Goal: Book appointment/travel/reservation

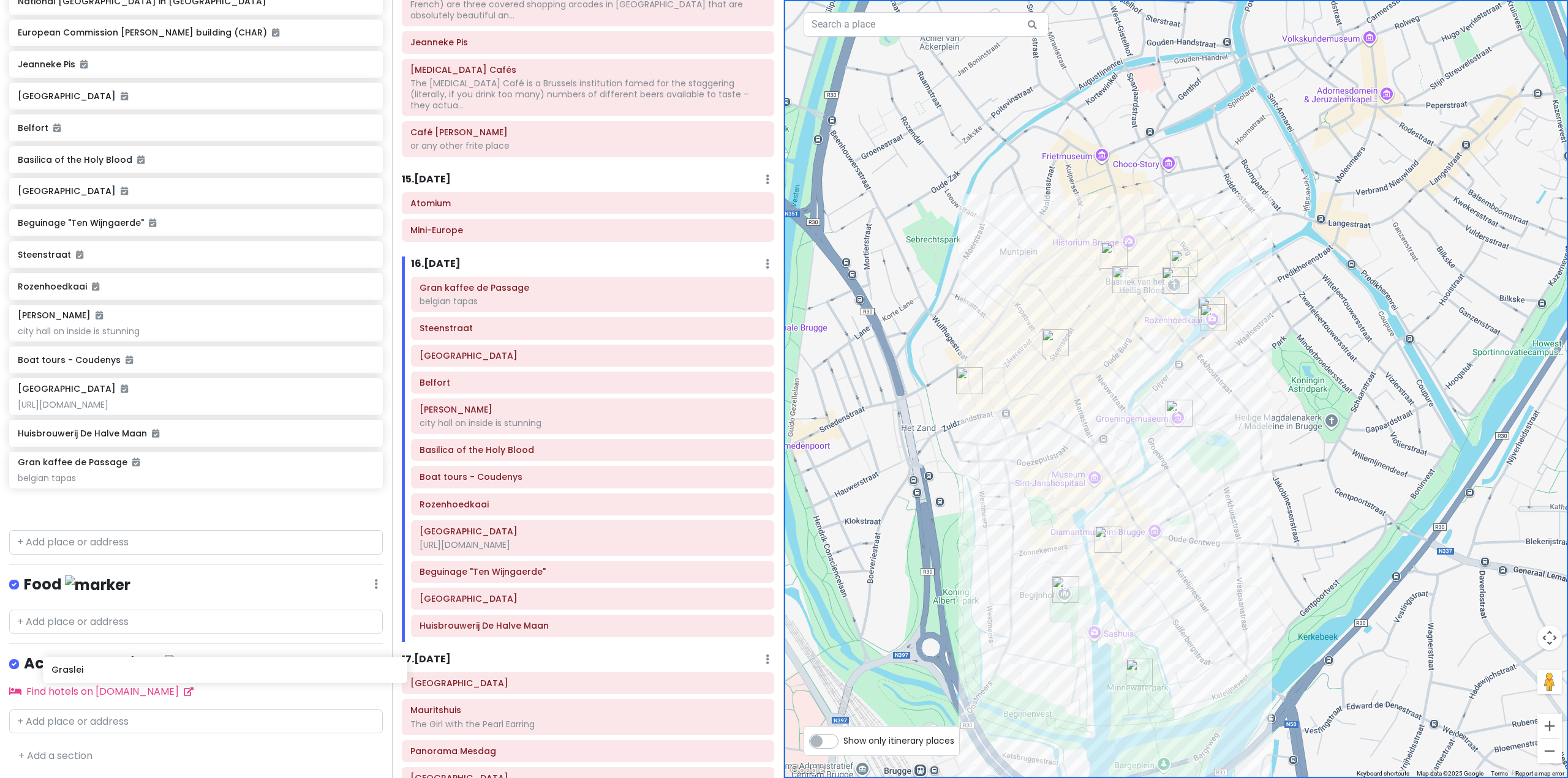
scroll to position [4954, 0]
drag, startPoint x: 217, startPoint y: 450, endPoint x: 234, endPoint y: 524, distance: 75.9
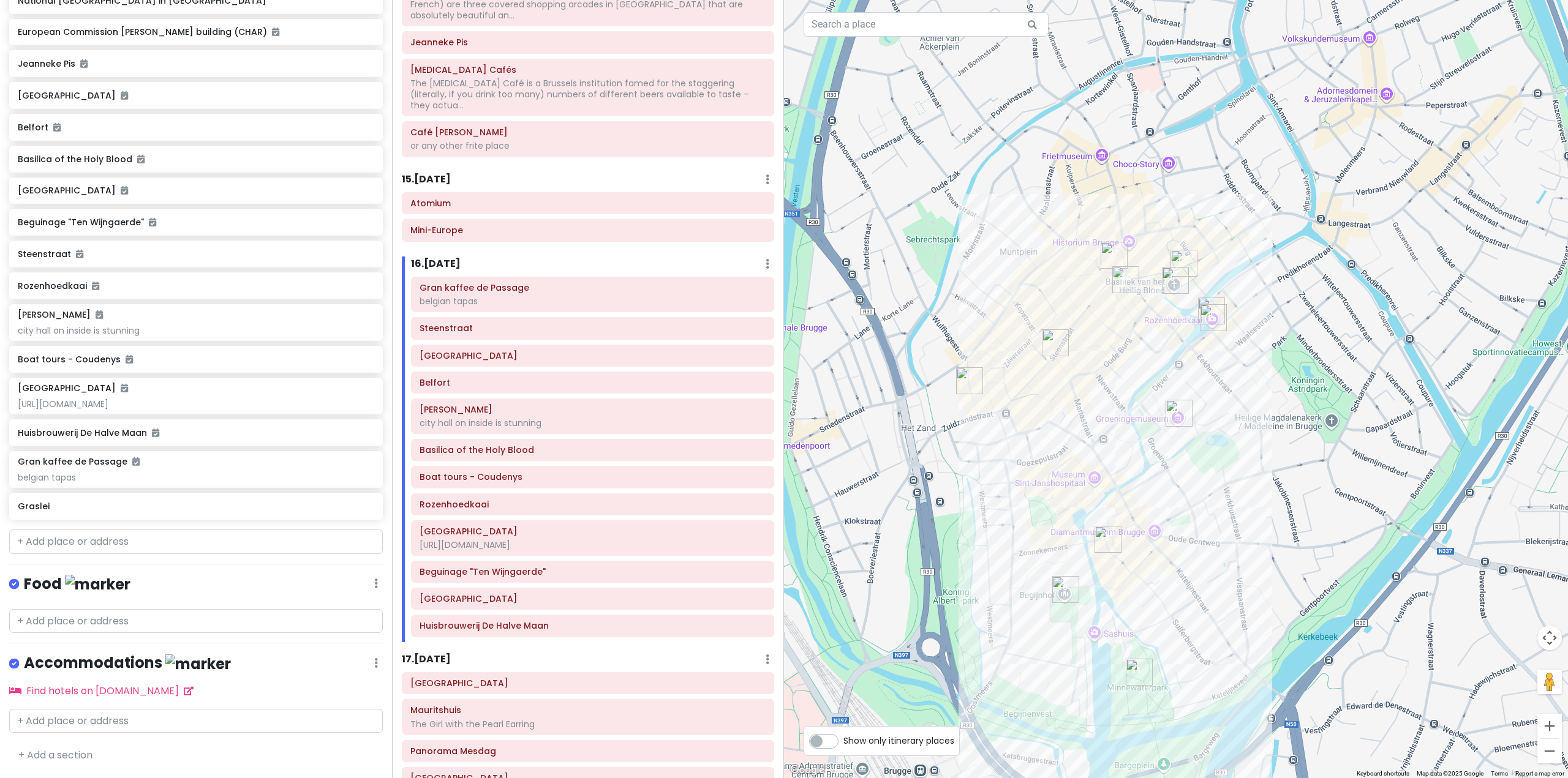
click at [1287, 486] on div at bounding box center [1176, 389] width 784 height 778
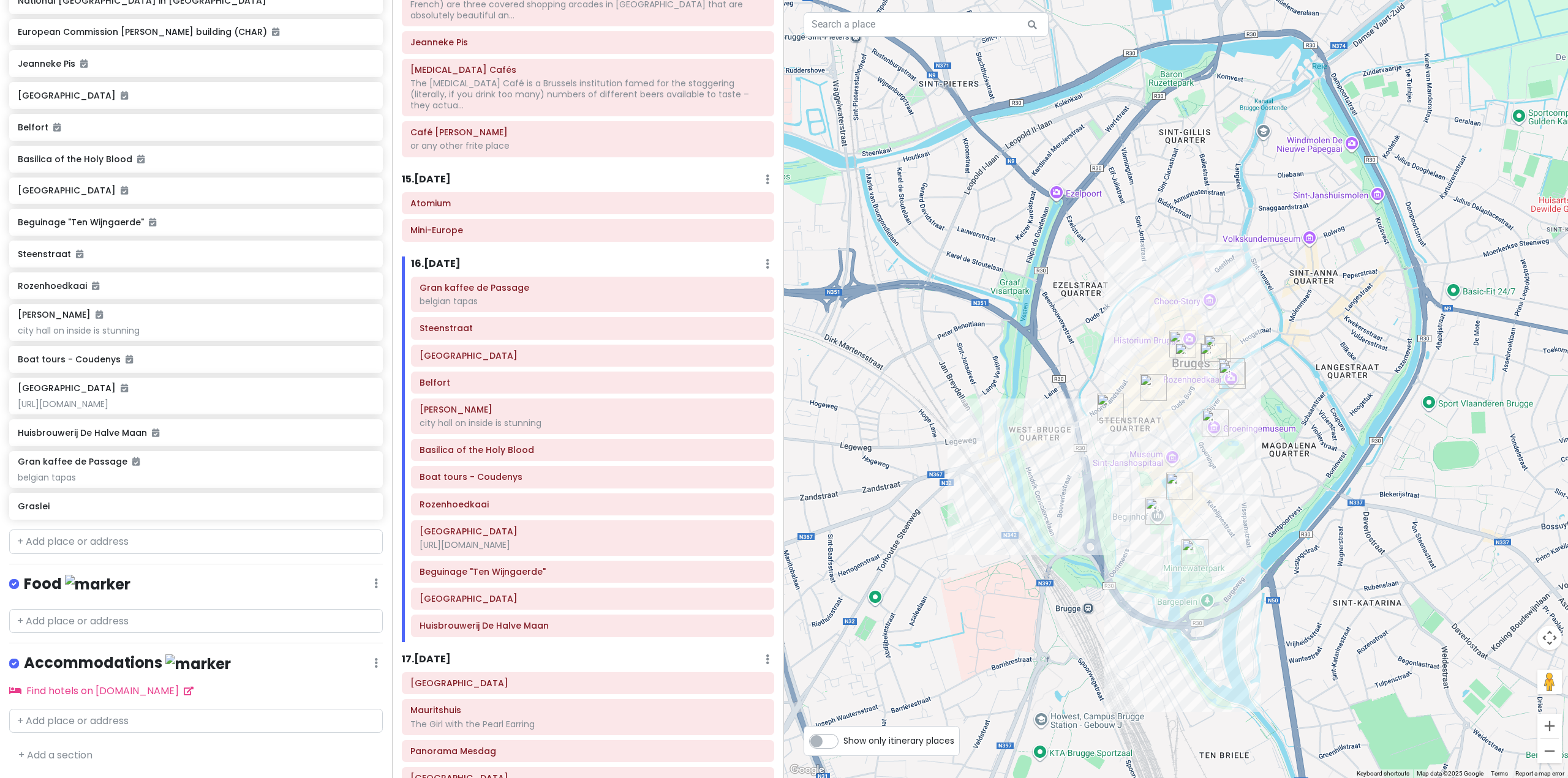
drag, startPoint x: 1374, startPoint y: 566, endPoint x: 1164, endPoint y: 419, distance: 256.3
click at [1171, 422] on div at bounding box center [1176, 389] width 784 height 778
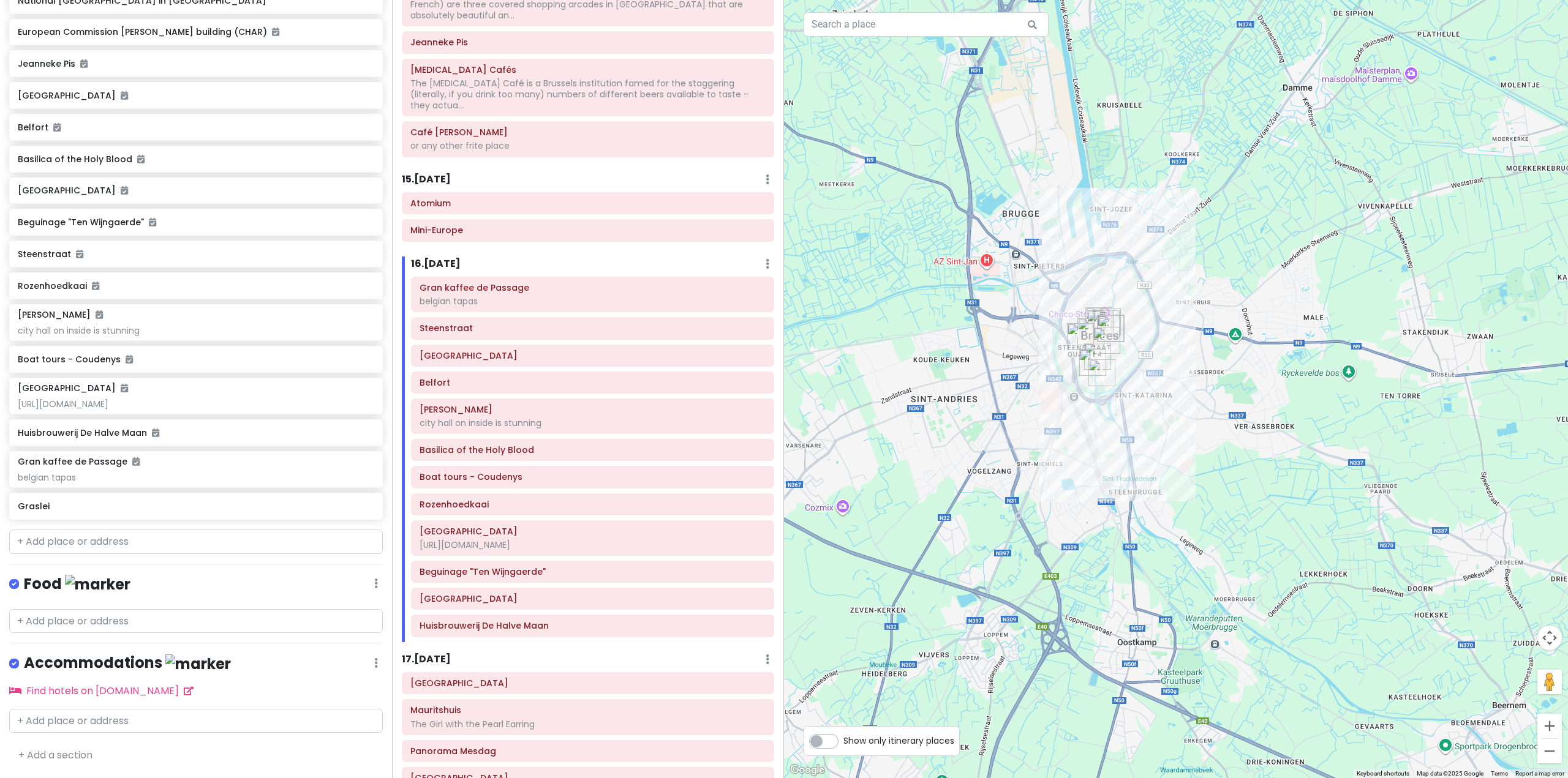
drag, startPoint x: 1381, startPoint y: 509, endPoint x: 1288, endPoint y: 410, distance: 135.8
click at [1289, 411] on div at bounding box center [1176, 389] width 784 height 778
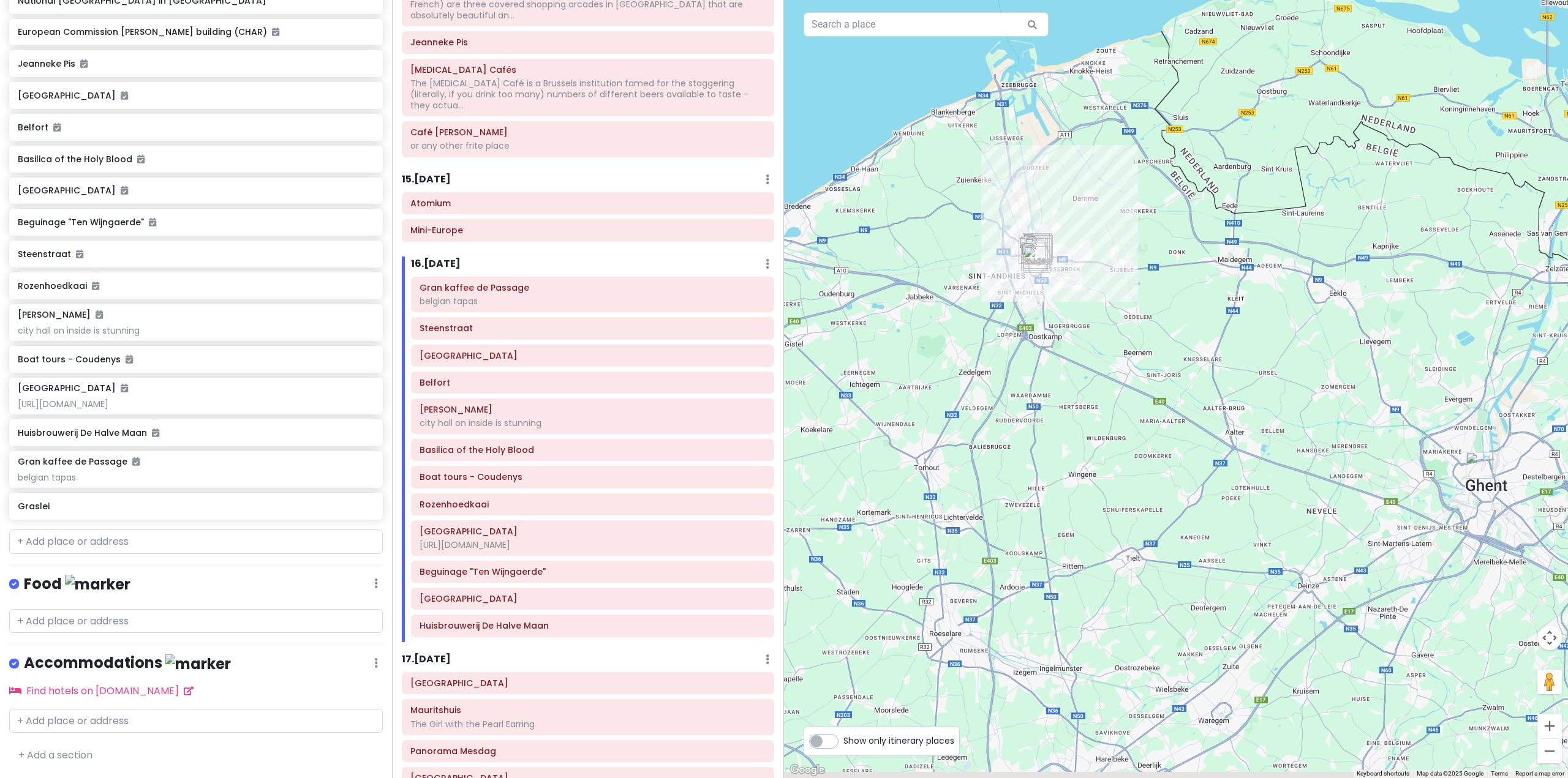
drag, startPoint x: 1392, startPoint y: 581, endPoint x: 1201, endPoint y: 455, distance: 228.8
click at [1222, 461] on div at bounding box center [1176, 389] width 784 height 778
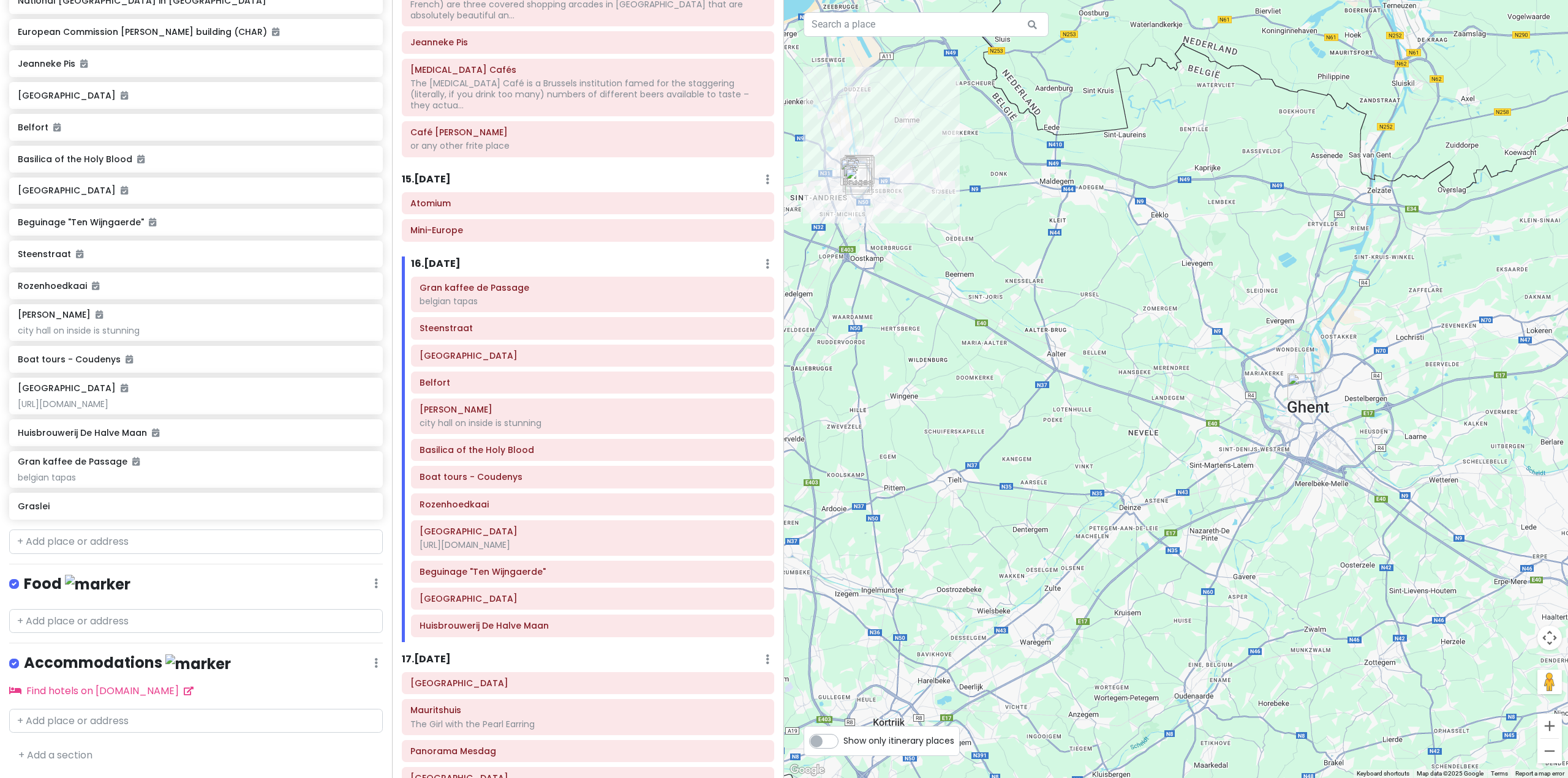
drag, startPoint x: 1221, startPoint y: 500, endPoint x: 1182, endPoint y: 567, distance: 77.5
click at [1184, 567] on div at bounding box center [1176, 389] width 784 height 778
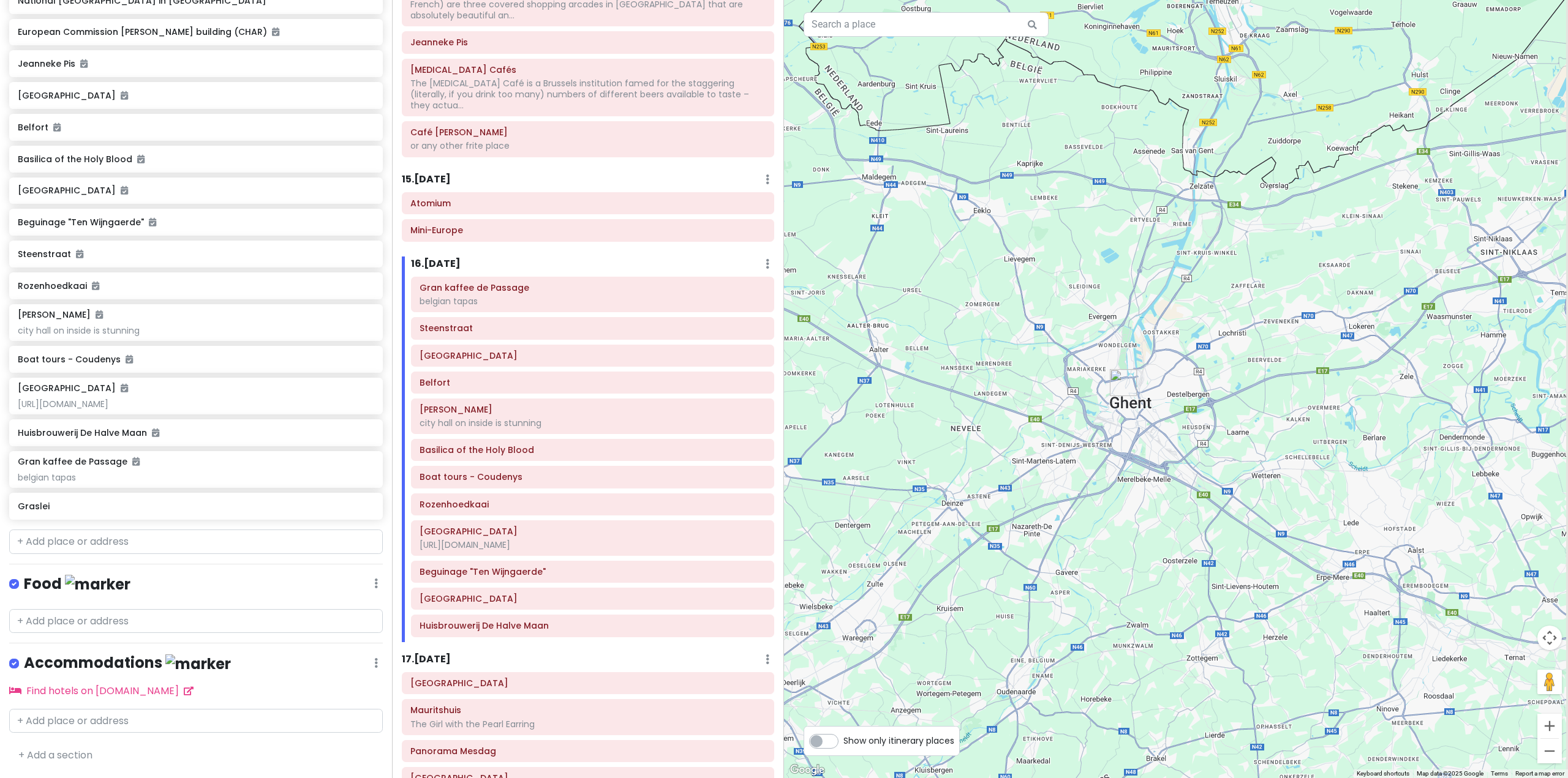
drag, startPoint x: 1102, startPoint y: 544, endPoint x: 982, endPoint y: 456, distance: 148.8
click at [982, 456] on div at bounding box center [1176, 389] width 784 height 778
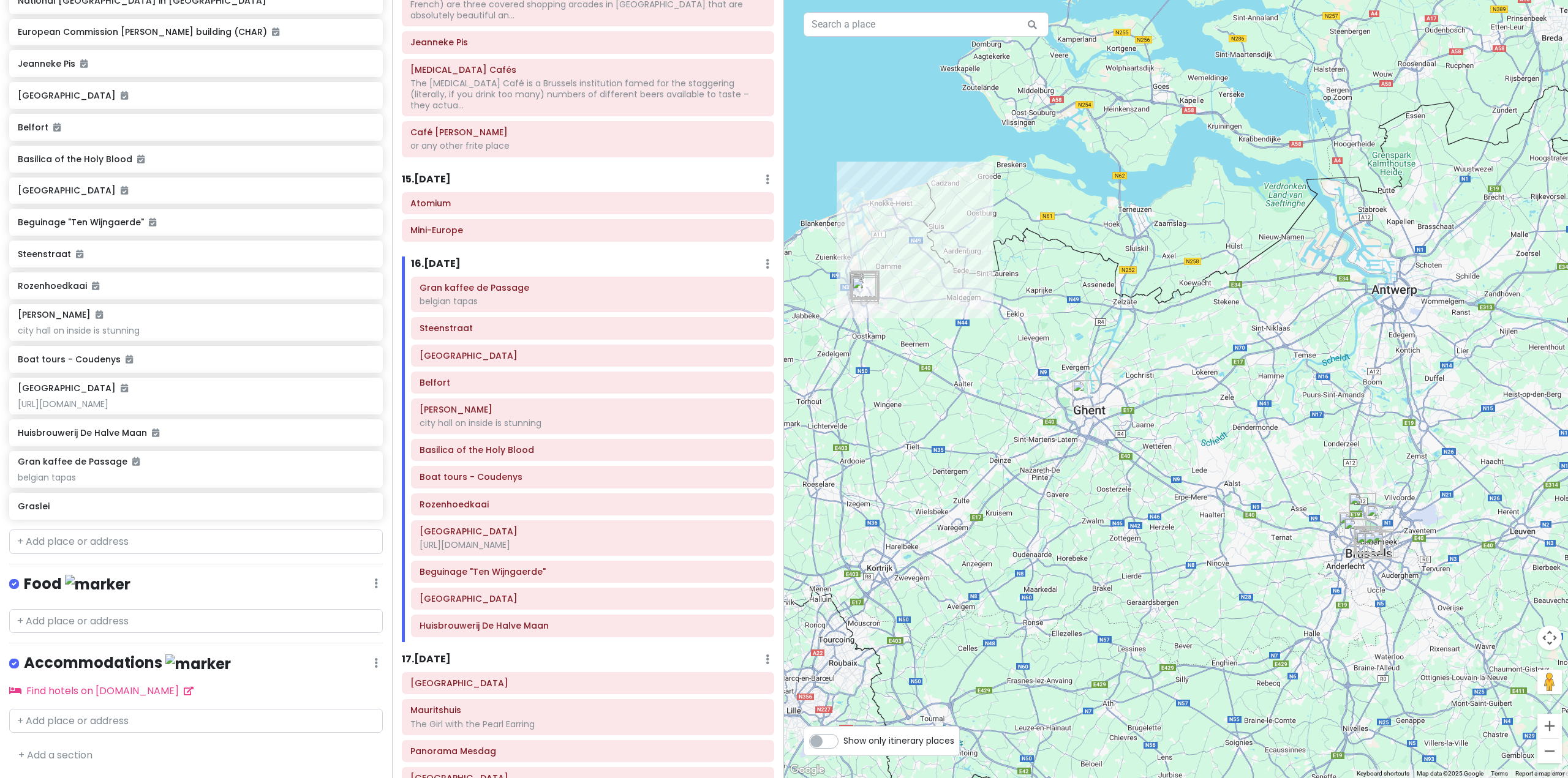
drag, startPoint x: 1297, startPoint y: 569, endPoint x: 1212, endPoint y: 529, distance: 93.9
click at [1212, 529] on div at bounding box center [1176, 389] width 784 height 778
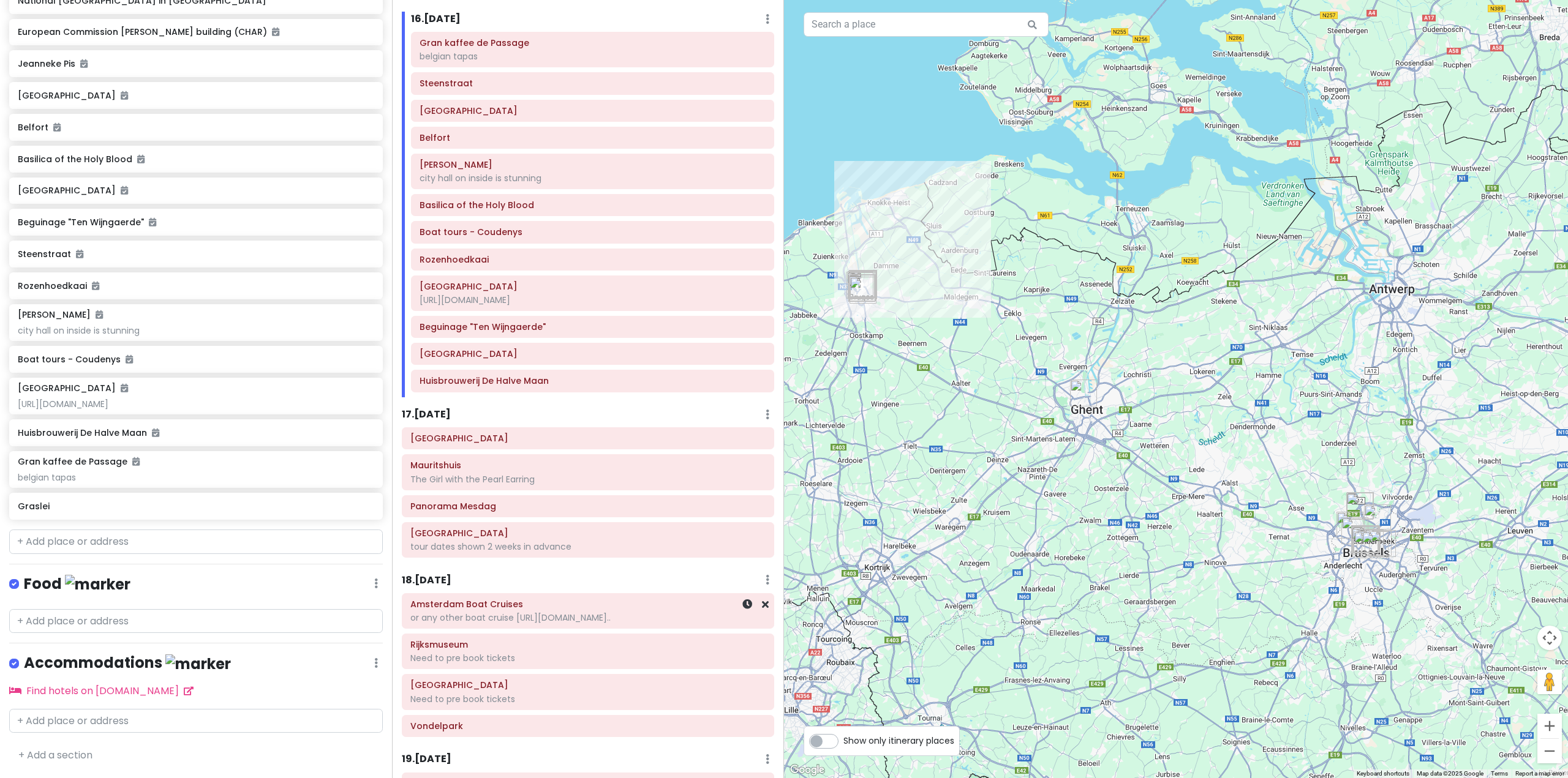
scroll to position [2784, 0]
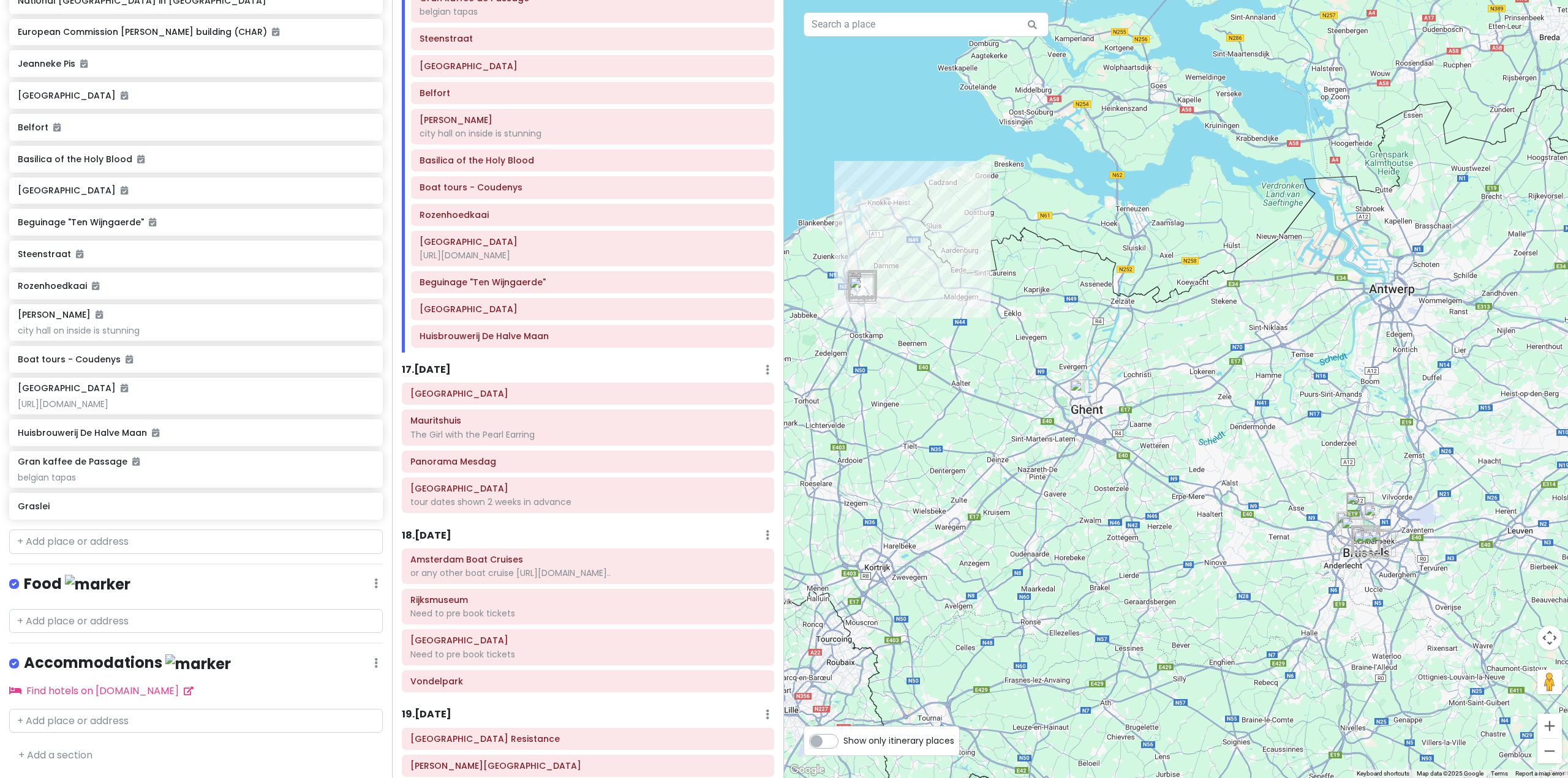
click at [434, 364] on h6 "17 . Wed 11/12" at bounding box center [426, 369] width 49 height 12
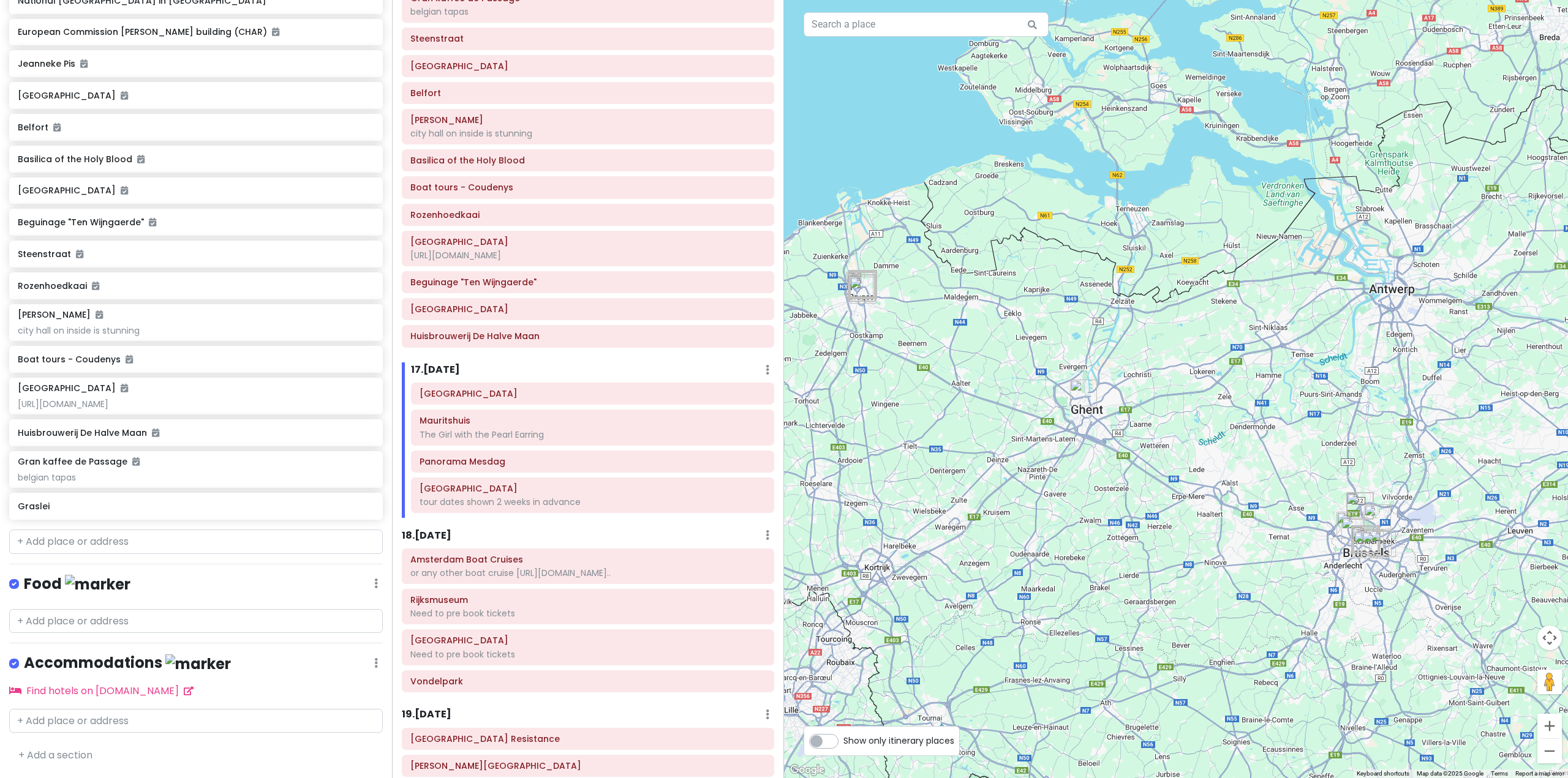
click at [1288, 397] on div at bounding box center [1176, 389] width 784 height 778
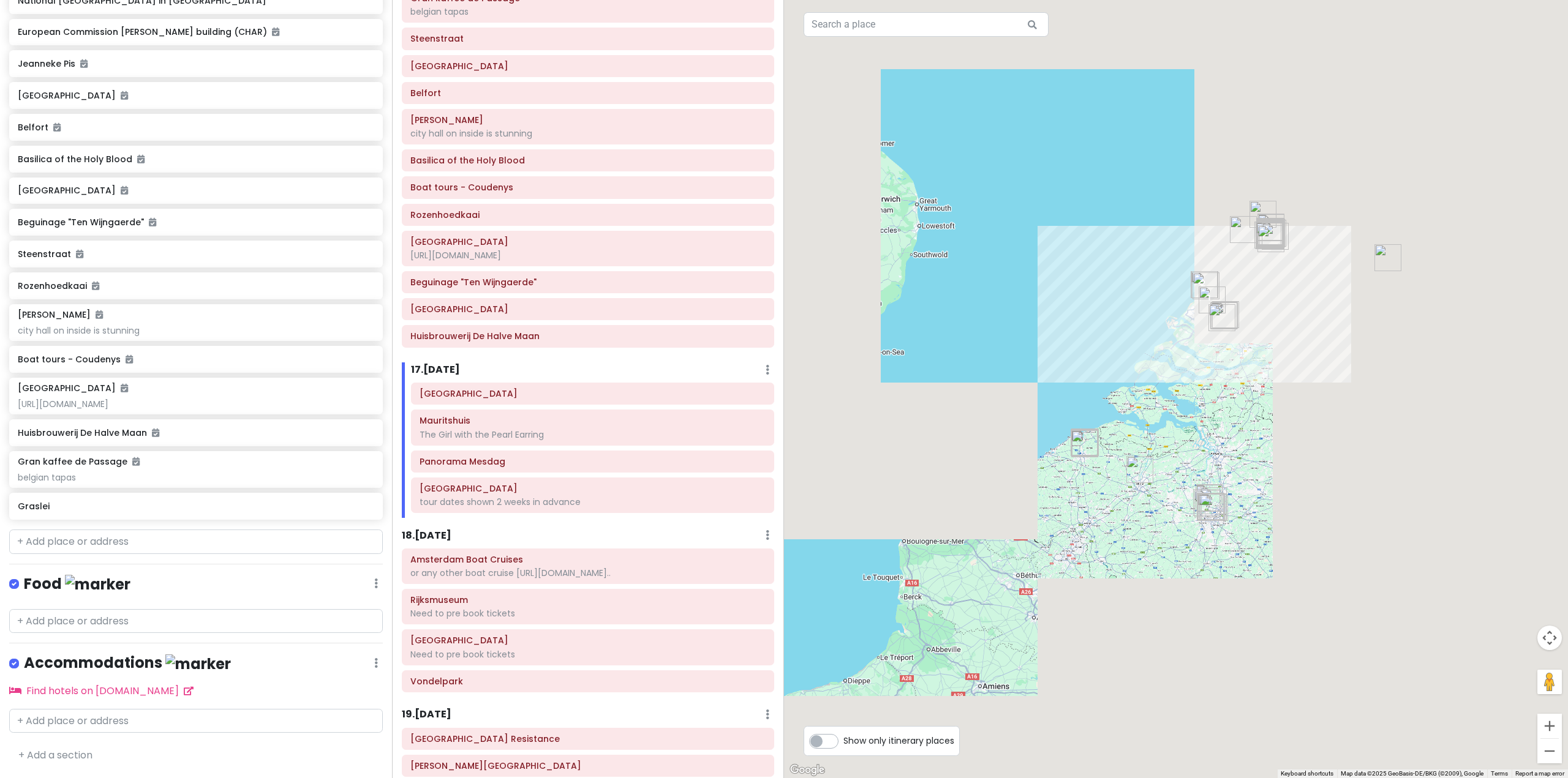
drag, startPoint x: 1249, startPoint y: 367, endPoint x: 1138, endPoint y: 458, distance: 143.5
click at [1139, 458] on div at bounding box center [1176, 389] width 784 height 778
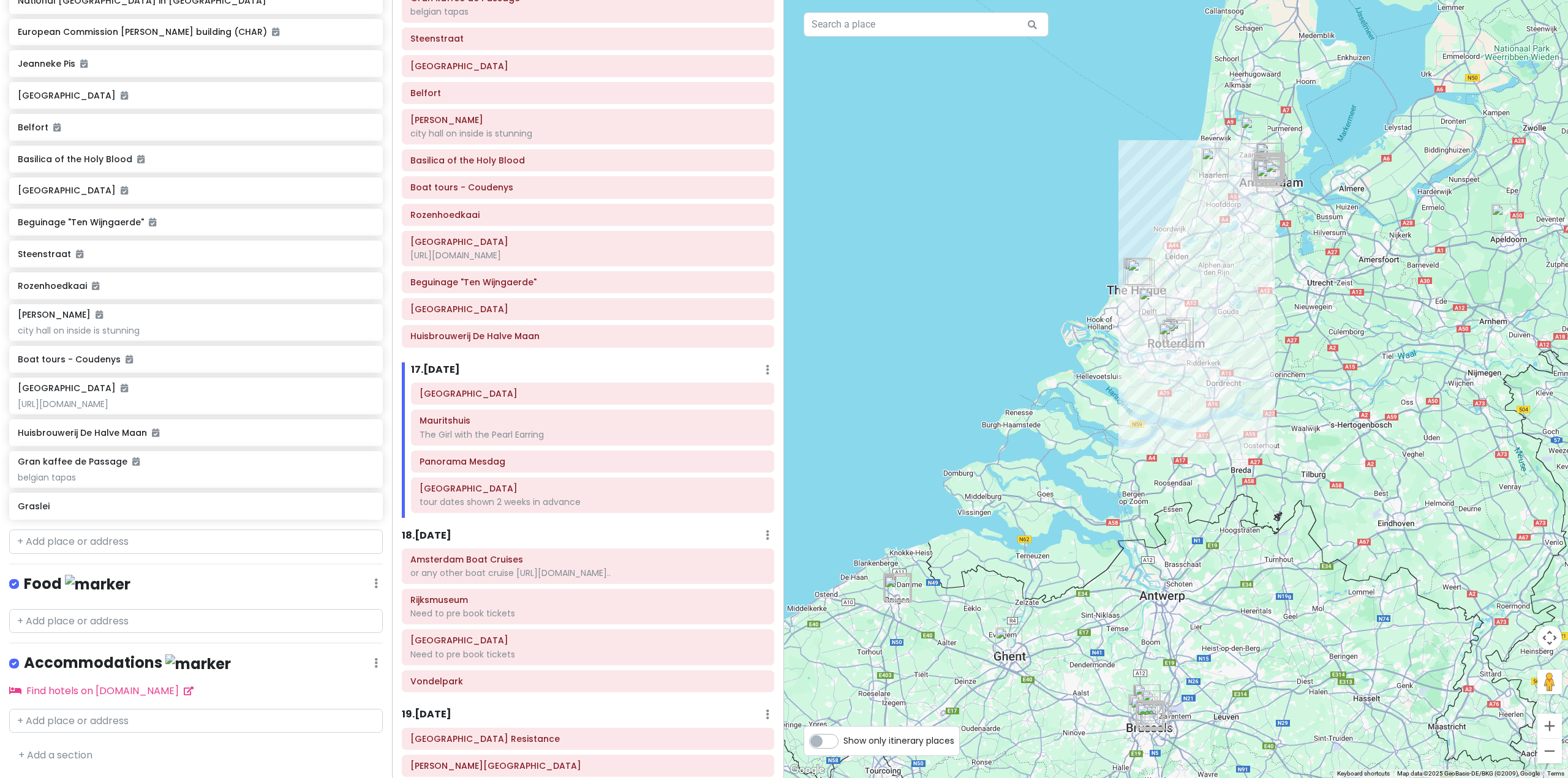
drag, startPoint x: 1283, startPoint y: 389, endPoint x: 1232, endPoint y: 473, distance: 98.3
click at [1237, 472] on div at bounding box center [1176, 389] width 784 height 778
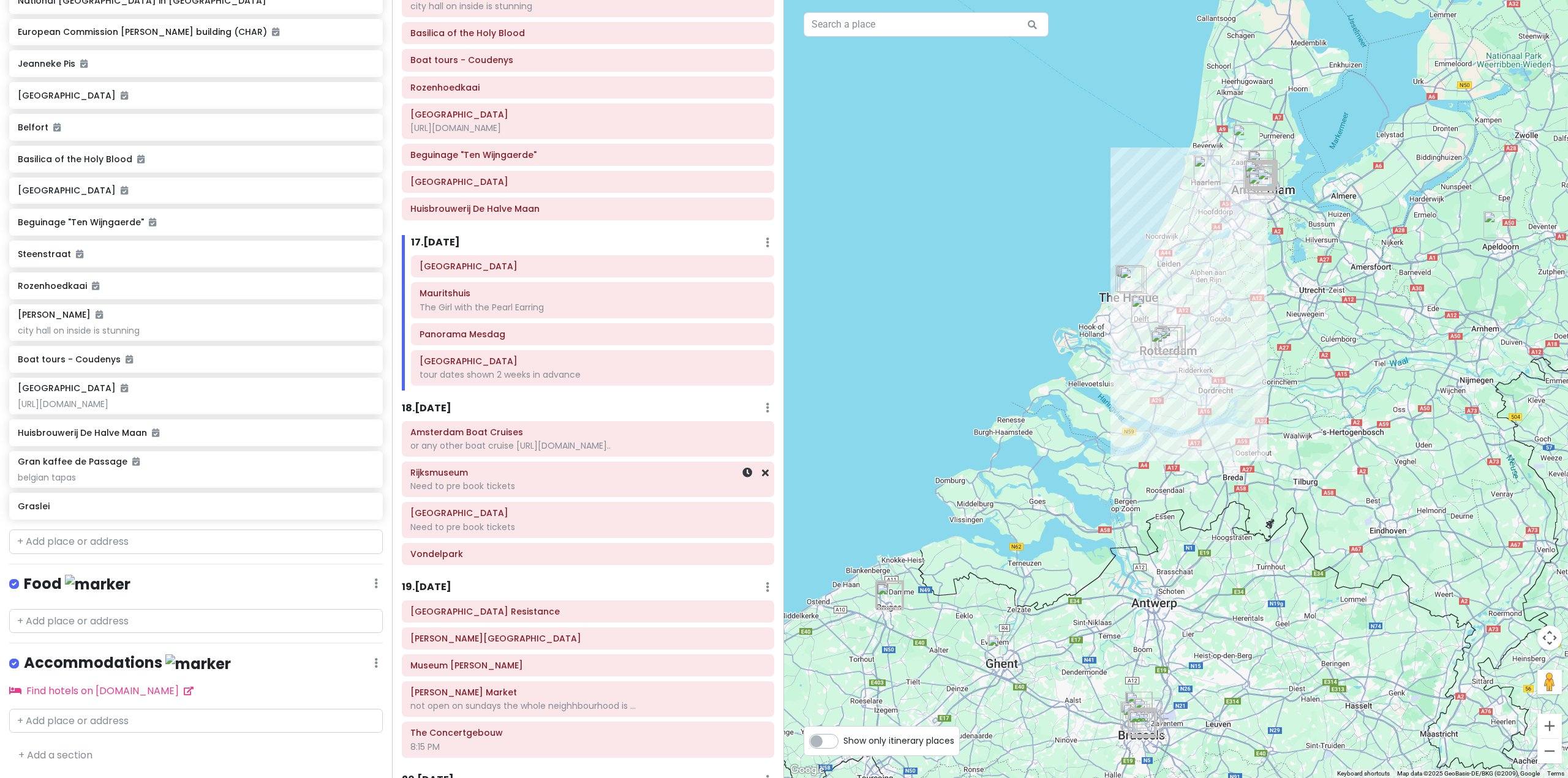
scroll to position [2906, 0]
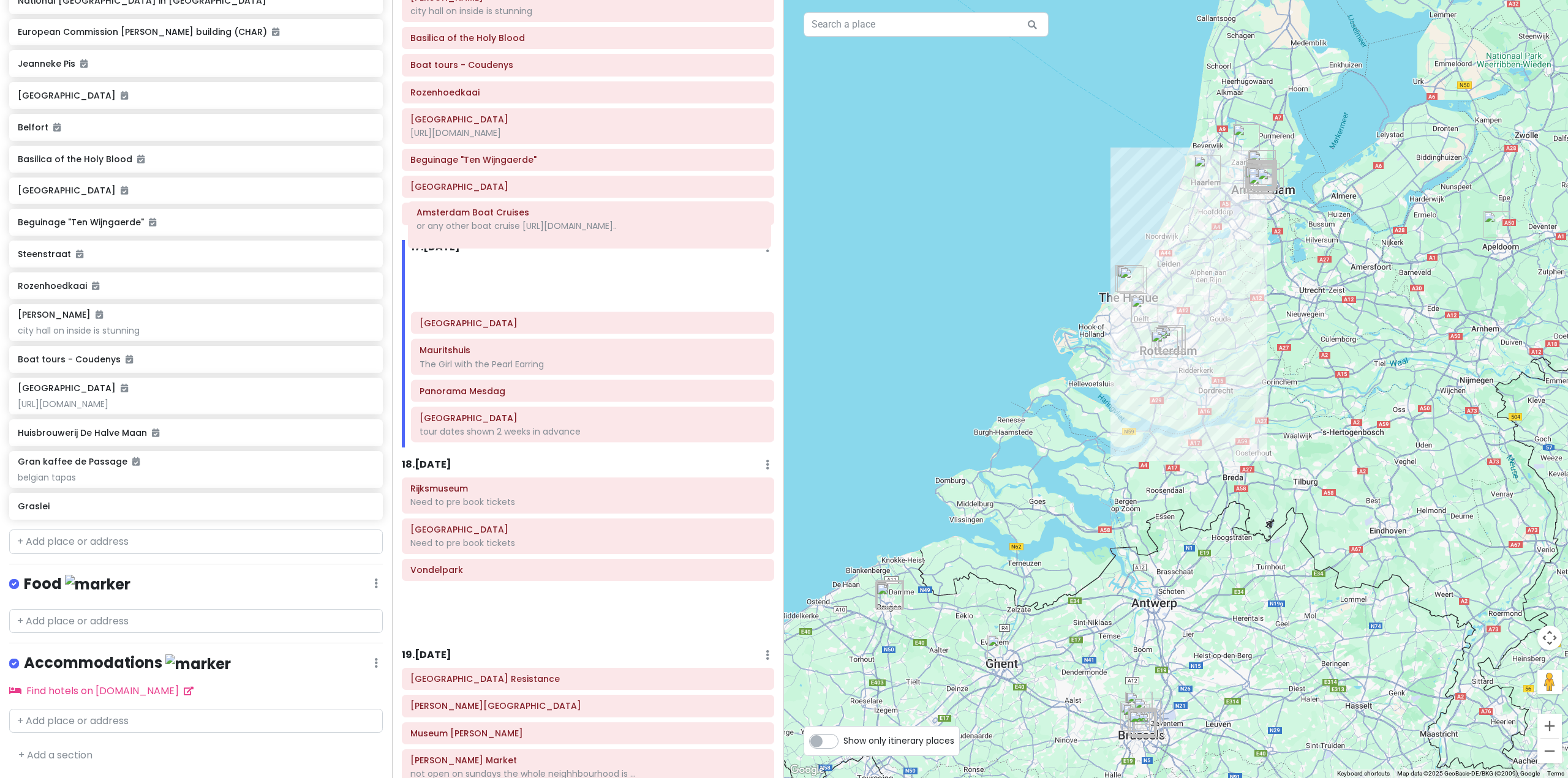
drag, startPoint x: 537, startPoint y: 409, endPoint x: 544, endPoint y: 229, distance: 180.1
click at [544, 229] on div "Itinerary × 1 . Mon 10/27 Edit Day Notes Delete Day Fly from Perth Drag a place…" at bounding box center [587, 389] width 392 height 778
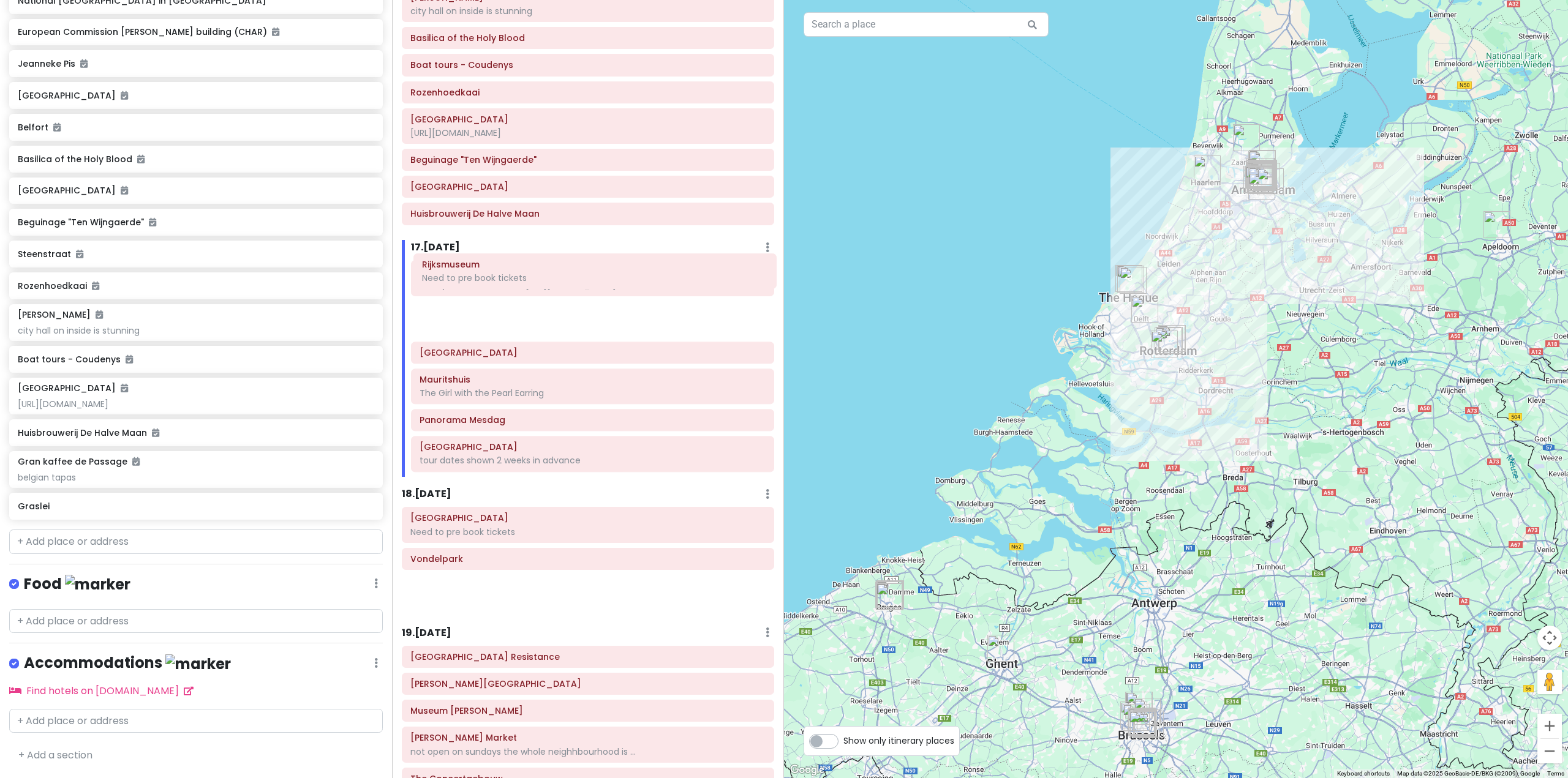
drag, startPoint x: 524, startPoint y: 437, endPoint x: 538, endPoint y: 283, distance: 154.6
click at [538, 283] on div "Itinerary × 1 . Mon 10/27 Edit Day Notes Delete Day Fly from Perth Drag a place…" at bounding box center [587, 389] width 392 height 778
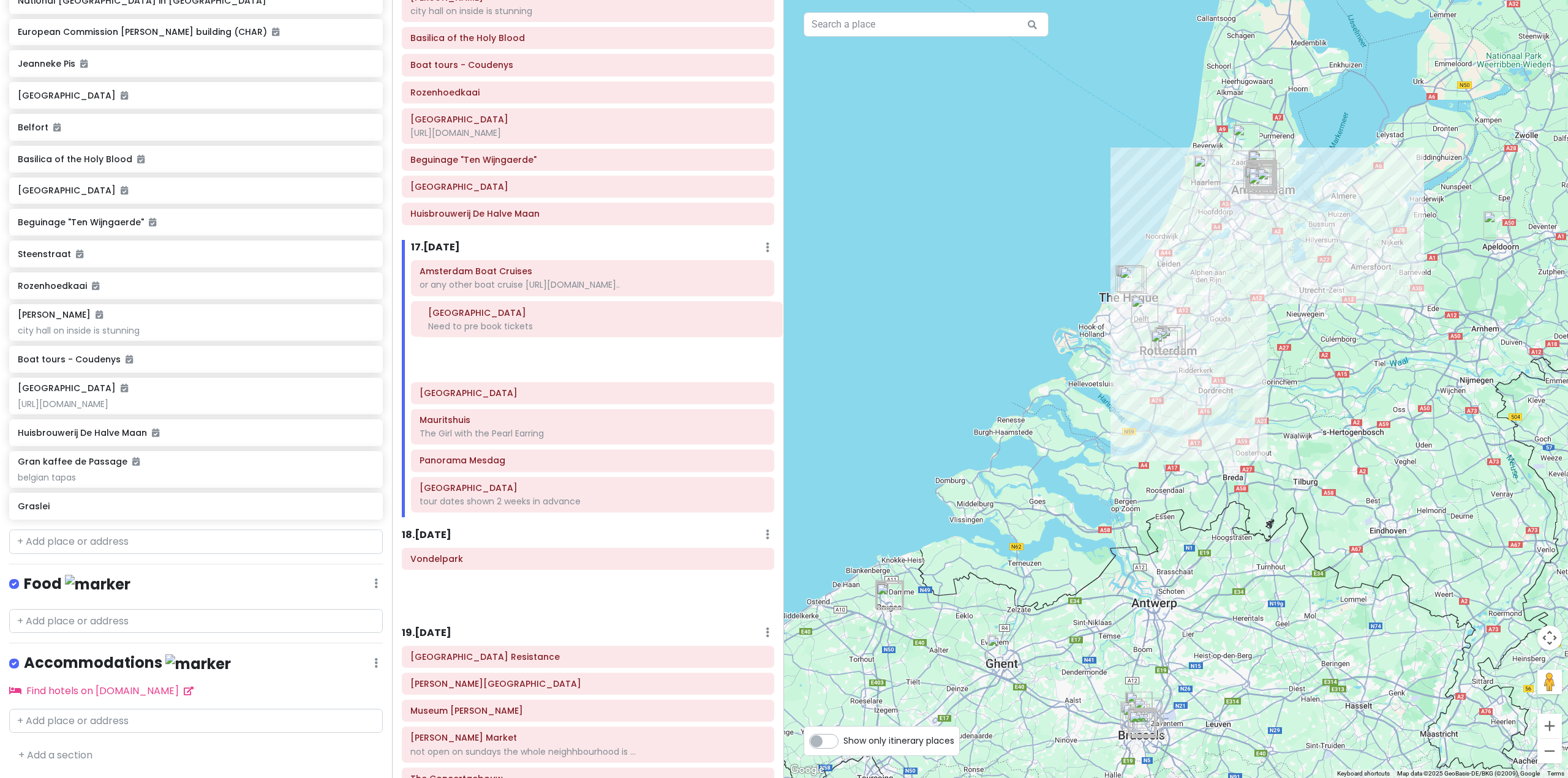
drag, startPoint x: 506, startPoint y: 483, endPoint x: 525, endPoint y: 311, distance: 173.0
click at [525, 311] on div "Itinerary × 1 . Mon 10/27 Edit Day Notes Delete Day Fly from Perth Drag a place…" at bounding box center [587, 389] width 392 height 778
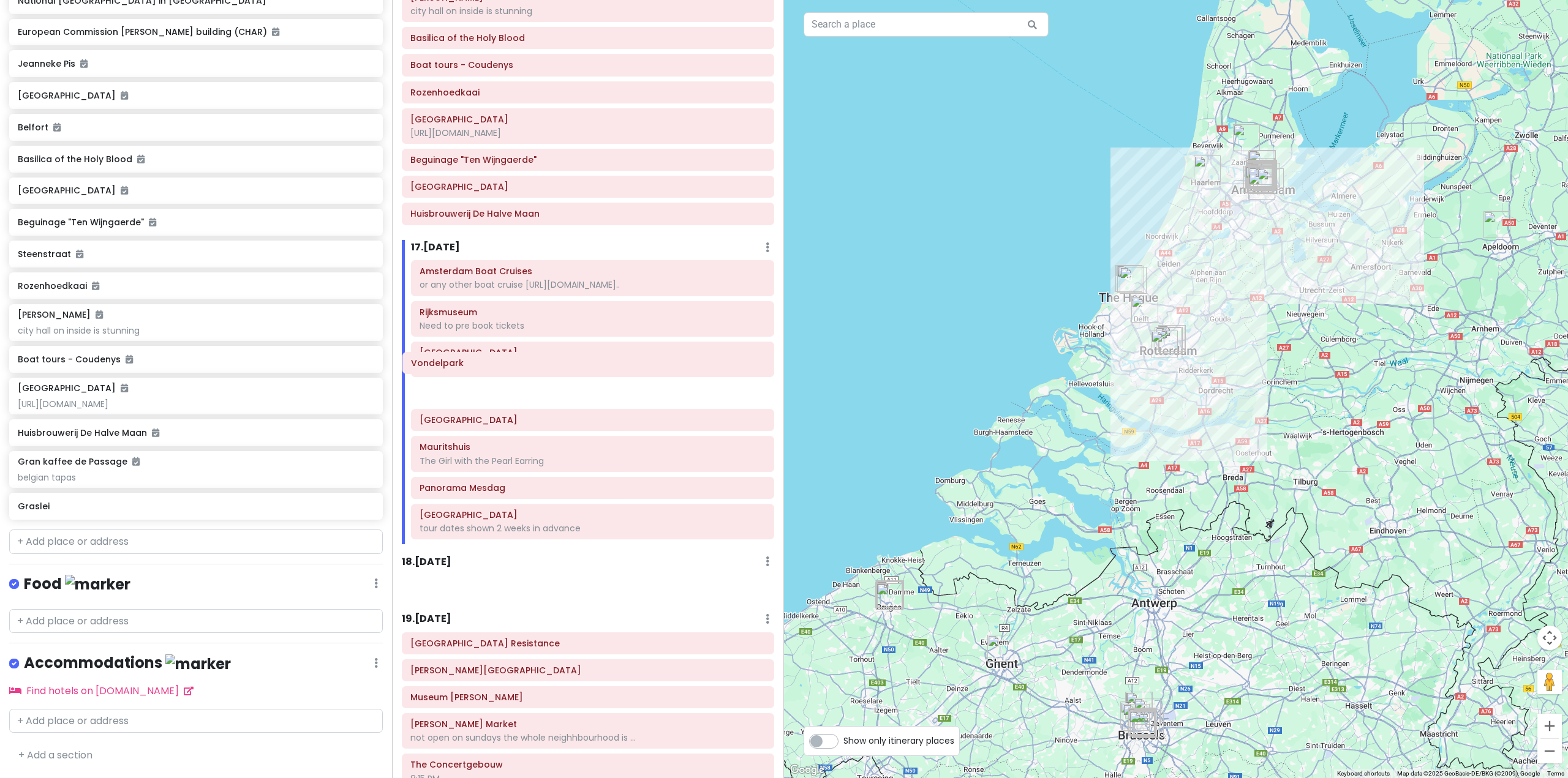
drag, startPoint x: 514, startPoint y: 533, endPoint x: 519, endPoint y: 356, distance: 177.1
click at [519, 356] on div "Itinerary × 1 . Mon 10/27 Edit Day Notes Delete Day Fly from Perth Drag a place…" at bounding box center [587, 389] width 392 height 778
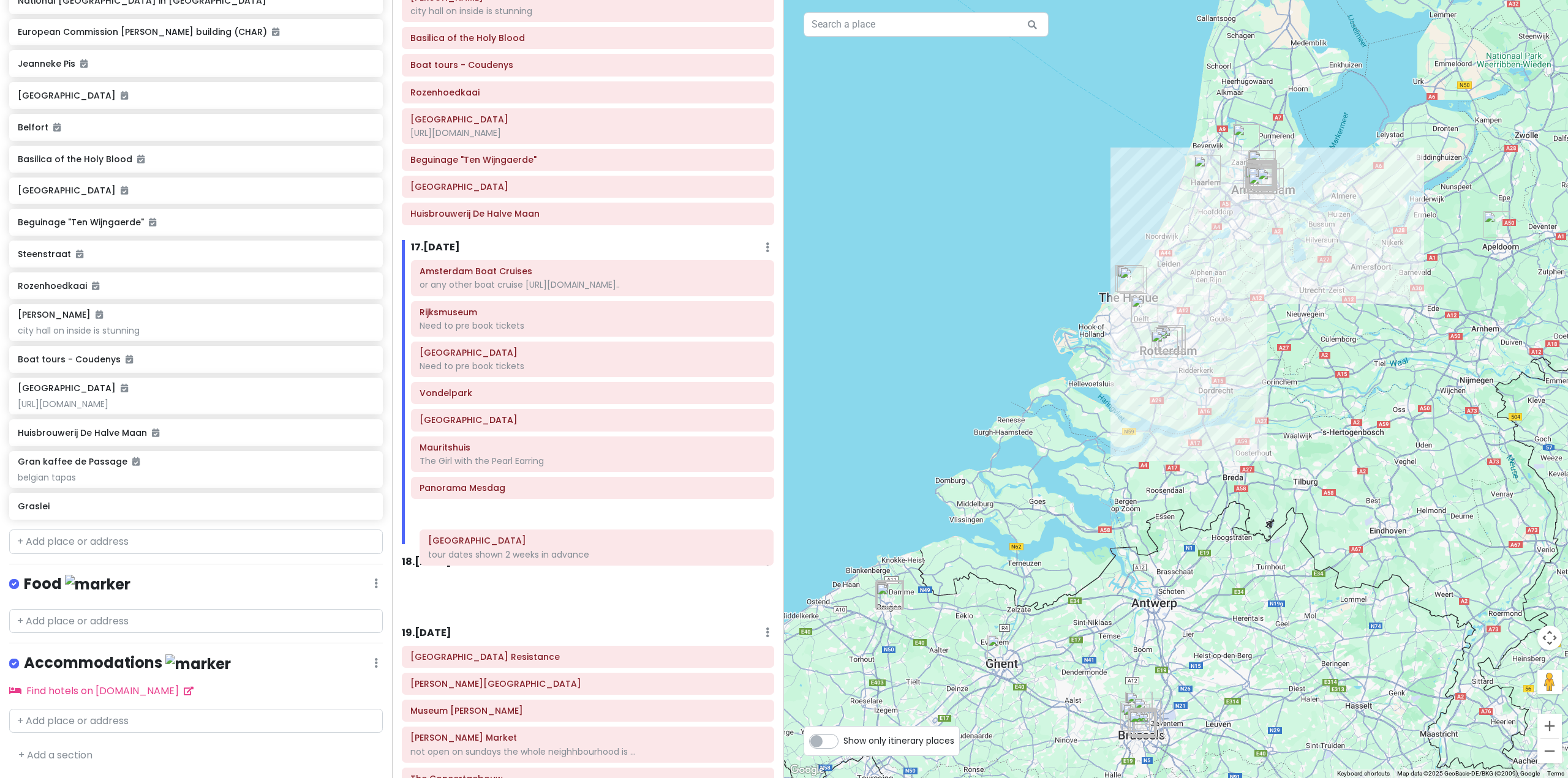
drag, startPoint x: 479, startPoint y: 496, endPoint x: 487, endPoint y: 555, distance: 59.5
click at [487, 555] on div "Itinerary × 1 . Mon 10/27 Edit Day Notes Delete Day Fly from Perth Drag a place…" at bounding box center [587, 389] width 392 height 778
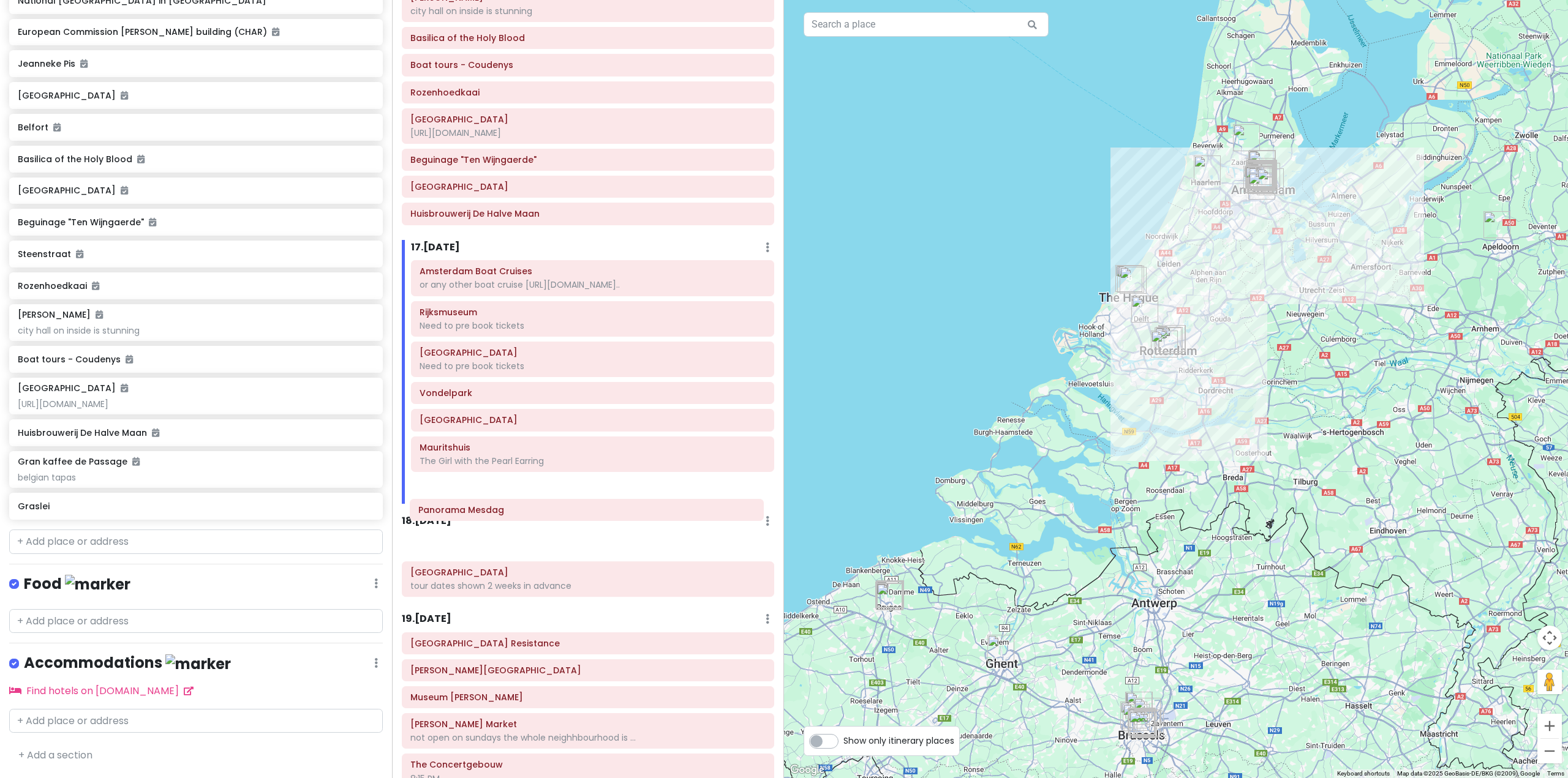
drag, startPoint x: 474, startPoint y: 457, endPoint x: 469, endPoint y: 499, distance: 42.3
click at [473, 513] on div "Itinerary × 1 . Mon 10/27 Edit Day Notes Delete Day Fly from Perth Drag a place…" at bounding box center [587, 389] width 392 height 778
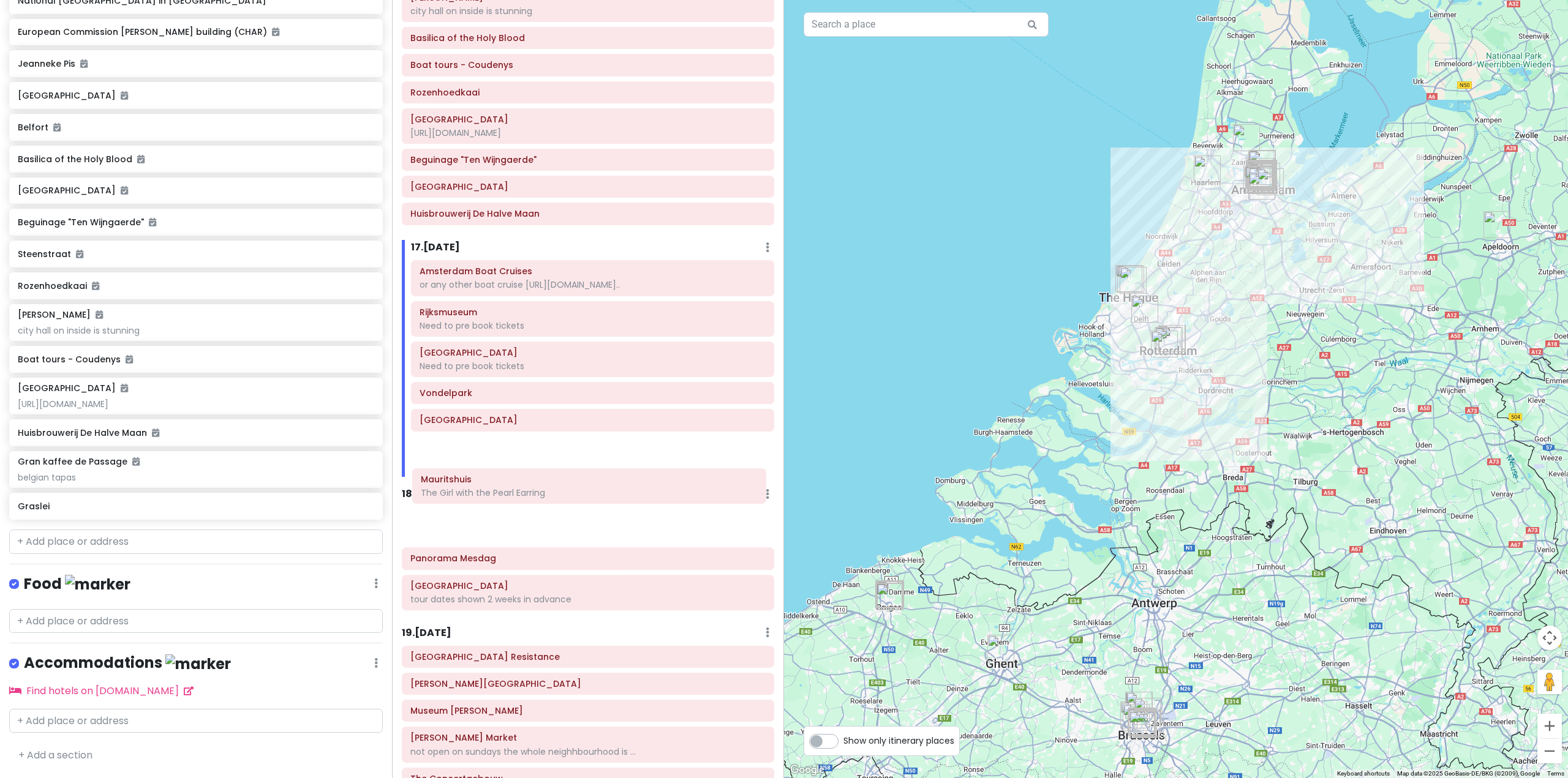
drag, startPoint x: 481, startPoint y: 418, endPoint x: 477, endPoint y: 483, distance: 65.1
click at [477, 483] on div "Itinerary × 1 . Mon 10/27 Edit Day Notes Delete Day Fly from Perth Drag a place…" at bounding box center [587, 389] width 392 height 778
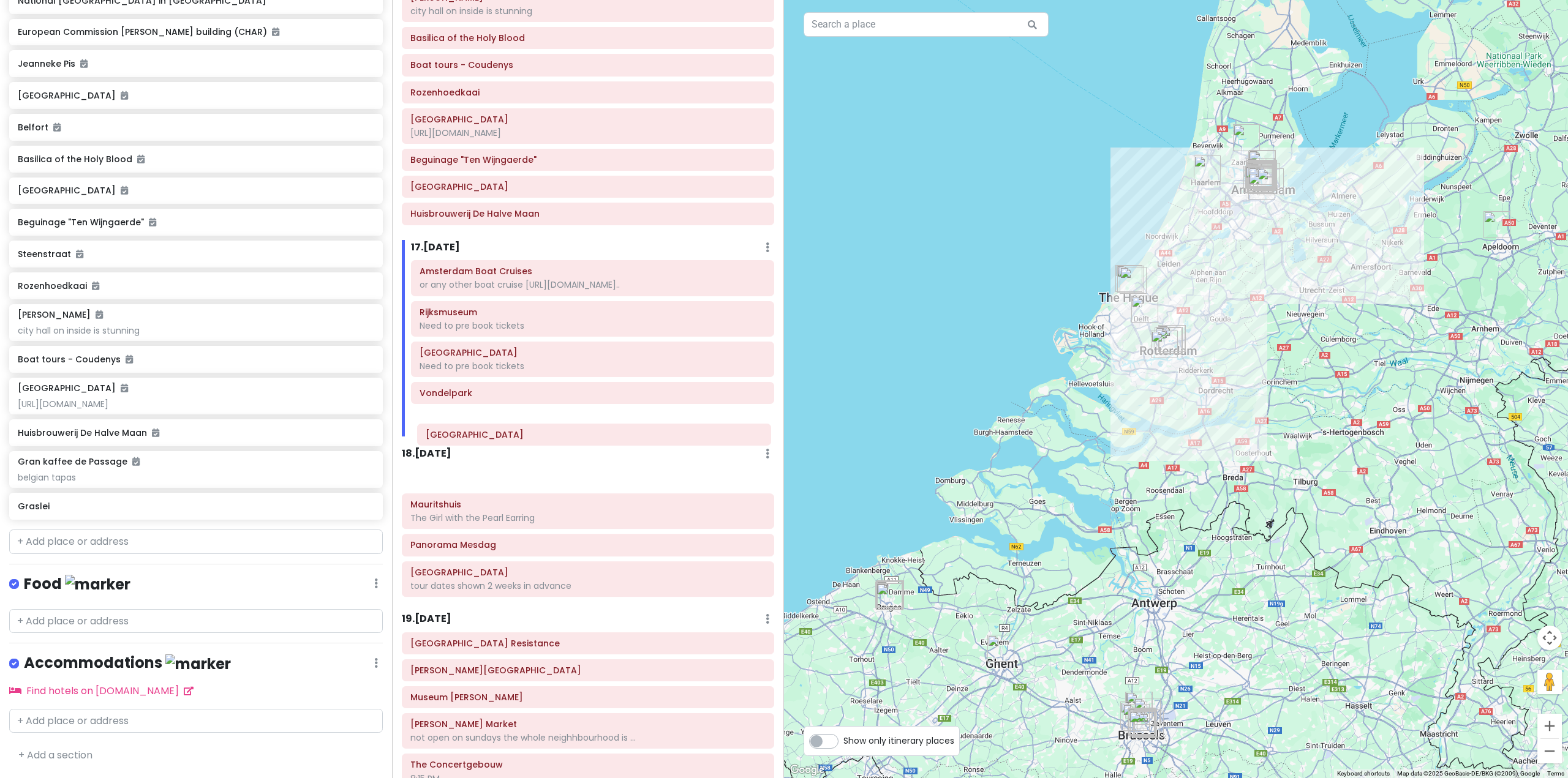
drag, startPoint x: 485, startPoint y: 397, endPoint x: 489, endPoint y: 444, distance: 47.2
click at [489, 444] on div "Itinerary × 1 . Mon 10/27 Edit Day Notes Delete Day Fly from Perth Drag a place…" at bounding box center [587, 389] width 392 height 778
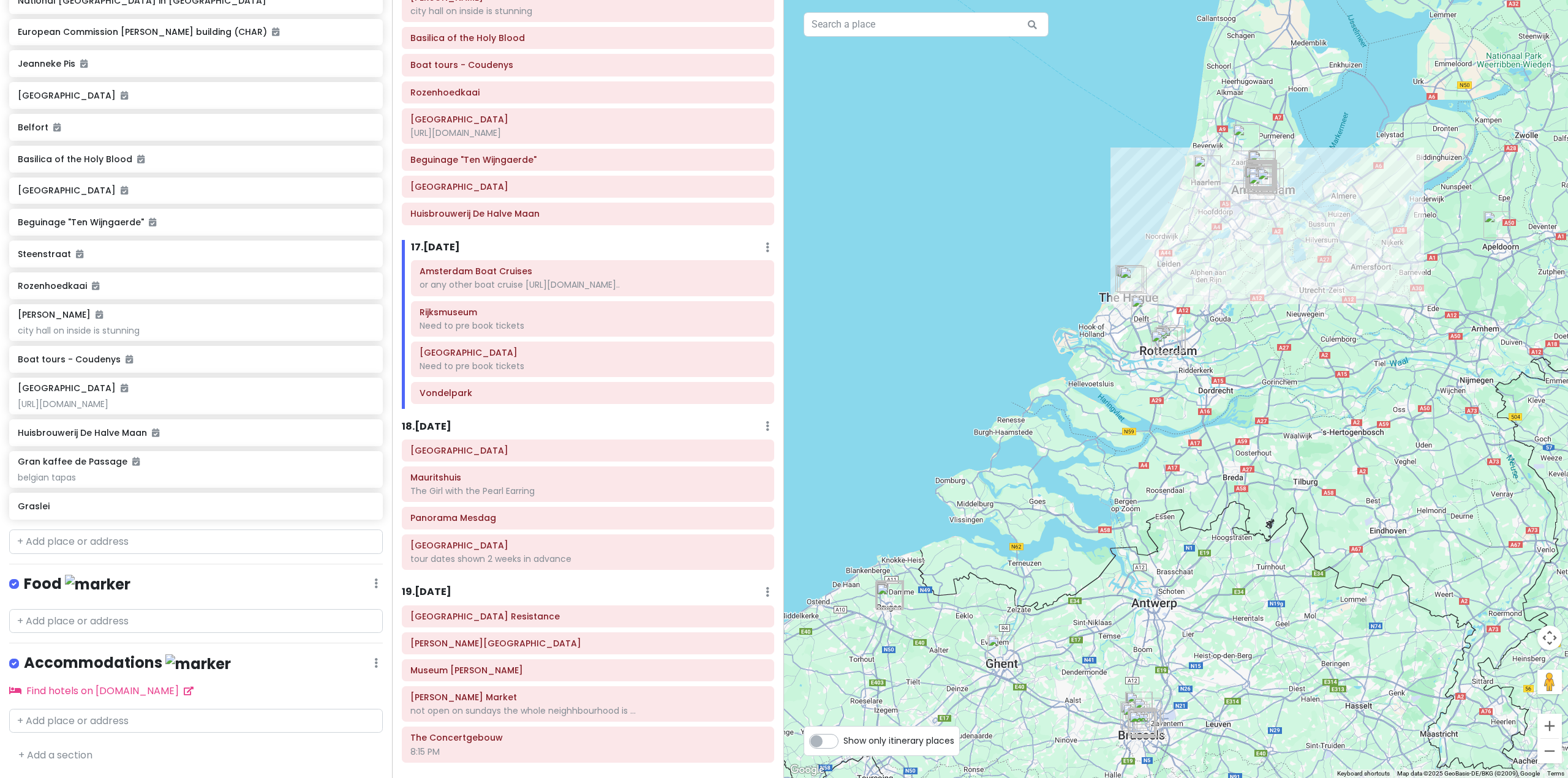
click at [1226, 450] on div at bounding box center [1176, 389] width 784 height 778
click at [445, 421] on h6 "18 . Thu 11/13" at bounding box center [427, 427] width 50 height 12
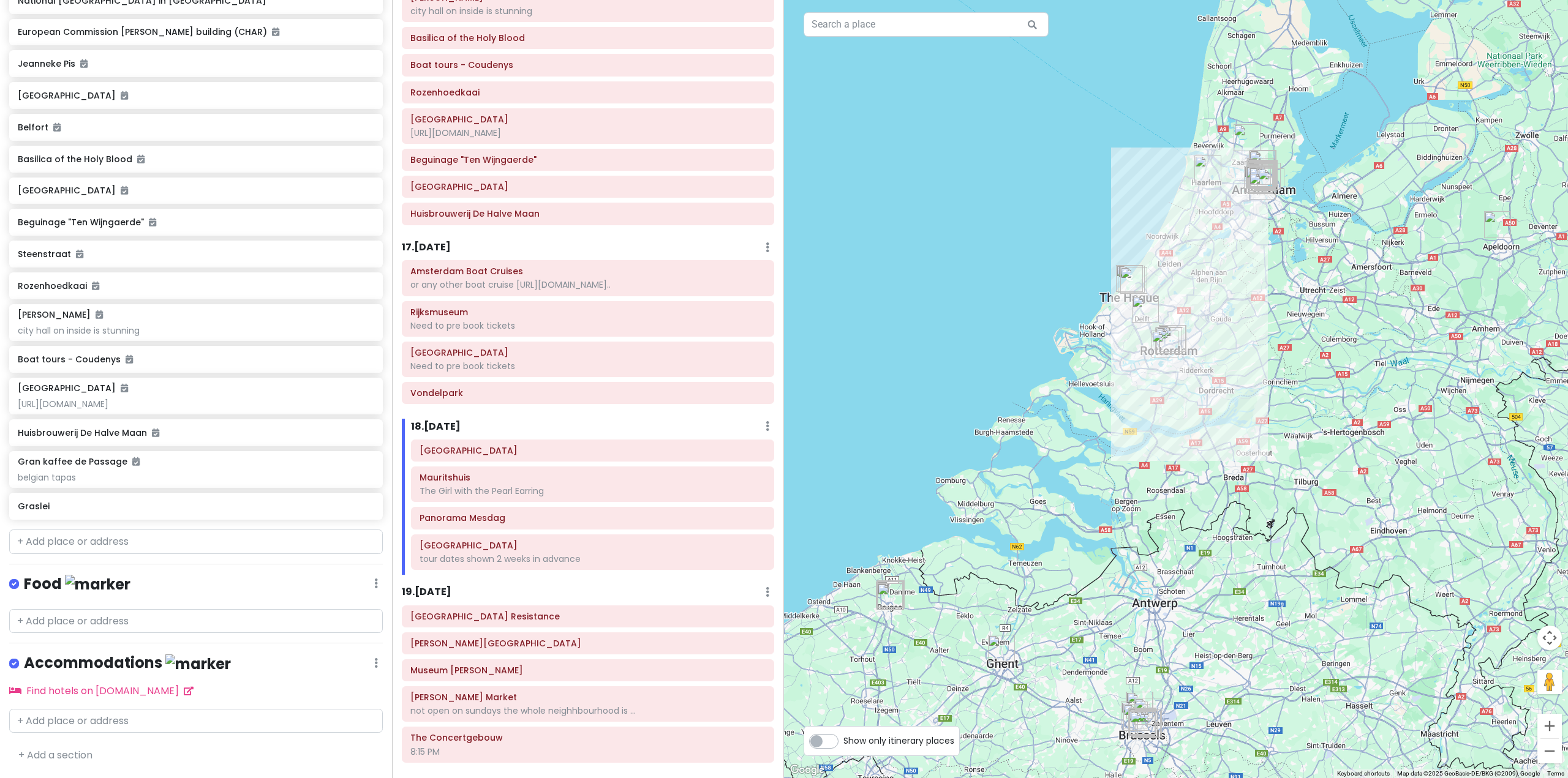
click at [429, 241] on h6 "17 . Wed 11/12" at bounding box center [426, 247] width 49 height 12
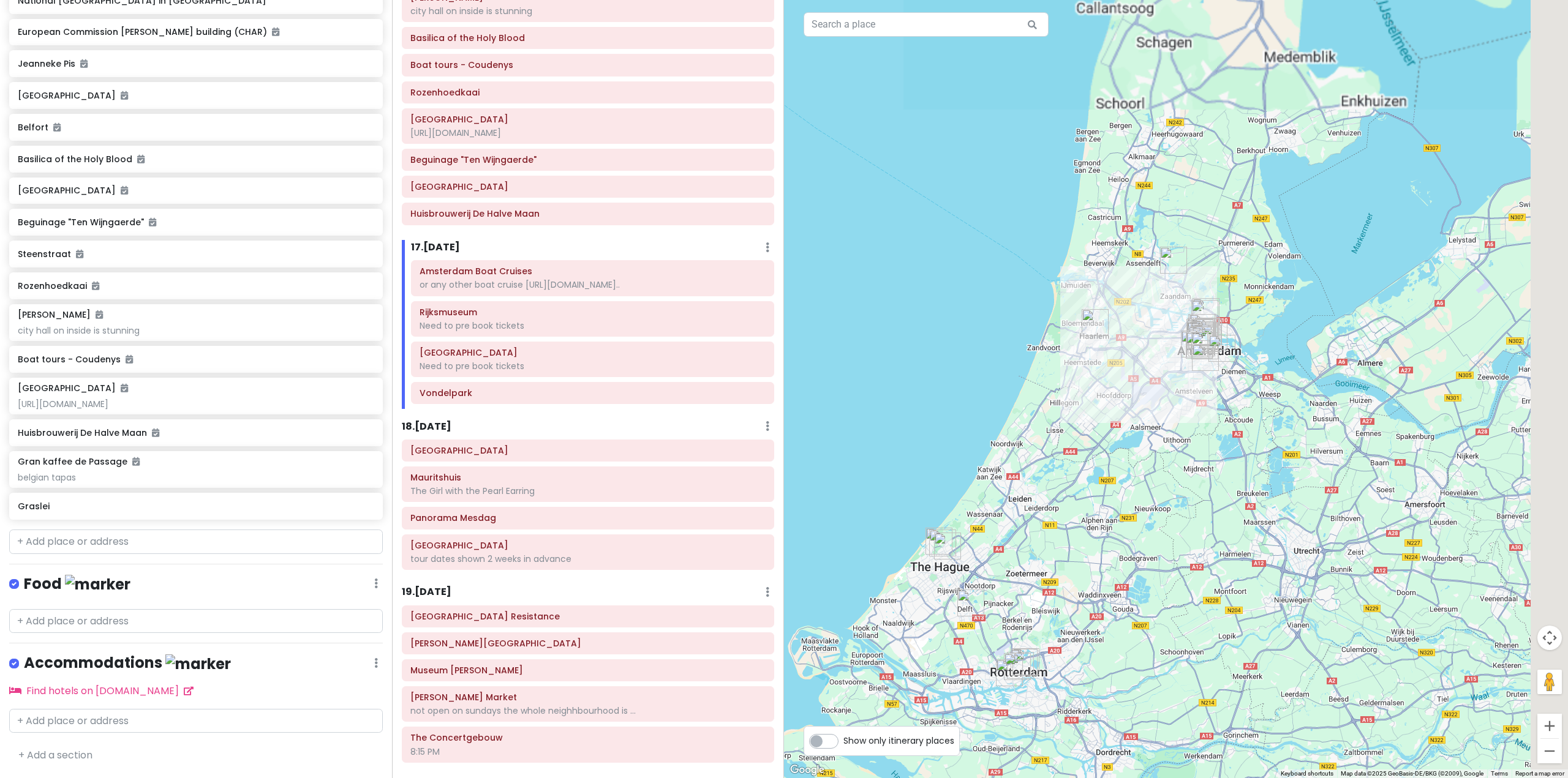
drag, startPoint x: 1288, startPoint y: 261, endPoint x: 1212, endPoint y: 402, distance: 160.2
click at [1223, 398] on div at bounding box center [1176, 389] width 784 height 778
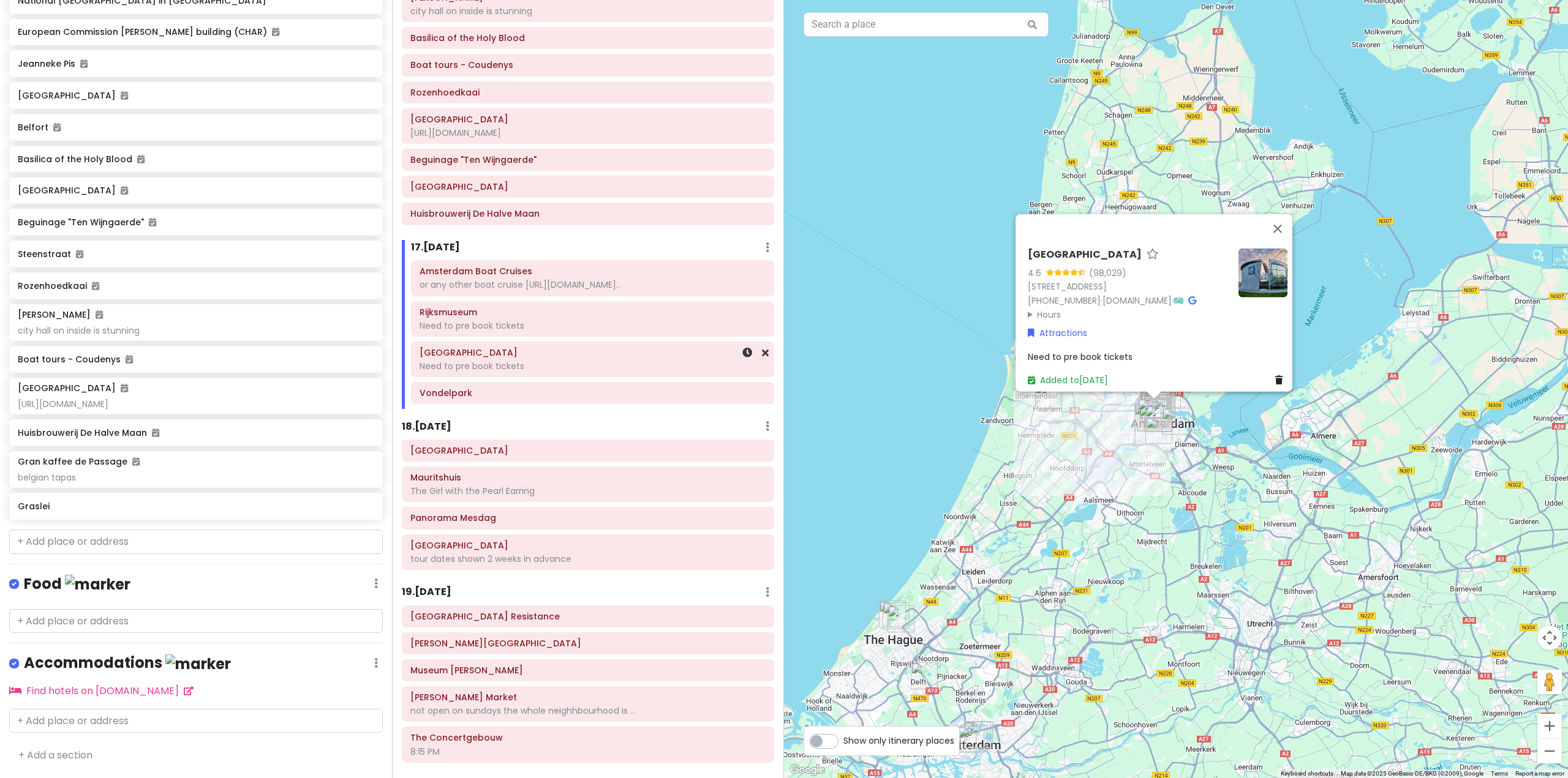
click at [759, 343] on div "Van Gogh Museum Need to pre book tickets" at bounding box center [593, 360] width 362 height 34
click at [762, 347] on icon at bounding box center [765, 352] width 7 height 10
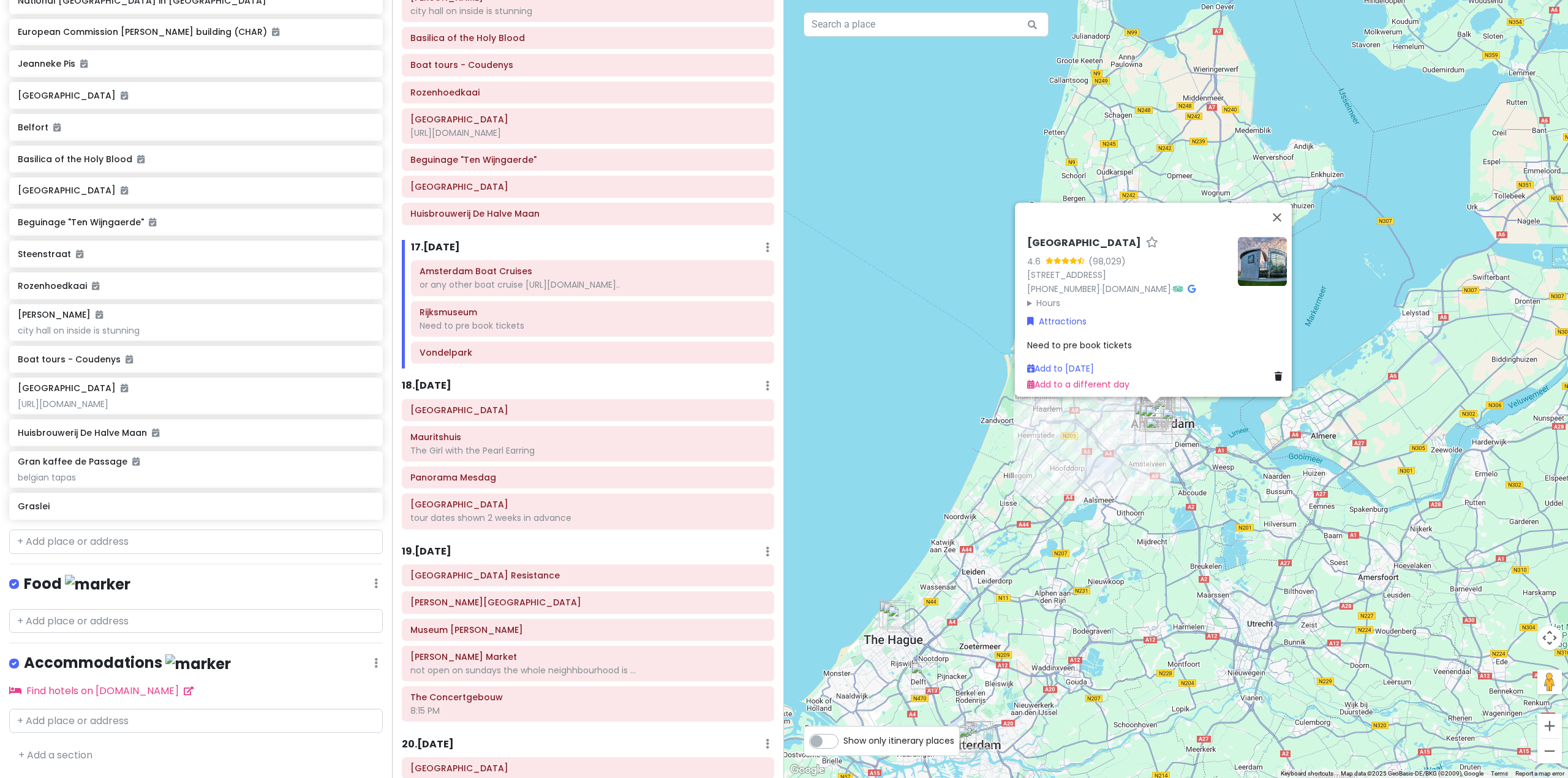
click at [853, 292] on div "Van Gogh Museum 4.6 (98,029) Museumplein 6, 1071 DJ Amsterdam, Netherlands +31 …" at bounding box center [1176, 389] width 784 height 778
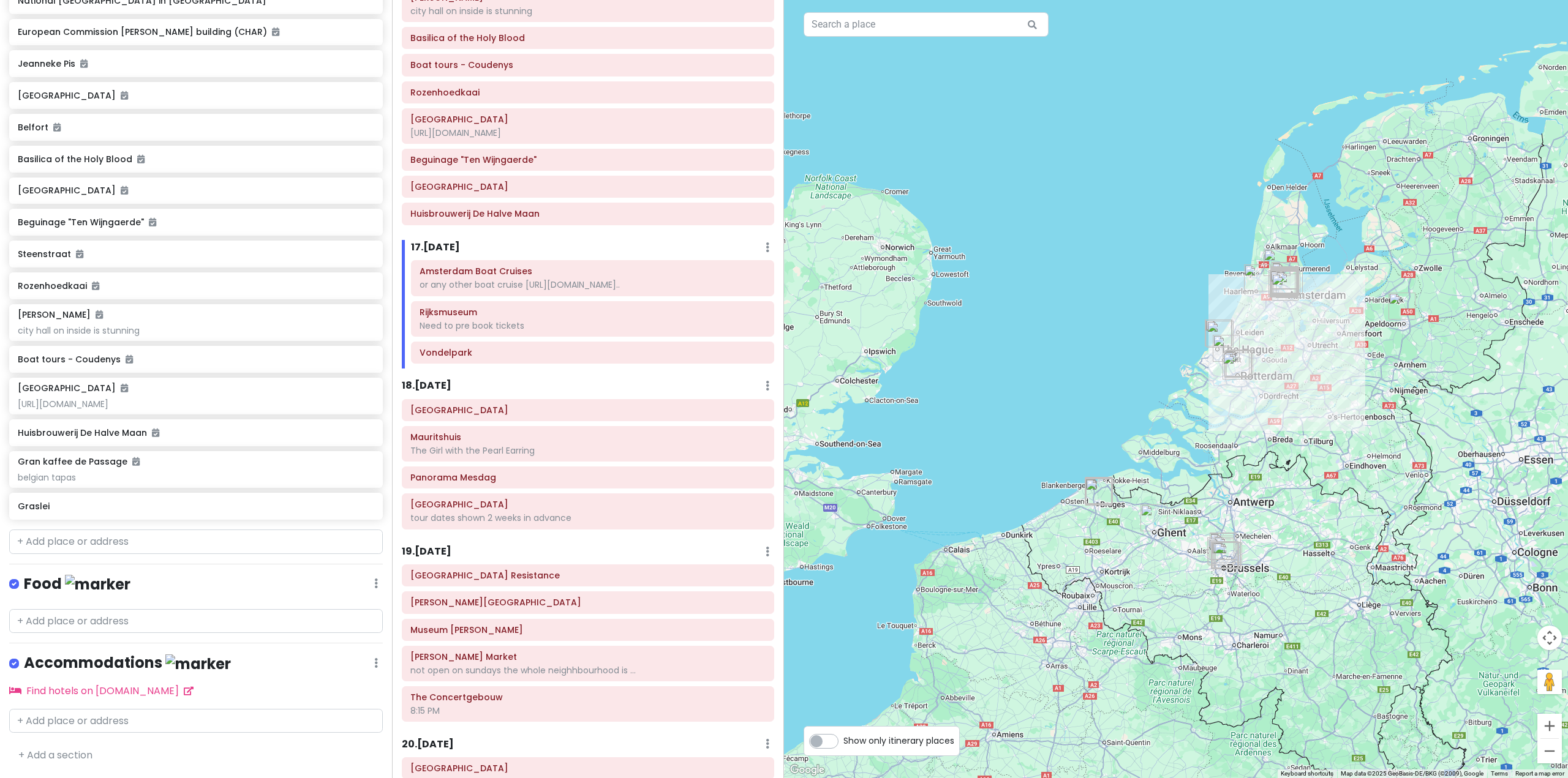
drag, startPoint x: 1273, startPoint y: 523, endPoint x: 1297, endPoint y: 379, distance: 146.0
click at [1297, 379] on div at bounding box center [1176, 389] width 784 height 778
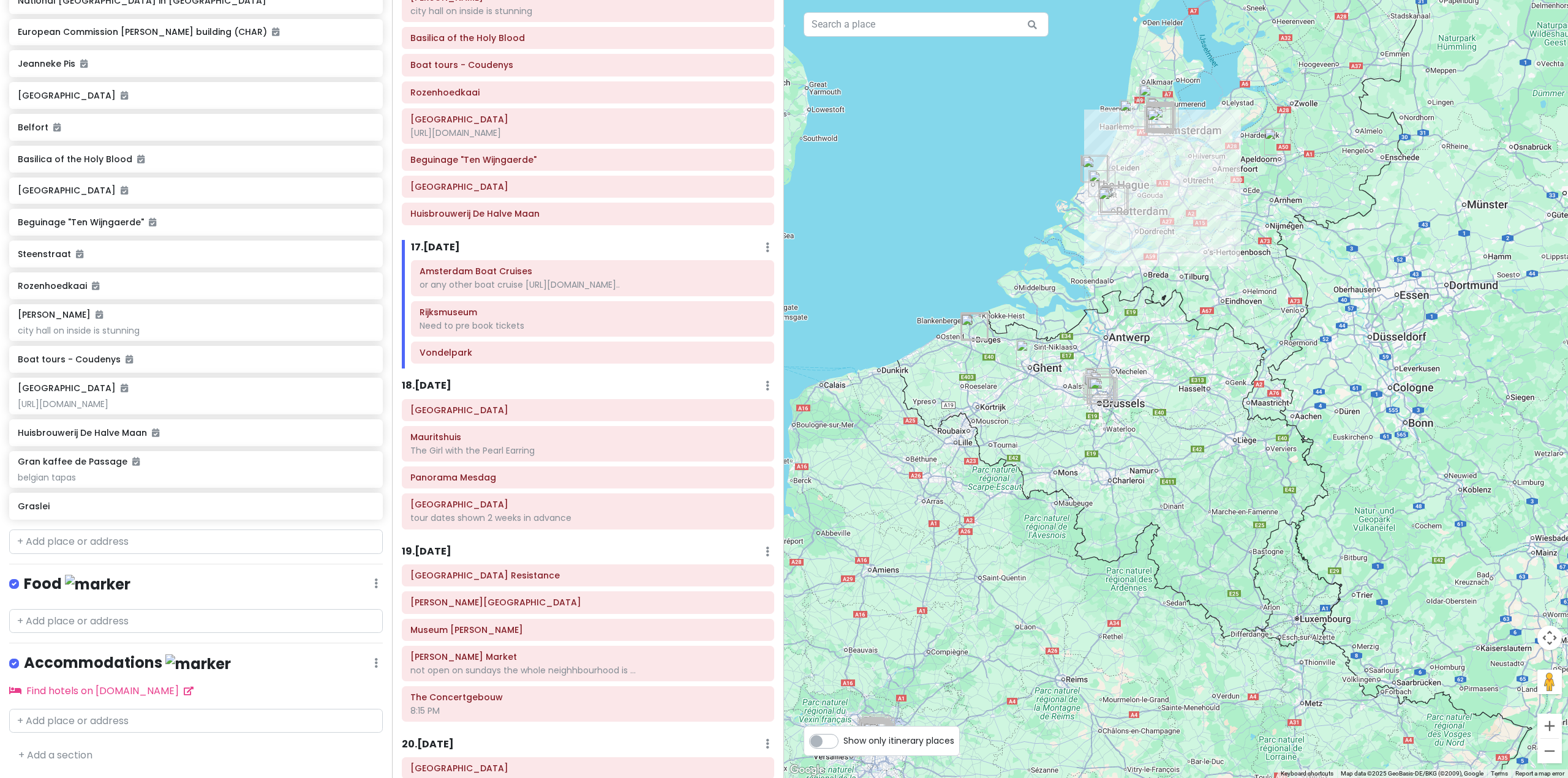
drag, startPoint x: 1262, startPoint y: 518, endPoint x: 1135, endPoint y: 367, distance: 197.3
click at [1135, 367] on div at bounding box center [1176, 389] width 784 height 778
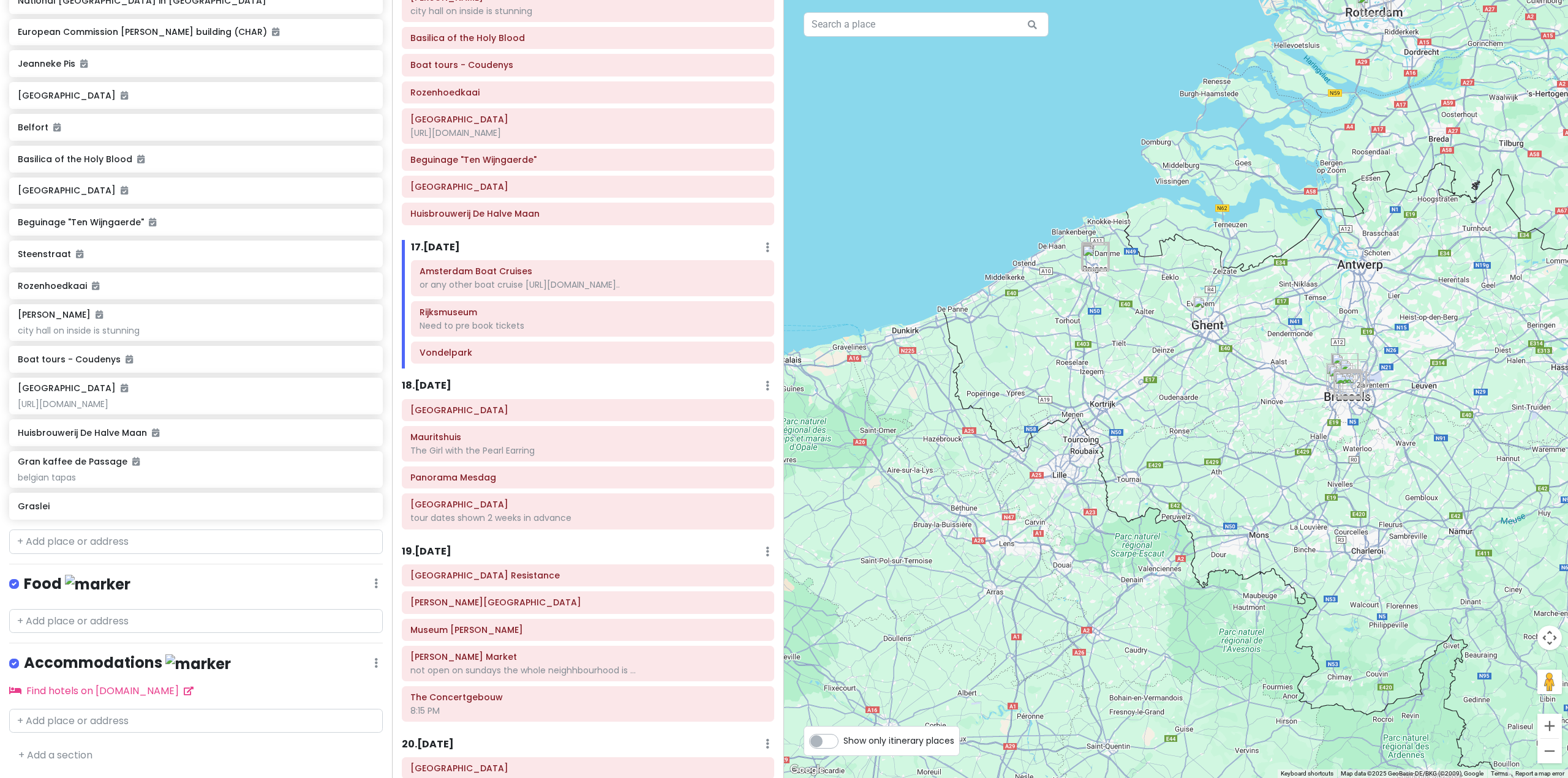
drag, startPoint x: 963, startPoint y: 424, endPoint x: 1109, endPoint y: 356, distance: 161.1
click at [1109, 356] on div at bounding box center [1176, 389] width 784 height 778
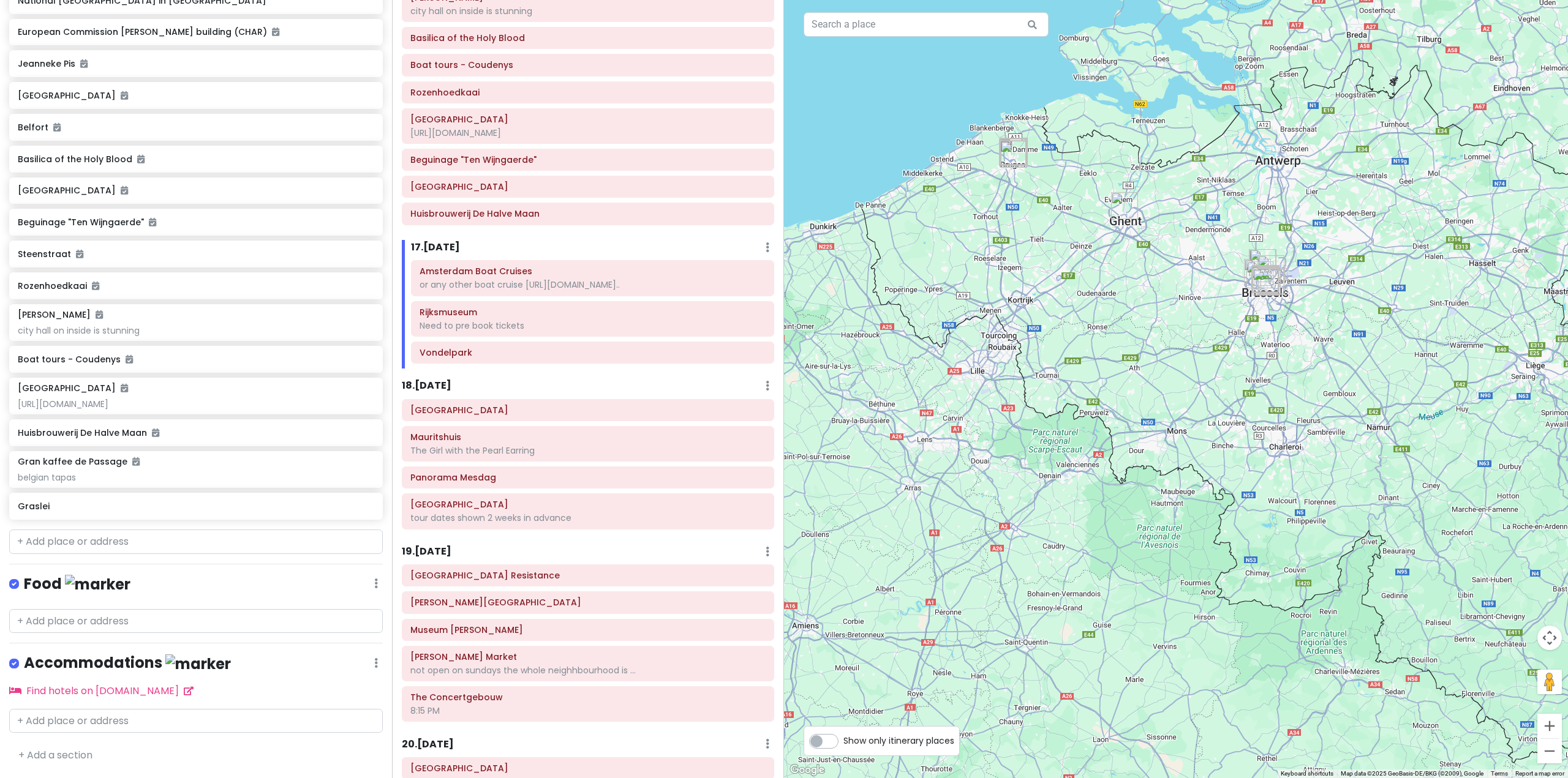
drag, startPoint x: 1257, startPoint y: 538, endPoint x: 1280, endPoint y: 357, distance: 182.5
click at [1279, 358] on div at bounding box center [1176, 389] width 784 height 778
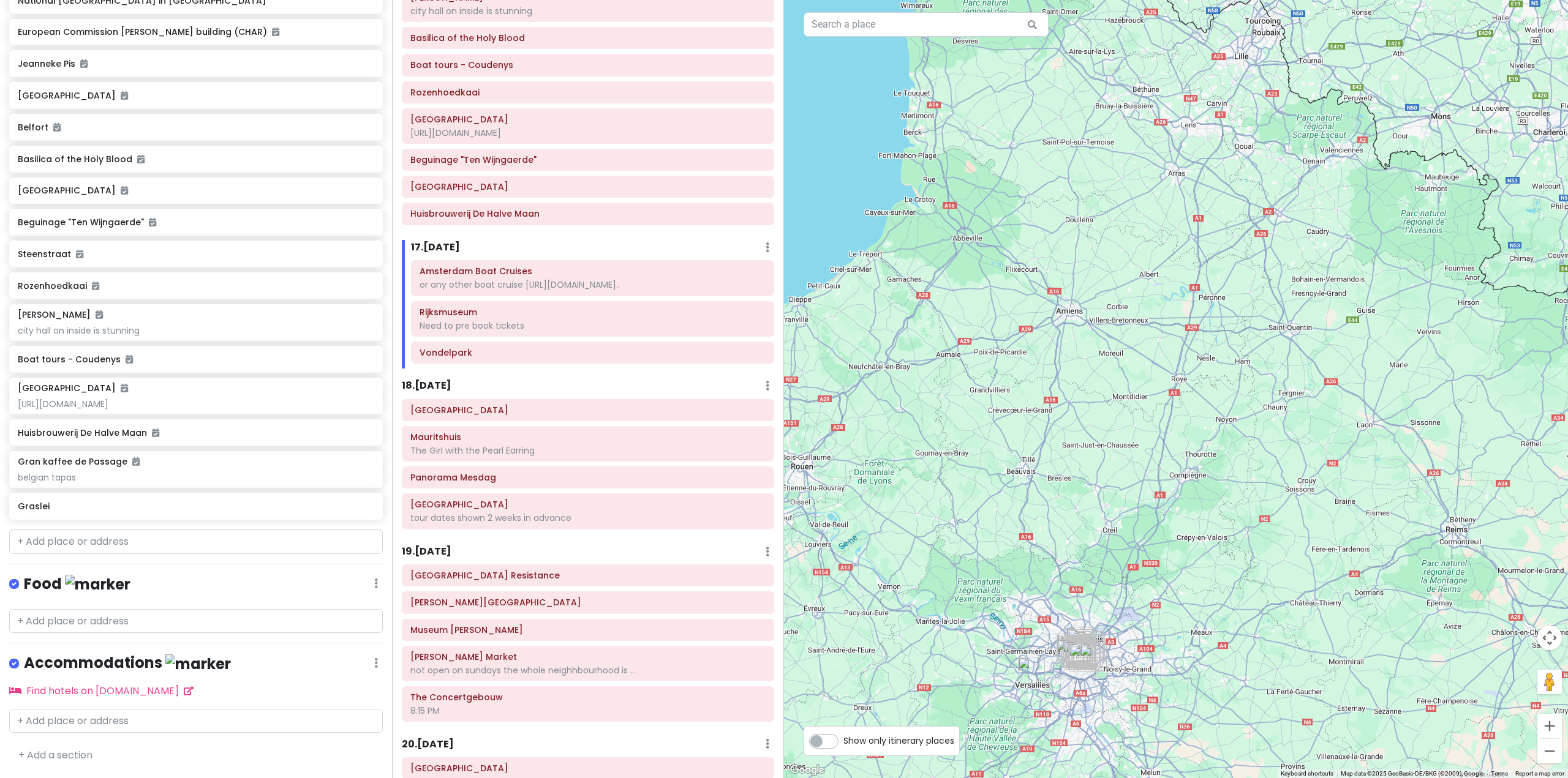
drag, startPoint x: 1243, startPoint y: 603, endPoint x: 1318, endPoint y: 397, distance: 219.2
click at [1318, 397] on div at bounding box center [1176, 389] width 784 height 778
drag, startPoint x: 1322, startPoint y: 315, endPoint x: 1169, endPoint y: 502, distance: 241.6
click at [1184, 487] on div at bounding box center [1176, 389] width 784 height 778
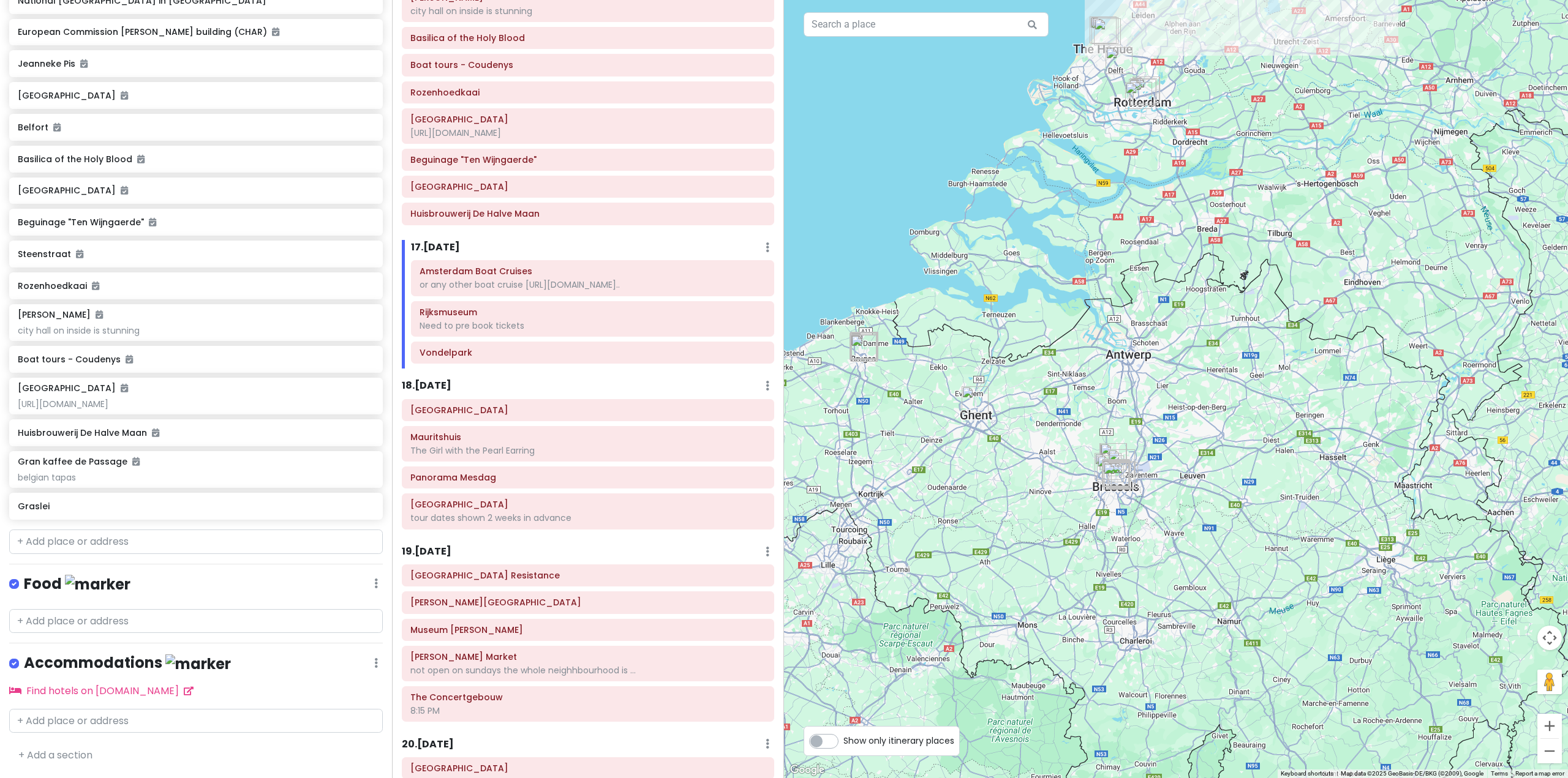
drag, startPoint x: 1162, startPoint y: 445, endPoint x: 1193, endPoint y: 363, distance: 87.7
click at [1193, 363] on div at bounding box center [1176, 389] width 784 height 778
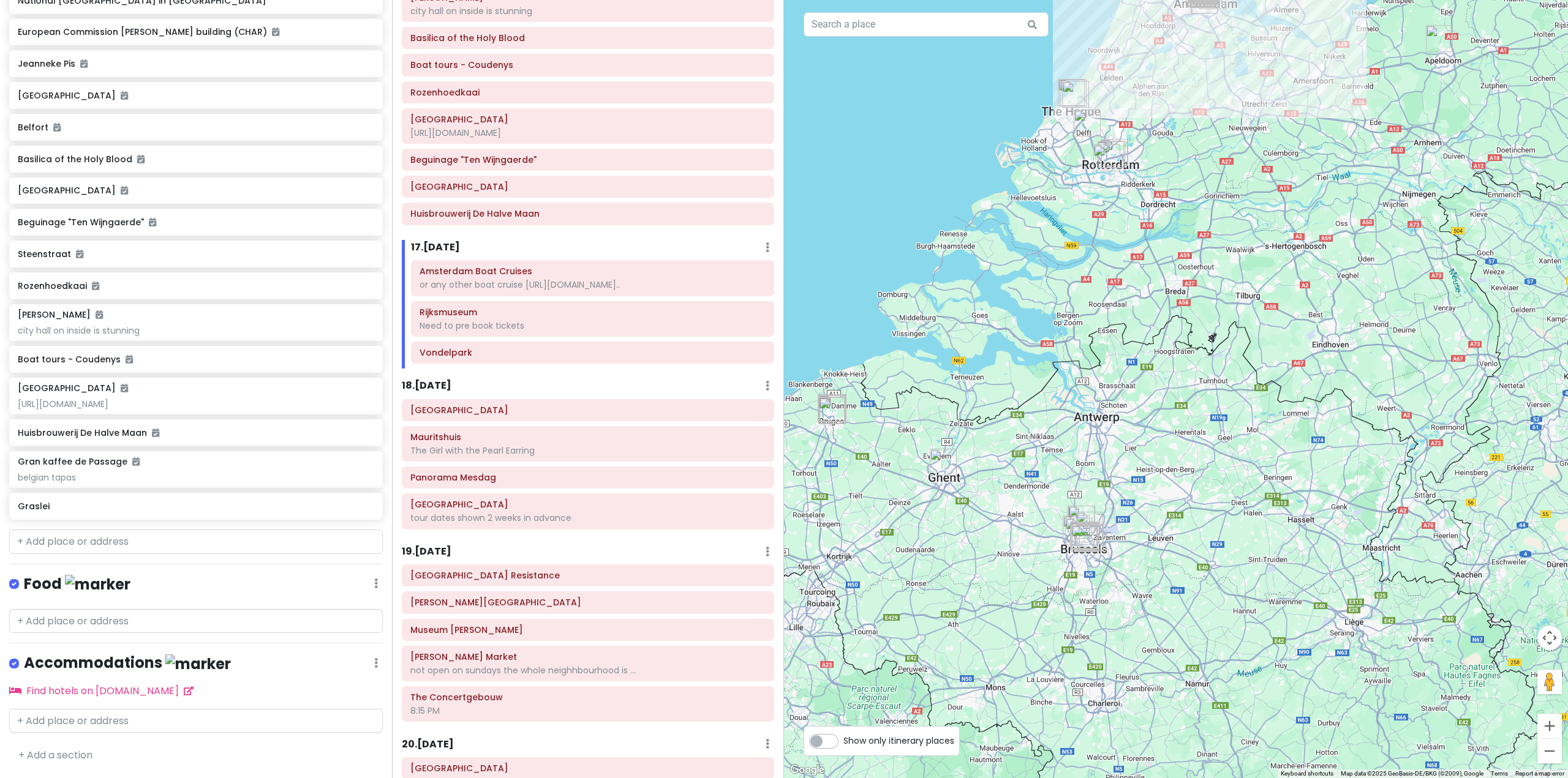
drag, startPoint x: 1343, startPoint y: 272, endPoint x: 1304, endPoint y: 387, distance: 121.4
click at [1304, 385] on div at bounding box center [1176, 389] width 784 height 778
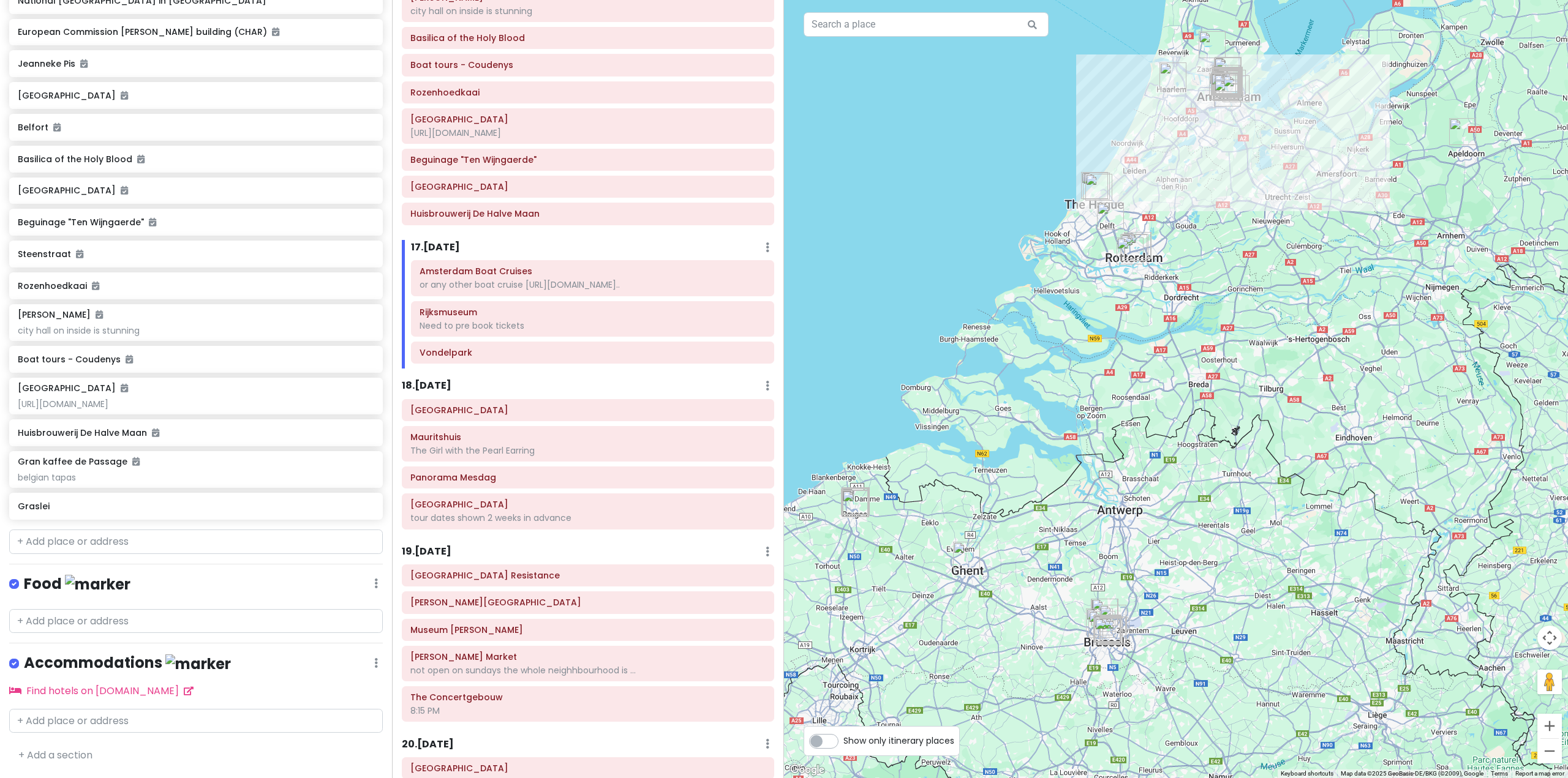
drag, startPoint x: 1361, startPoint y: 222, endPoint x: 1375, endPoint y: 271, distance: 51.0
click at [1375, 271] on div at bounding box center [1176, 389] width 784 height 778
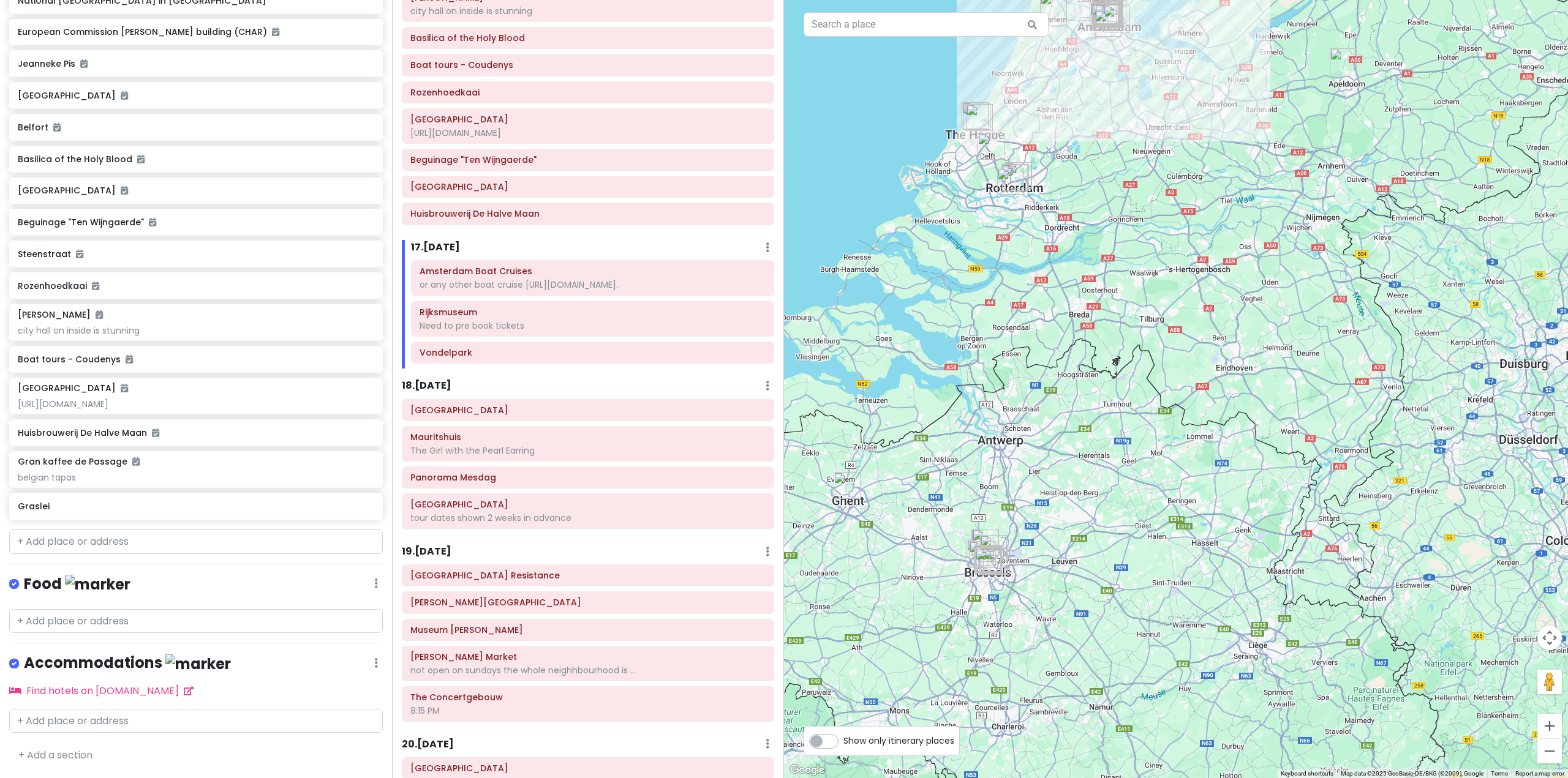
drag, startPoint x: 1361, startPoint y: 289, endPoint x: 1333, endPoint y: 188, distance: 104.8
click at [1333, 186] on div at bounding box center [1176, 389] width 784 height 778
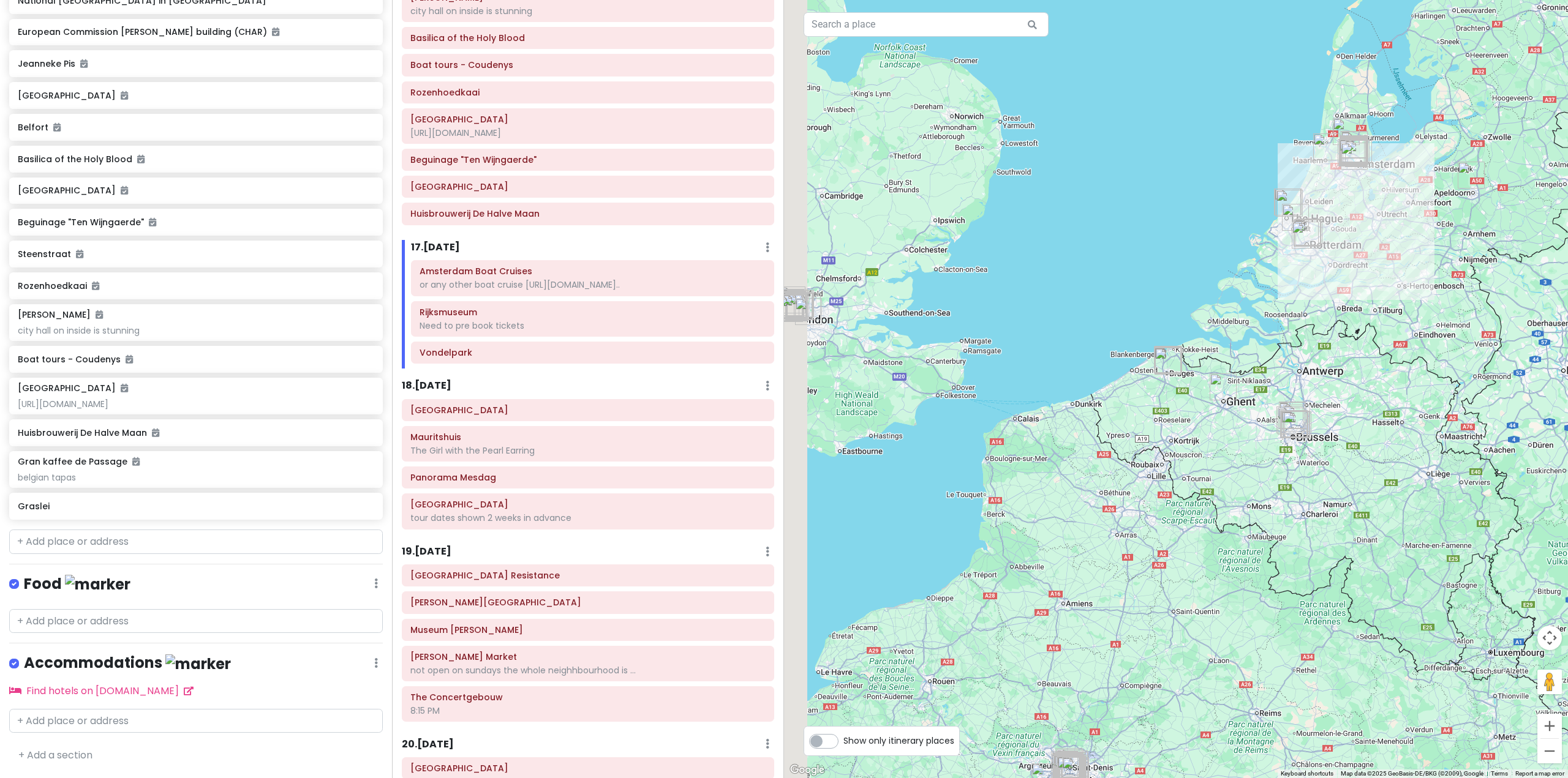
drag, startPoint x: 1123, startPoint y: 398, endPoint x: 1045, endPoint y: 435, distance: 86.3
click at [1217, 453] on div at bounding box center [1176, 389] width 784 height 778
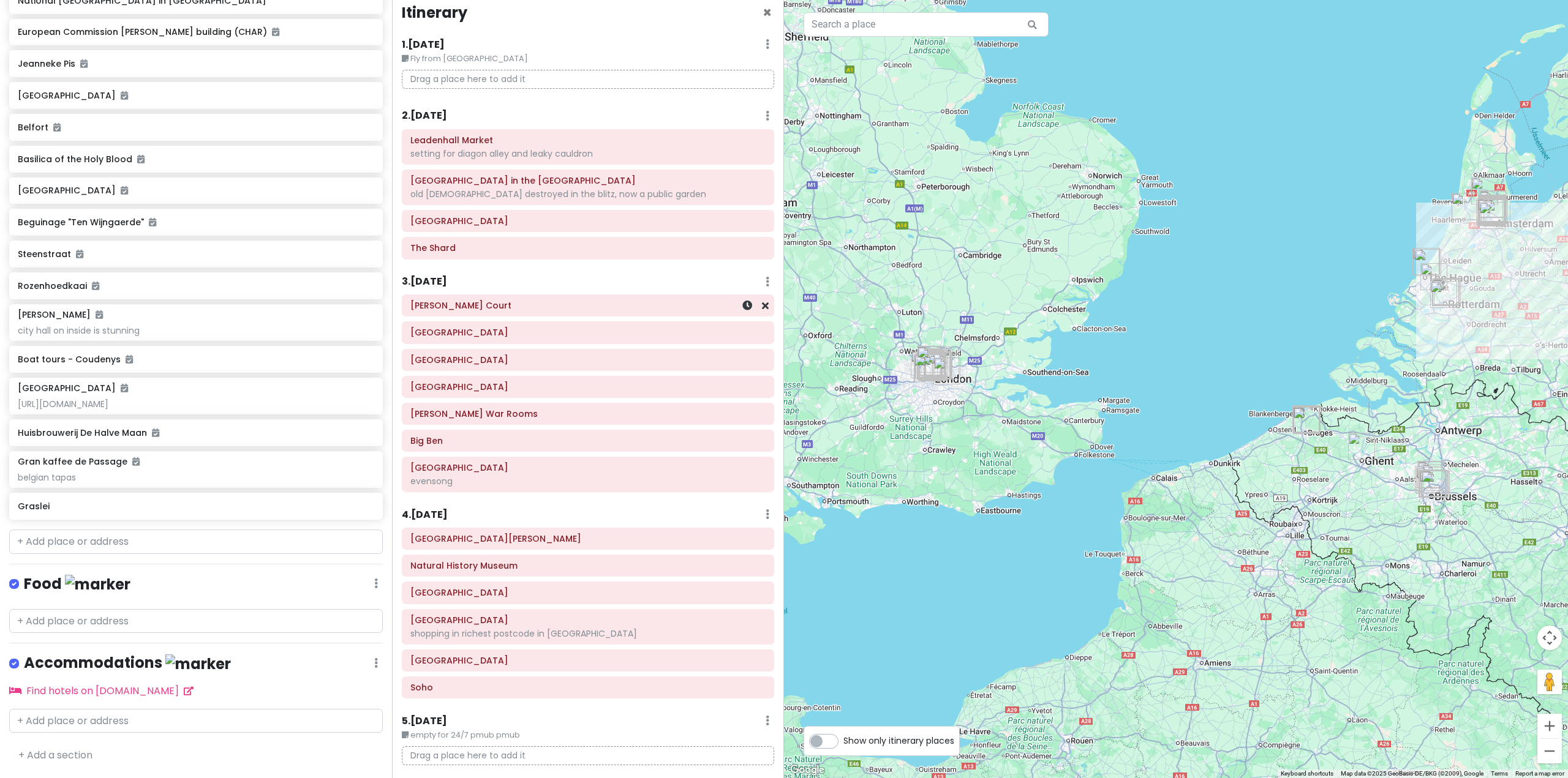
scroll to position [0, 0]
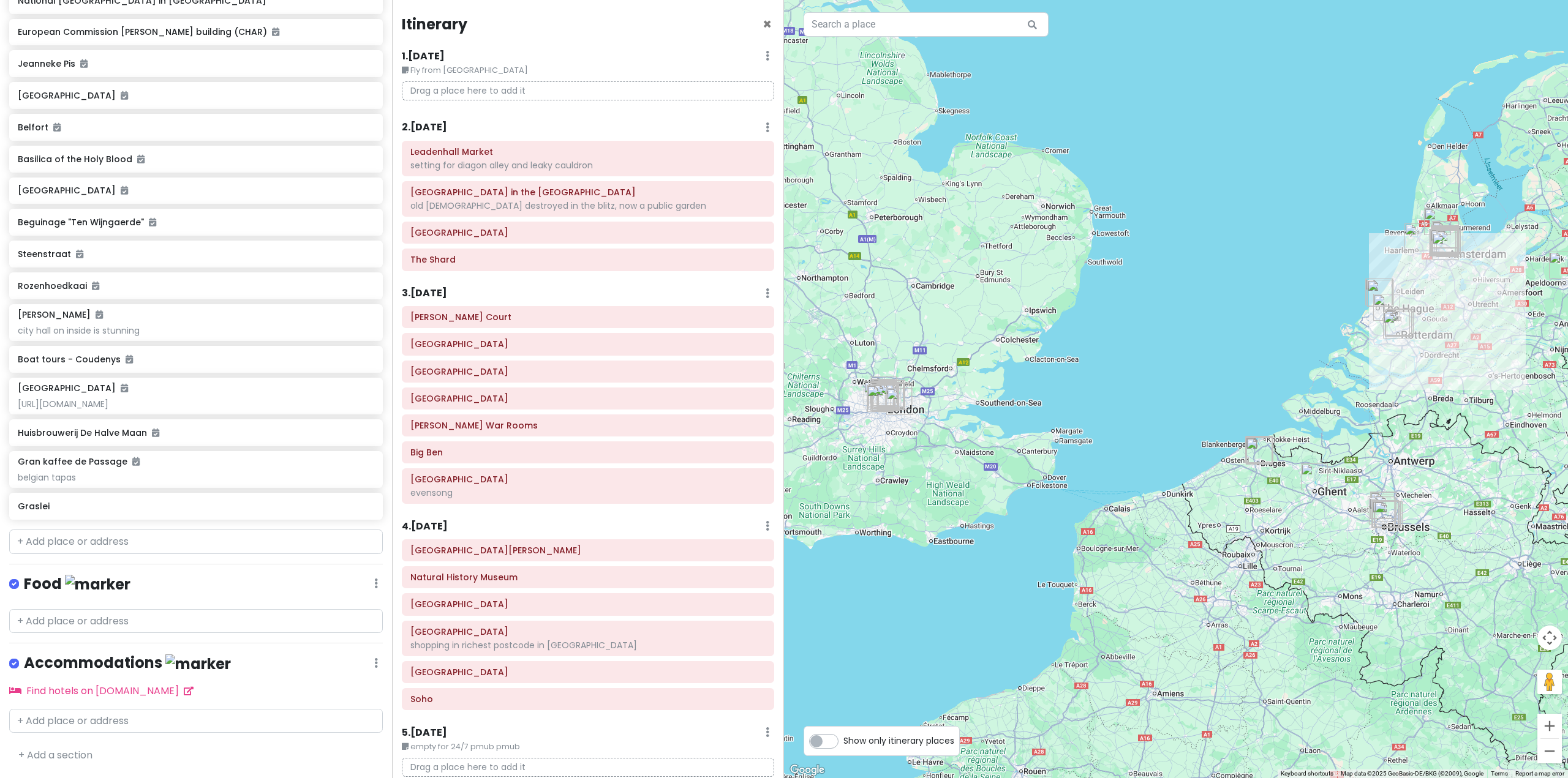
drag, startPoint x: 976, startPoint y: 454, endPoint x: 910, endPoint y: 478, distance: 70.2
click at [912, 478] on div at bounding box center [1176, 389] width 784 height 778
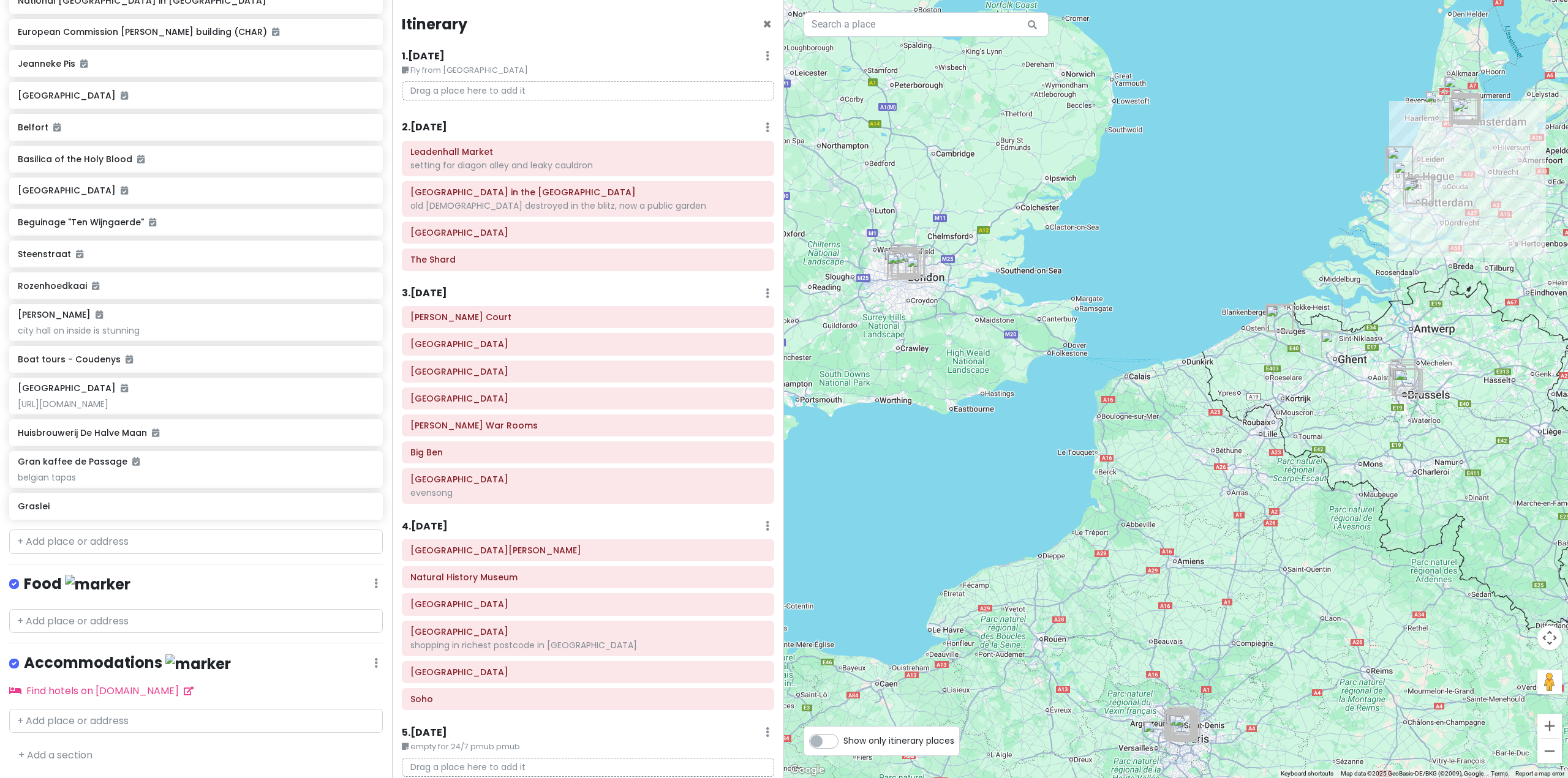
drag, startPoint x: 1184, startPoint y: 587, endPoint x: 1228, endPoint y: 460, distance: 134.4
click at [1228, 460] on div at bounding box center [1176, 389] width 784 height 778
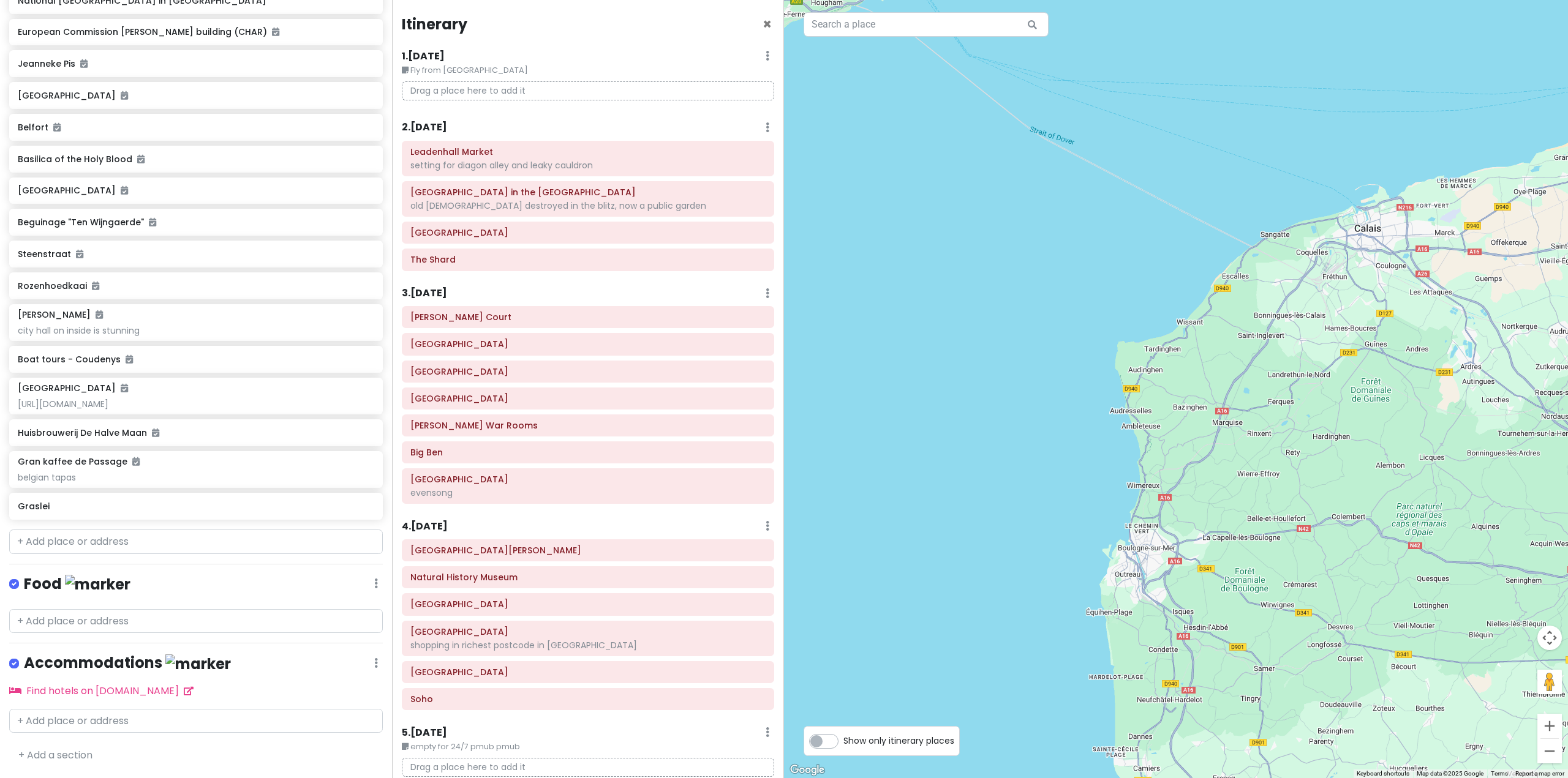
drag, startPoint x: 1273, startPoint y: 496, endPoint x: 1296, endPoint y: 352, distance: 145.8
click at [1296, 352] on div at bounding box center [1176, 389] width 784 height 778
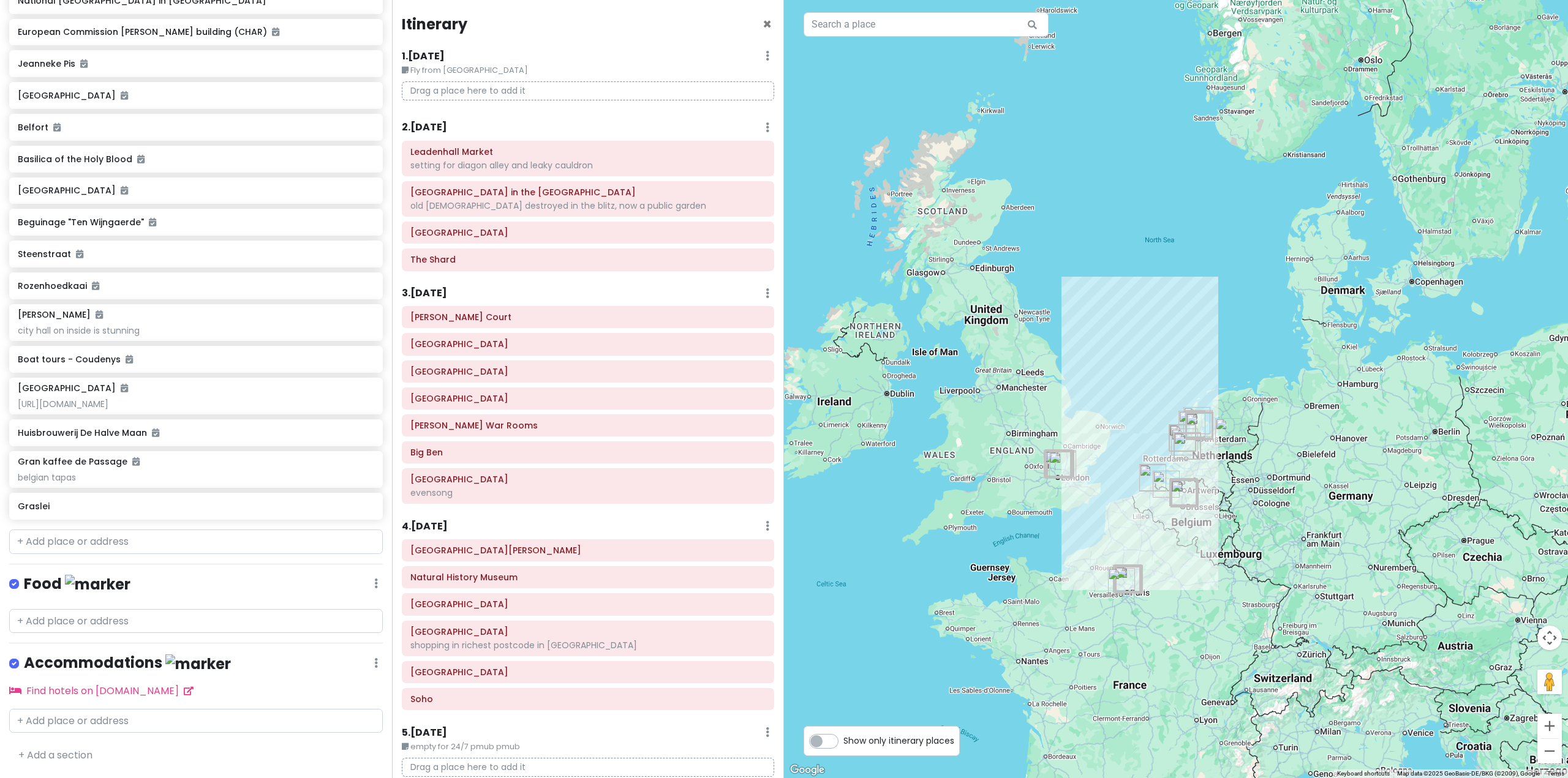
drag, startPoint x: 1275, startPoint y: 505, endPoint x: 1127, endPoint y: 532, distance: 150.4
click at [1127, 532] on div at bounding box center [1176, 389] width 784 height 778
click at [1222, 348] on div at bounding box center [1176, 389] width 784 height 778
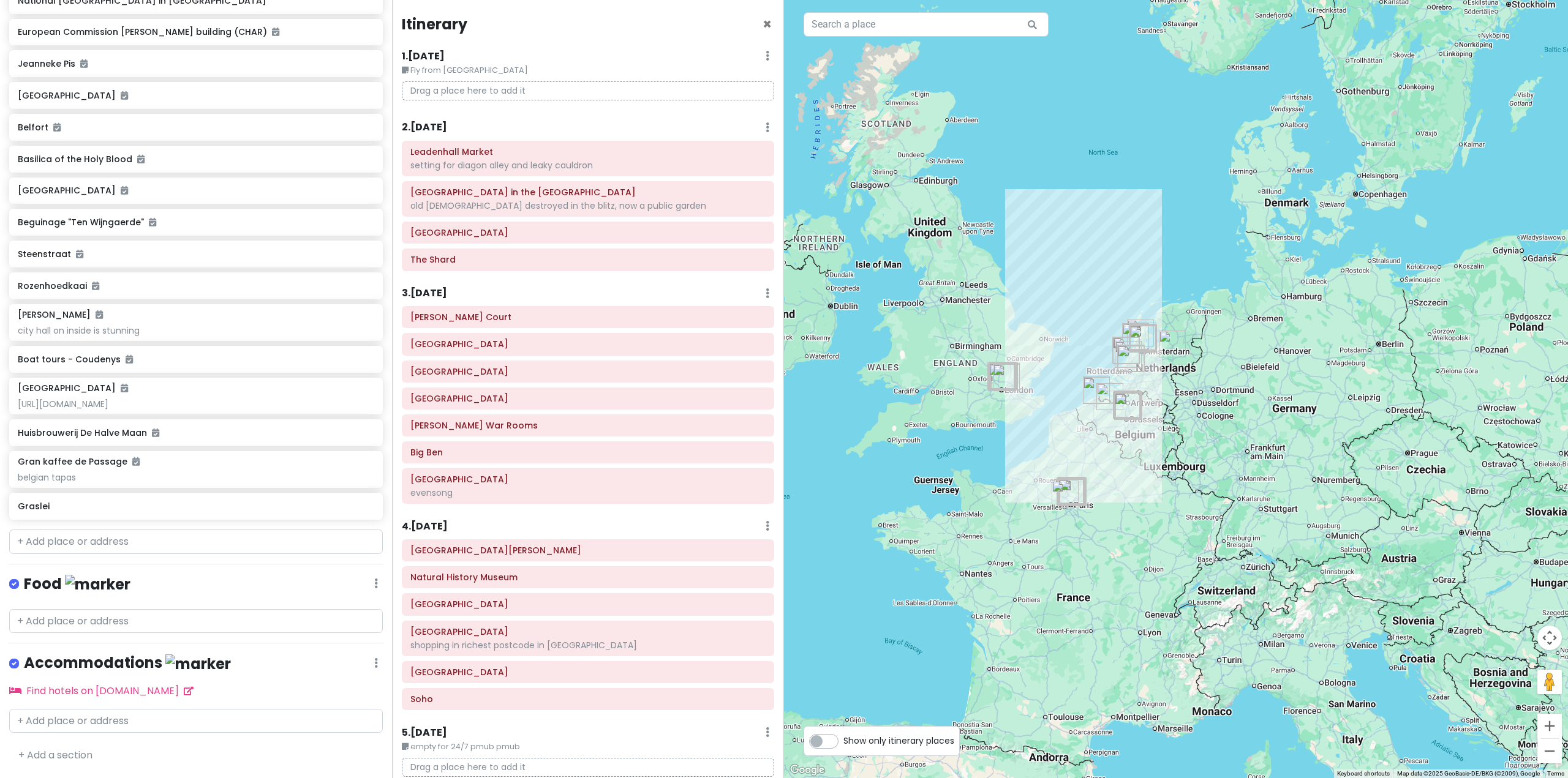
drag, startPoint x: 1143, startPoint y: 470, endPoint x: 1243, endPoint y: 386, distance: 130.6
click at [1243, 386] on div at bounding box center [1176, 389] width 784 height 778
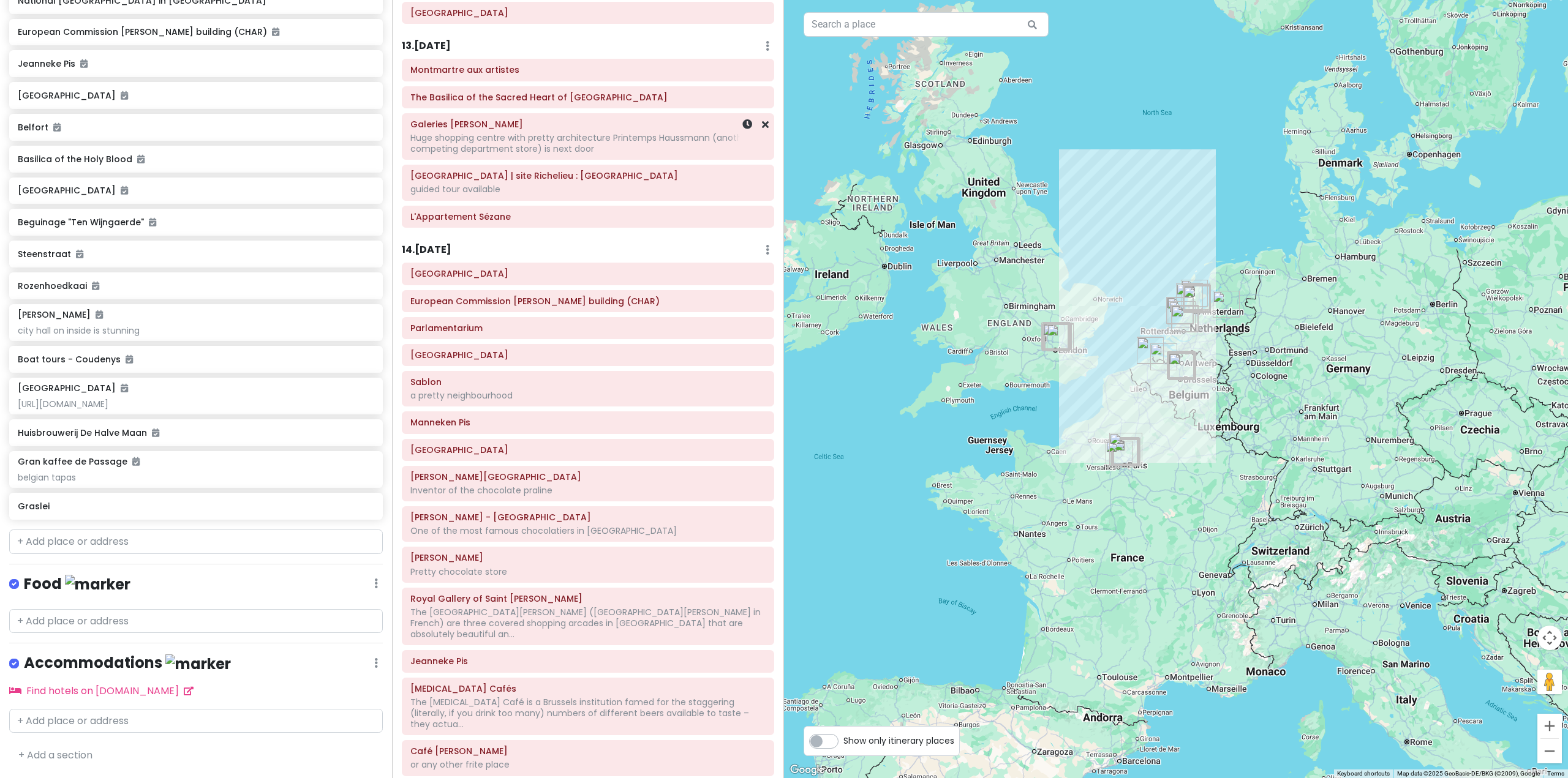
scroll to position [1898, 0]
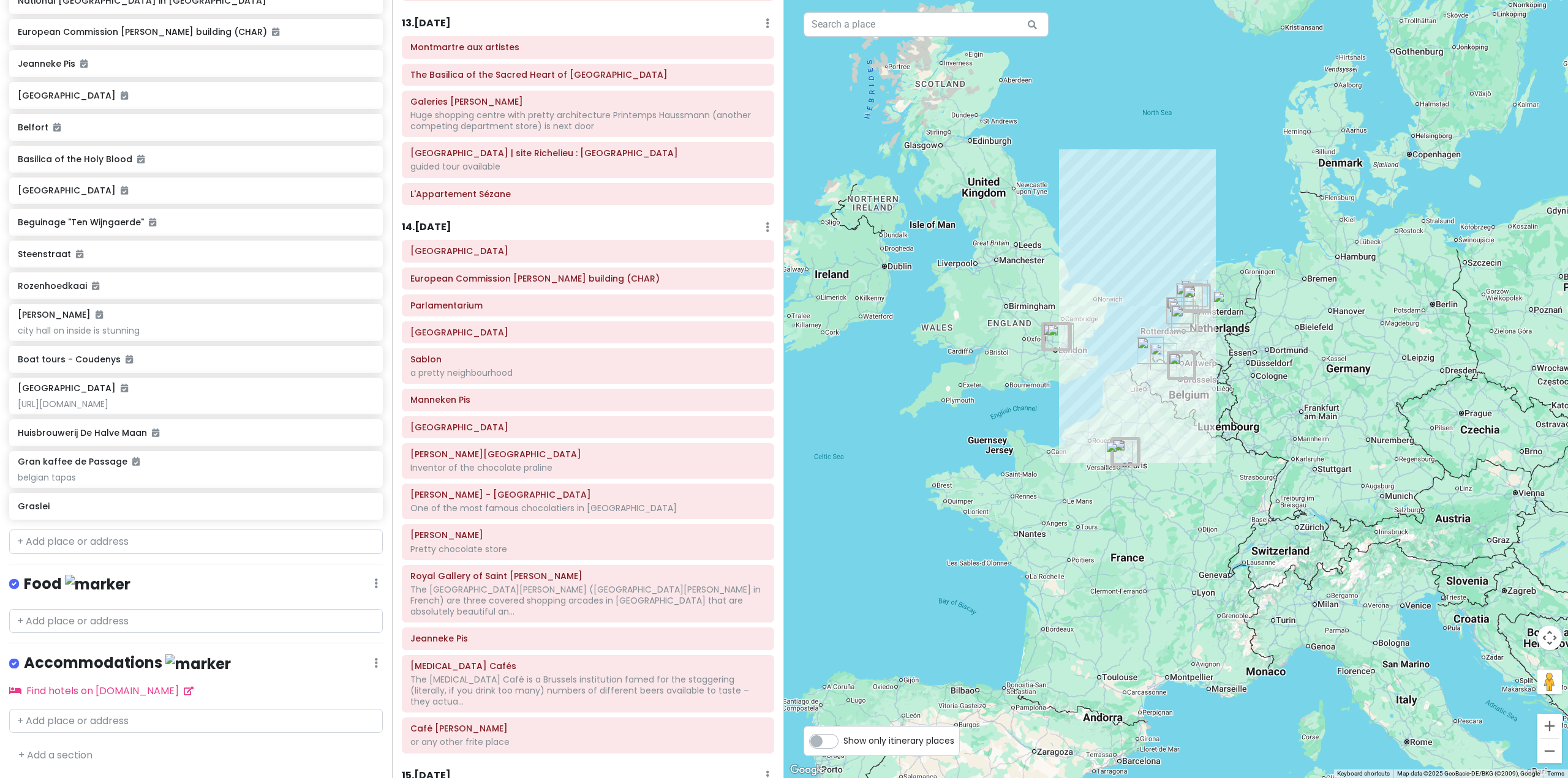
click at [452, 221] on h6 "14 . Sun 11/9" at bounding box center [427, 227] width 50 height 12
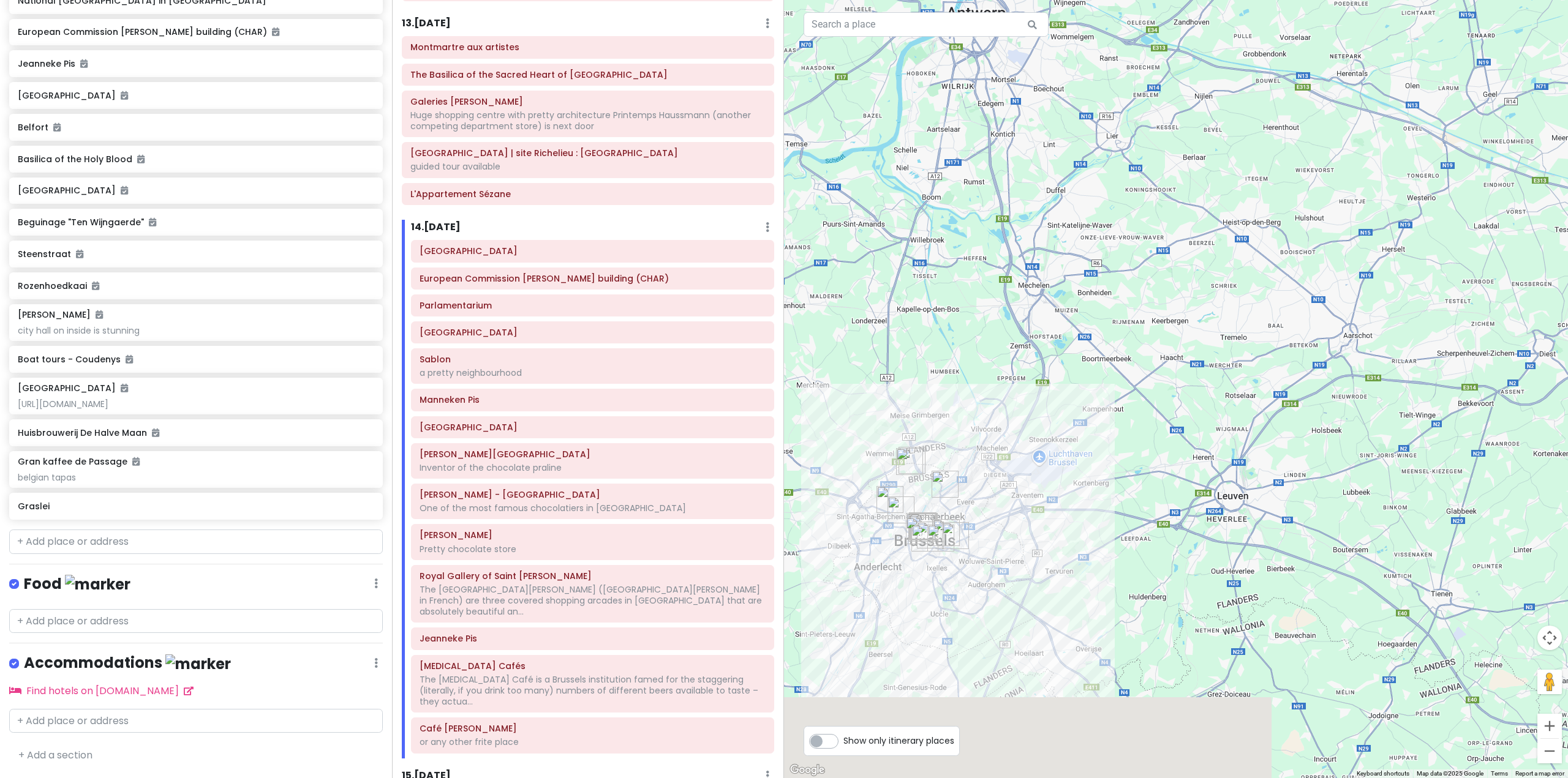
drag, startPoint x: 1014, startPoint y: 562, endPoint x: 1101, endPoint y: 367, distance: 213.5
click at [1101, 367] on div at bounding box center [1176, 389] width 784 height 778
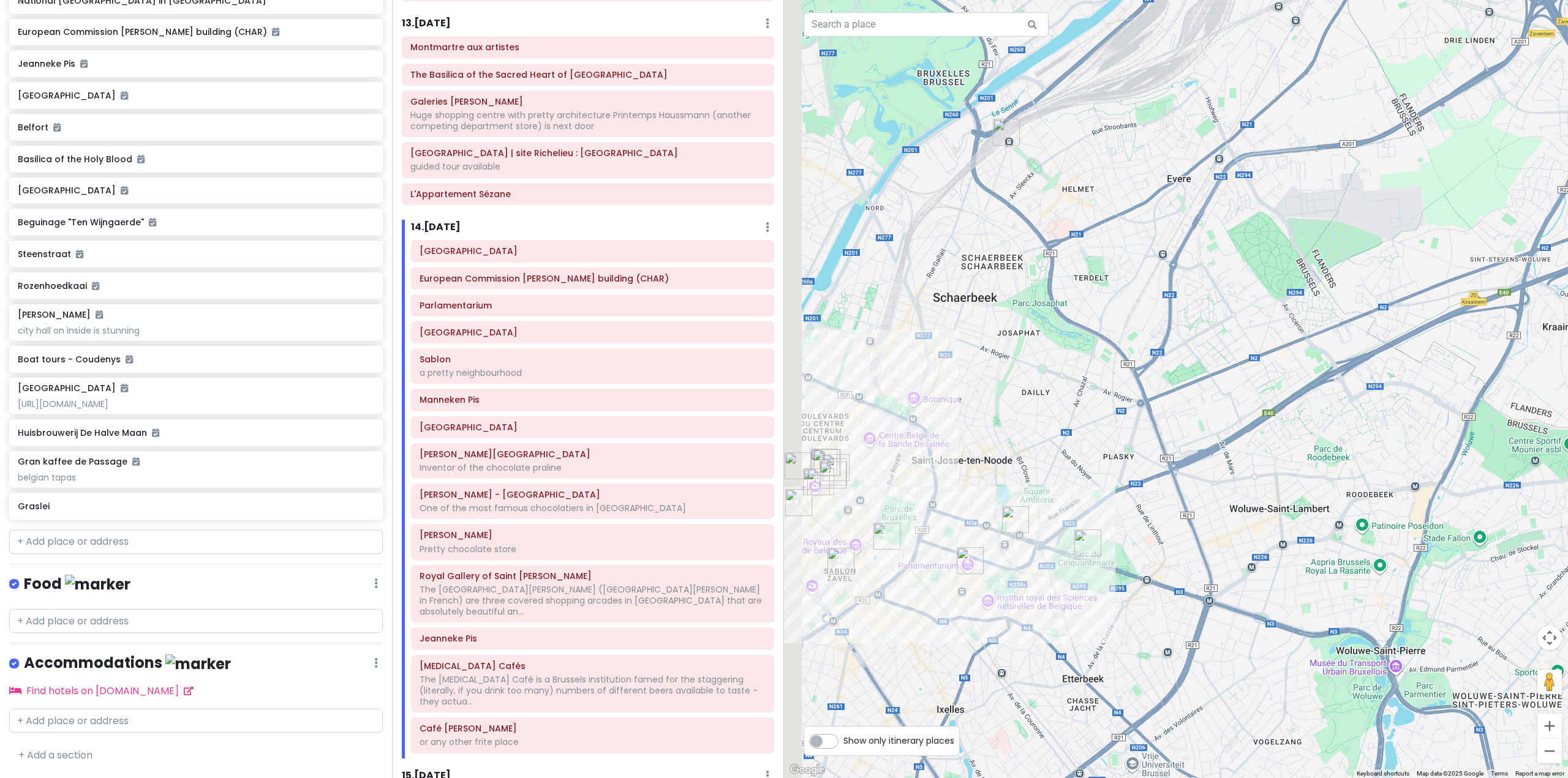
drag, startPoint x: 931, startPoint y: 475, endPoint x: 1050, endPoint y: 346, distance: 175.5
click at [1049, 347] on div at bounding box center [1176, 389] width 784 height 778
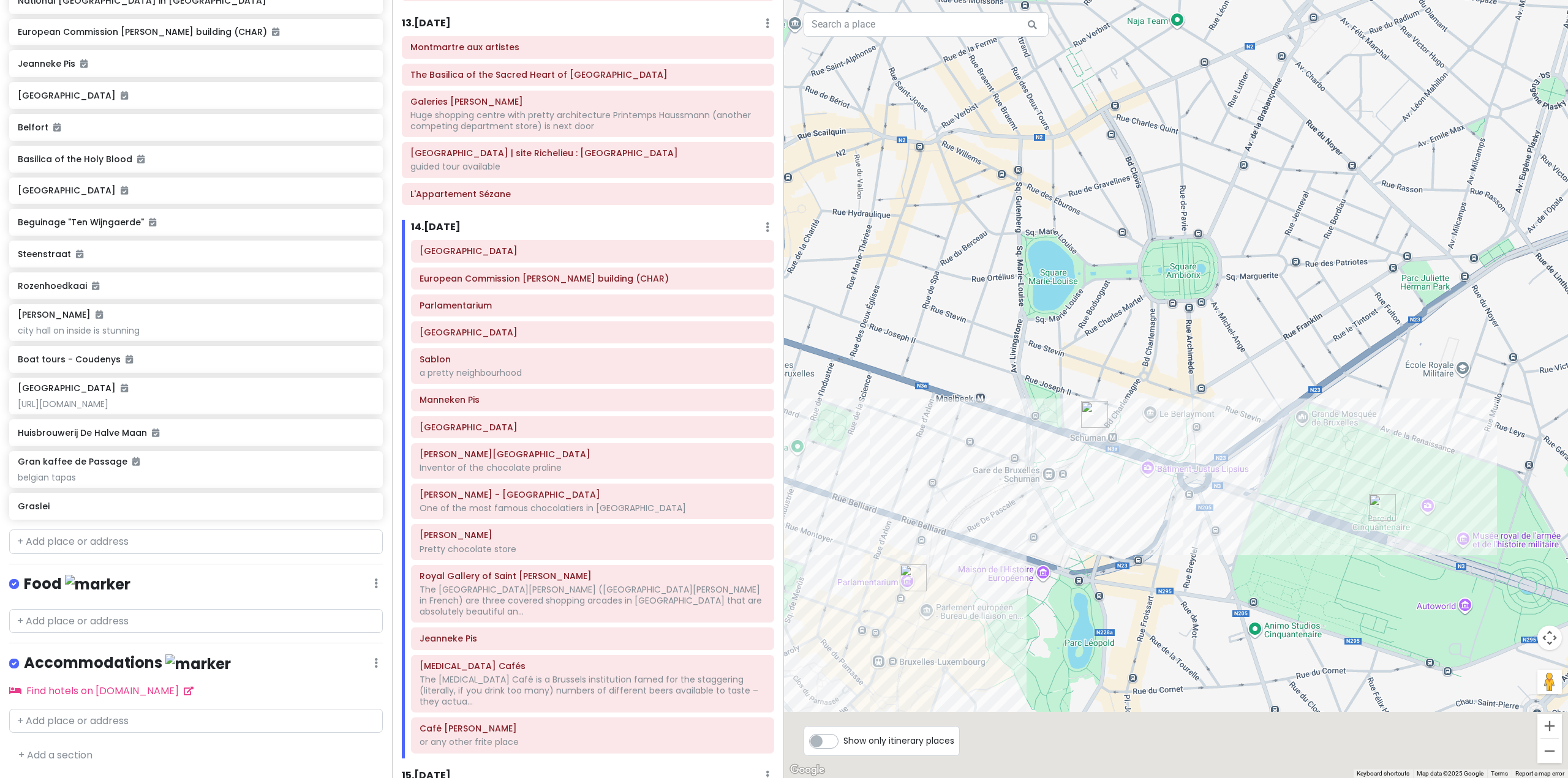
drag, startPoint x: 1095, startPoint y: 504, endPoint x: 1153, endPoint y: 318, distance: 194.8
click at [1153, 318] on div at bounding box center [1176, 389] width 784 height 778
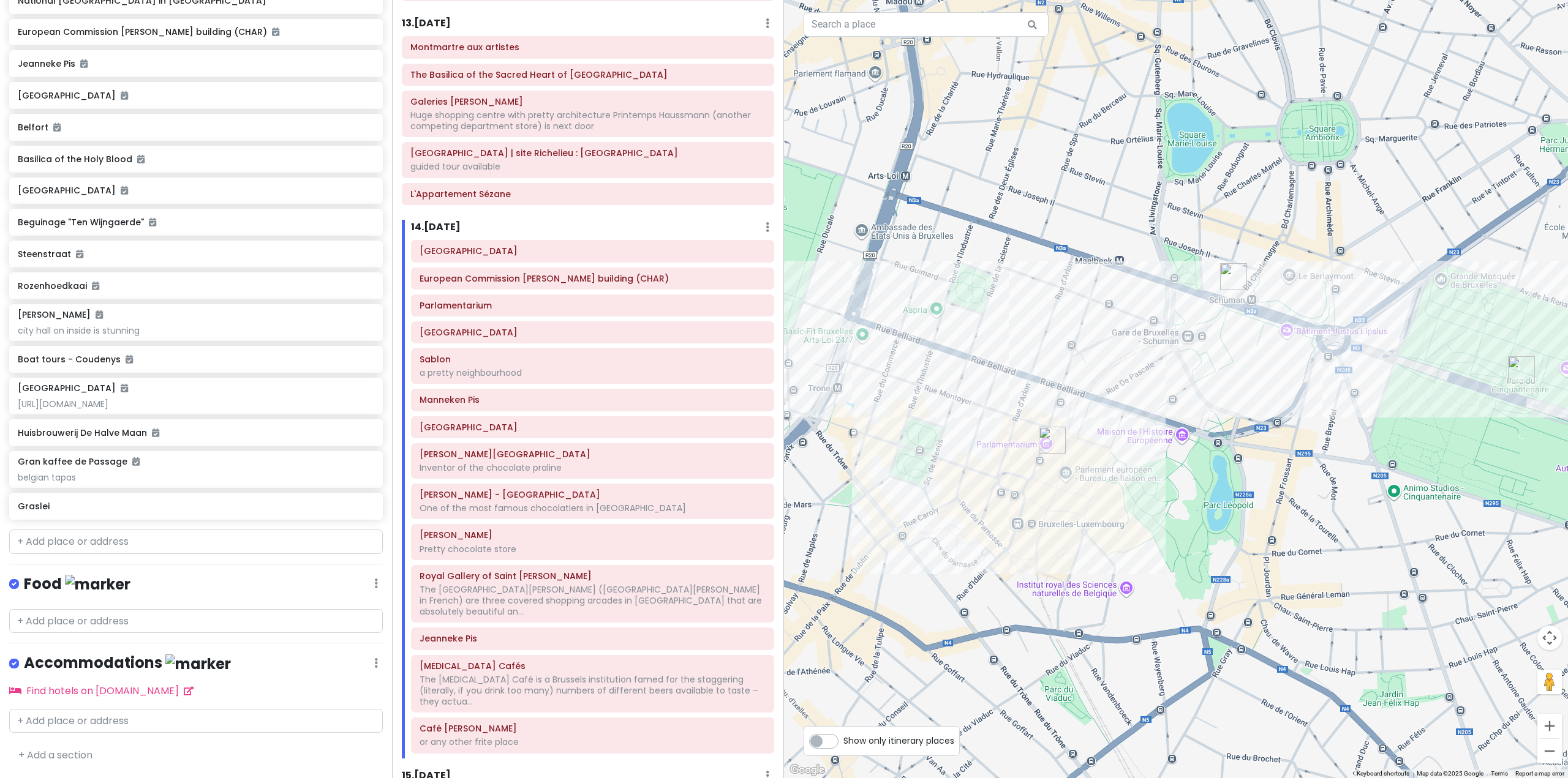
drag, startPoint x: 1138, startPoint y: 327, endPoint x: 1276, endPoint y: 216, distance: 177.1
click at [1276, 216] on div at bounding box center [1176, 389] width 784 height 778
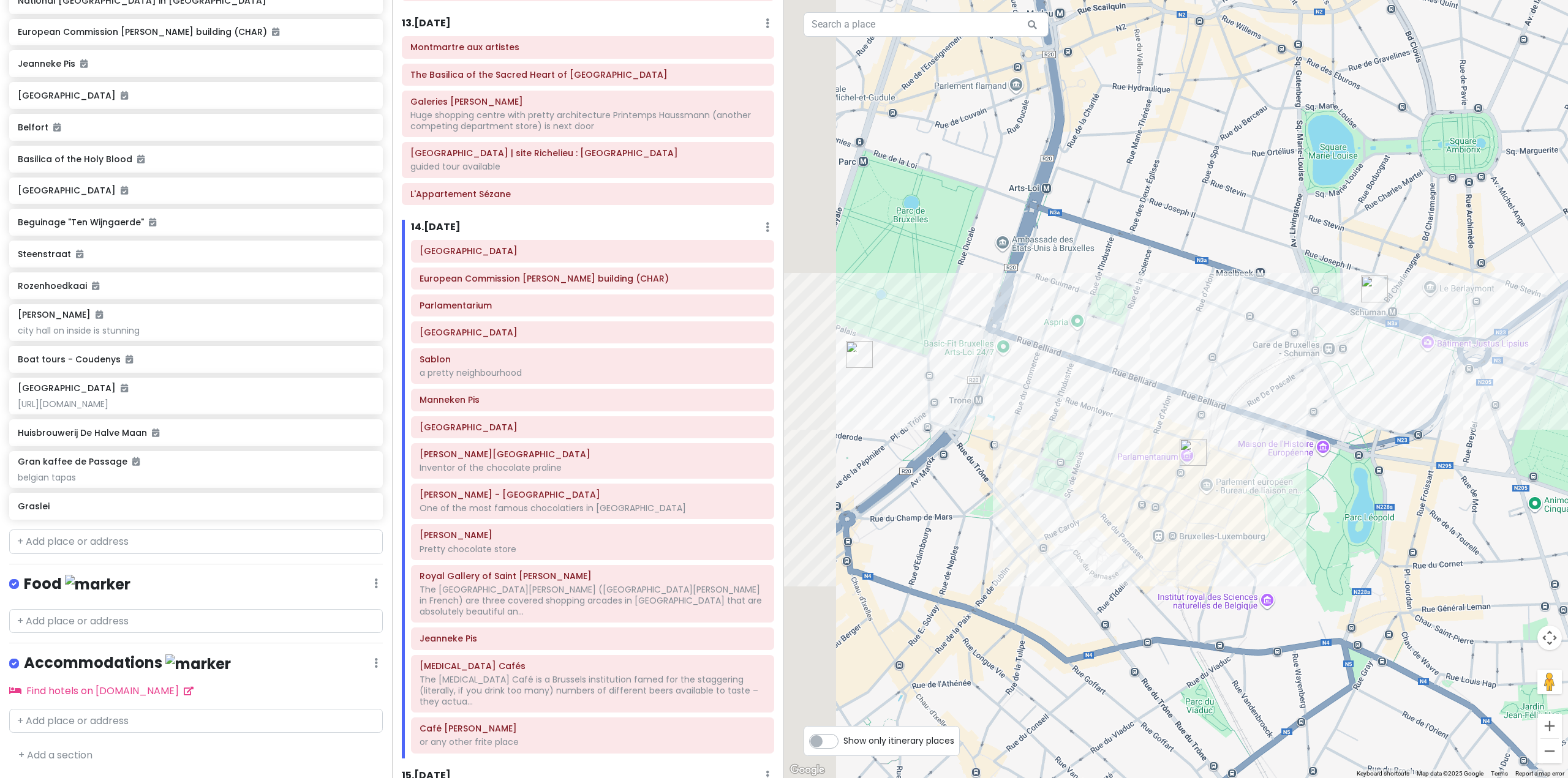
drag, startPoint x: 1091, startPoint y: 504, endPoint x: 1510, endPoint y: 528, distance: 419.7
click at [1501, 527] on div at bounding box center [1176, 389] width 784 height 778
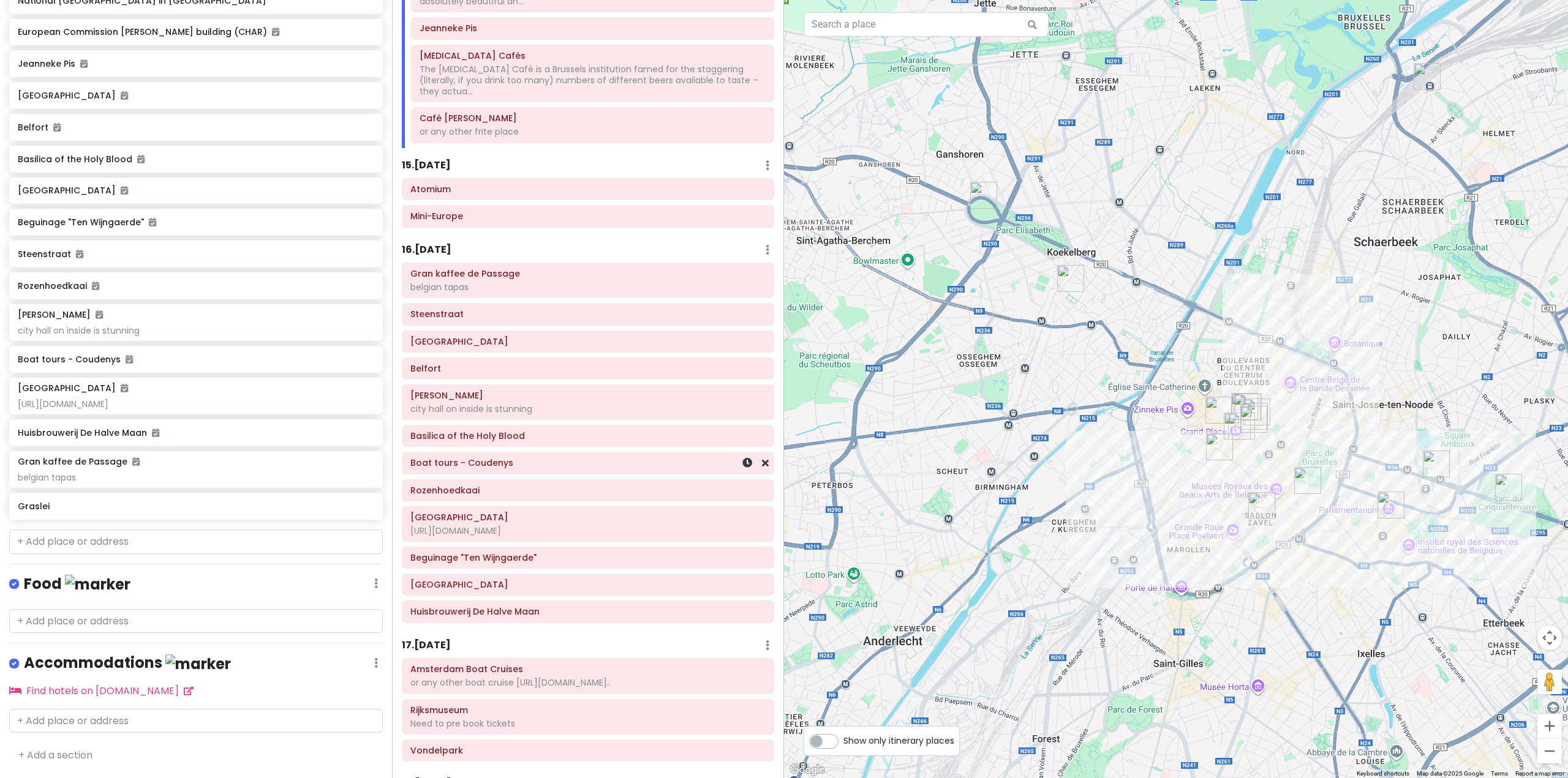
scroll to position [2510, 0]
click at [449, 157] on h6 "15 . Mon 11/10" at bounding box center [426, 163] width 49 height 12
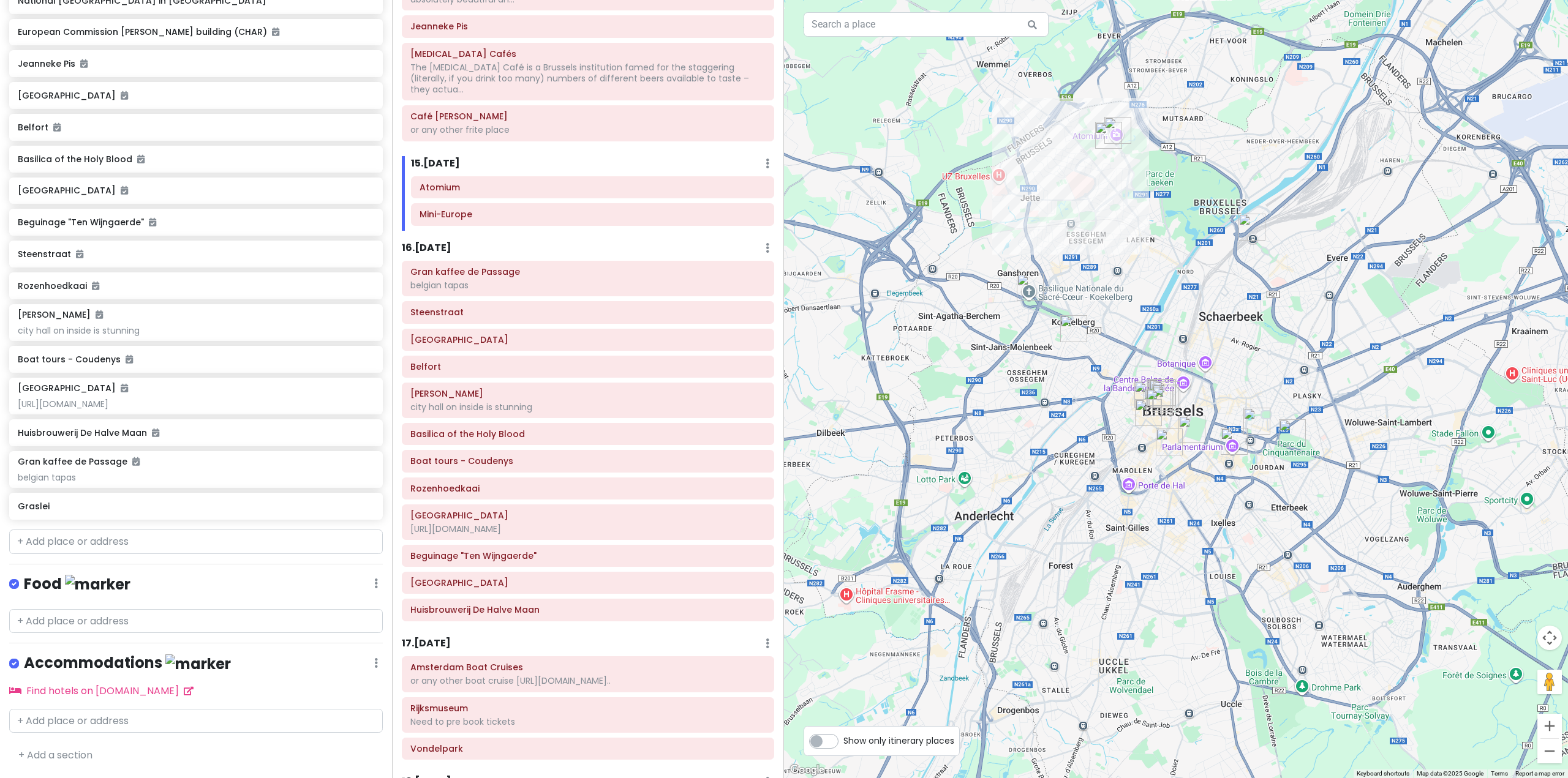
drag, startPoint x: 1172, startPoint y: 240, endPoint x: 1161, endPoint y: 301, distance: 62.0
click at [1161, 301] on div at bounding box center [1176, 389] width 784 height 778
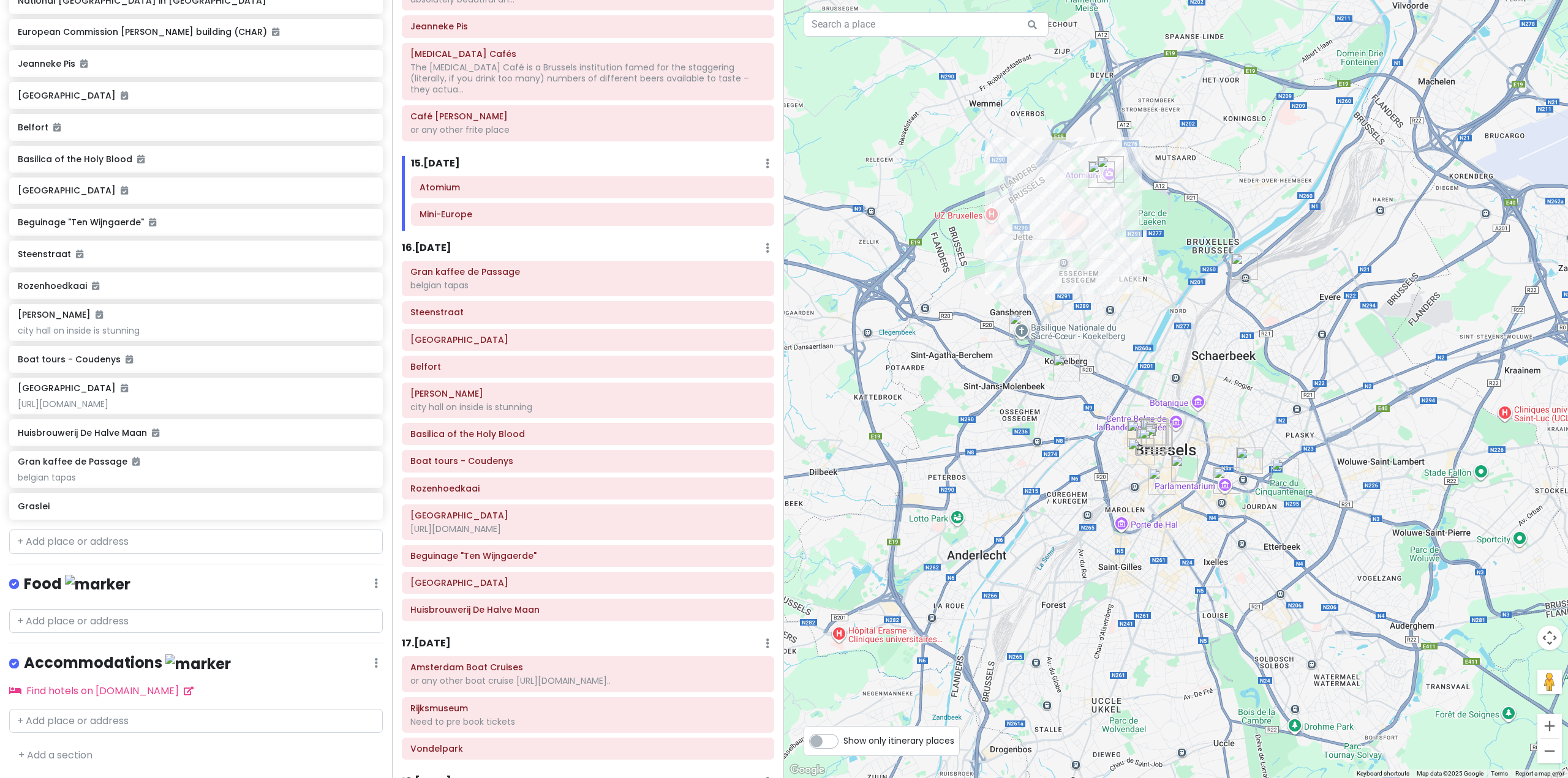
click at [450, 242] on h6 "16 . Tue 11/11" at bounding box center [427, 248] width 50 height 12
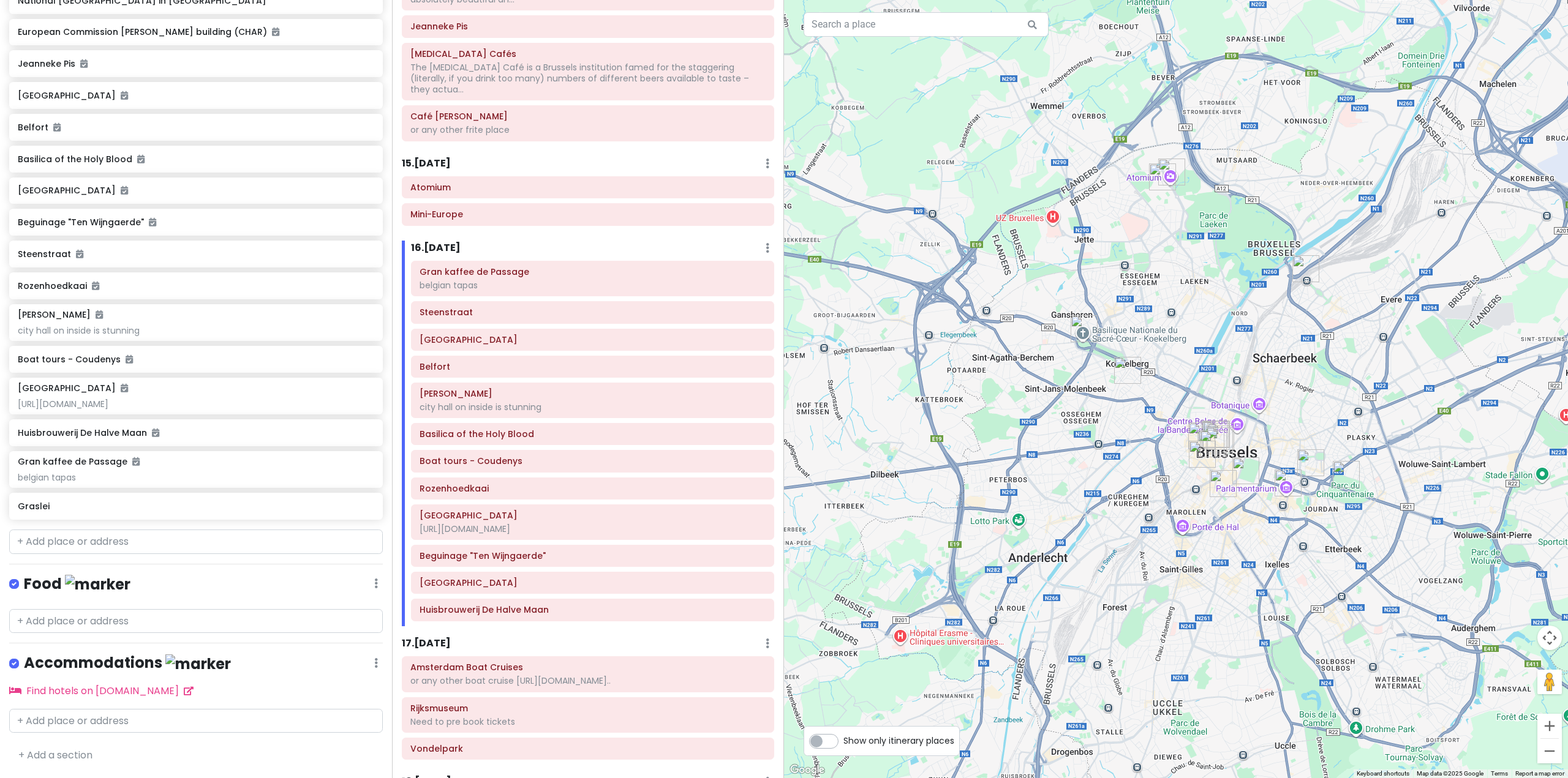
drag, startPoint x: 1012, startPoint y: 370, endPoint x: 1239, endPoint y: 365, distance: 227.1
click at [1210, 365] on div at bounding box center [1176, 389] width 784 height 778
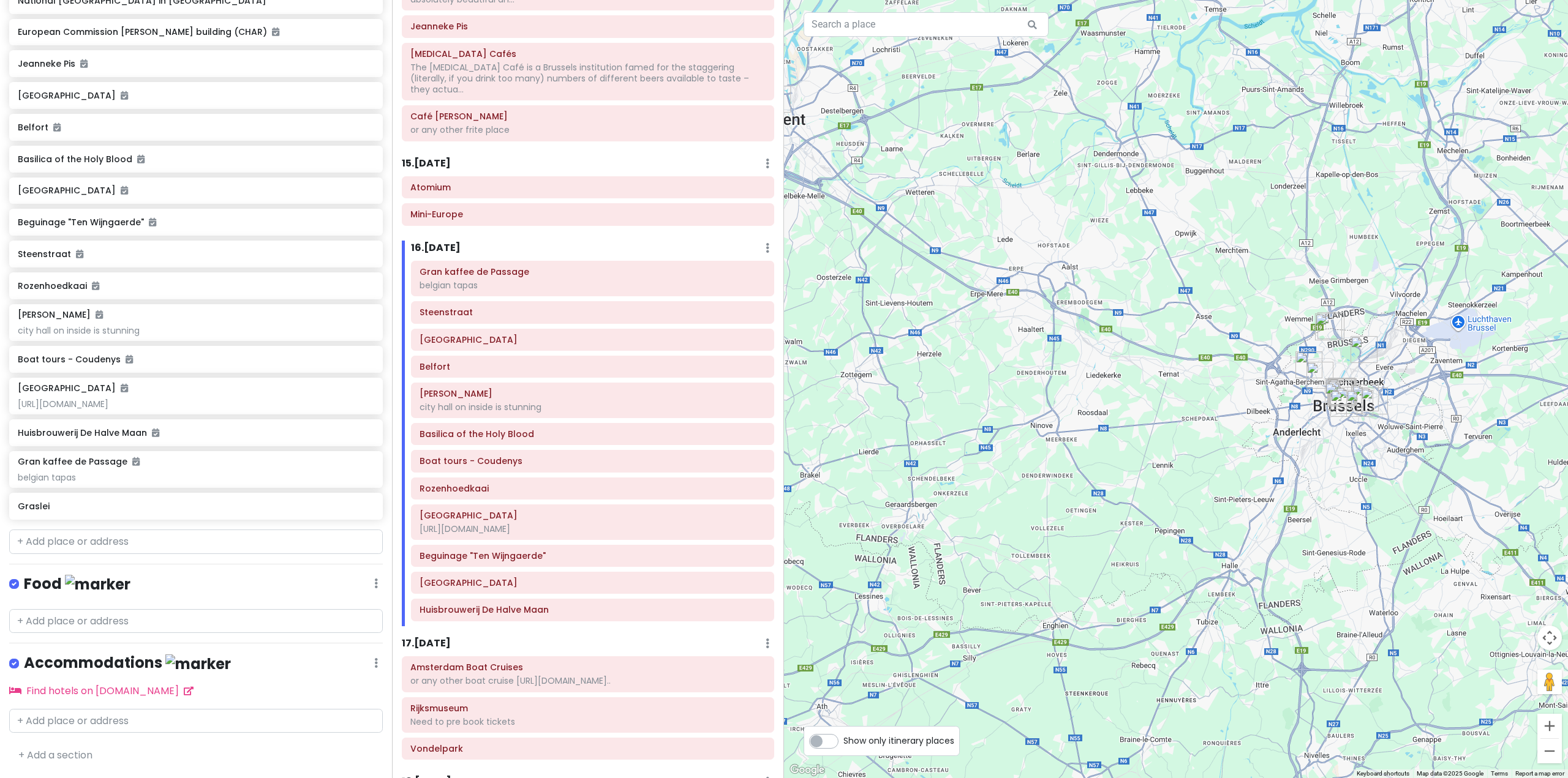
drag, startPoint x: 1107, startPoint y: 379, endPoint x: 1328, endPoint y: 409, distance: 223.0
click at [1332, 408] on div at bounding box center [1176, 389] width 784 height 778
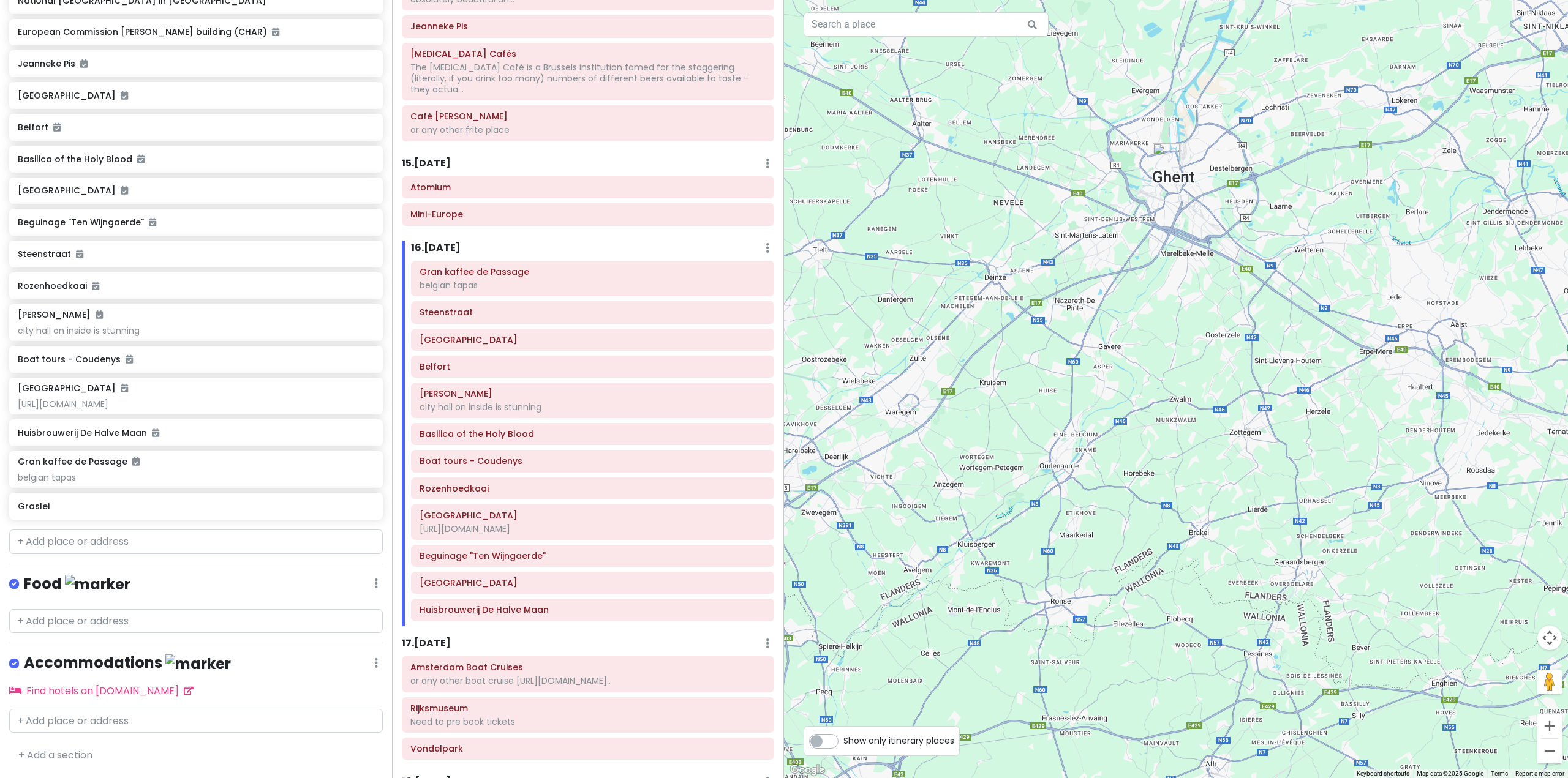
drag, startPoint x: 1176, startPoint y: 400, endPoint x: 1187, endPoint y: 593, distance: 193.3
click at [1190, 592] on div at bounding box center [1176, 389] width 784 height 778
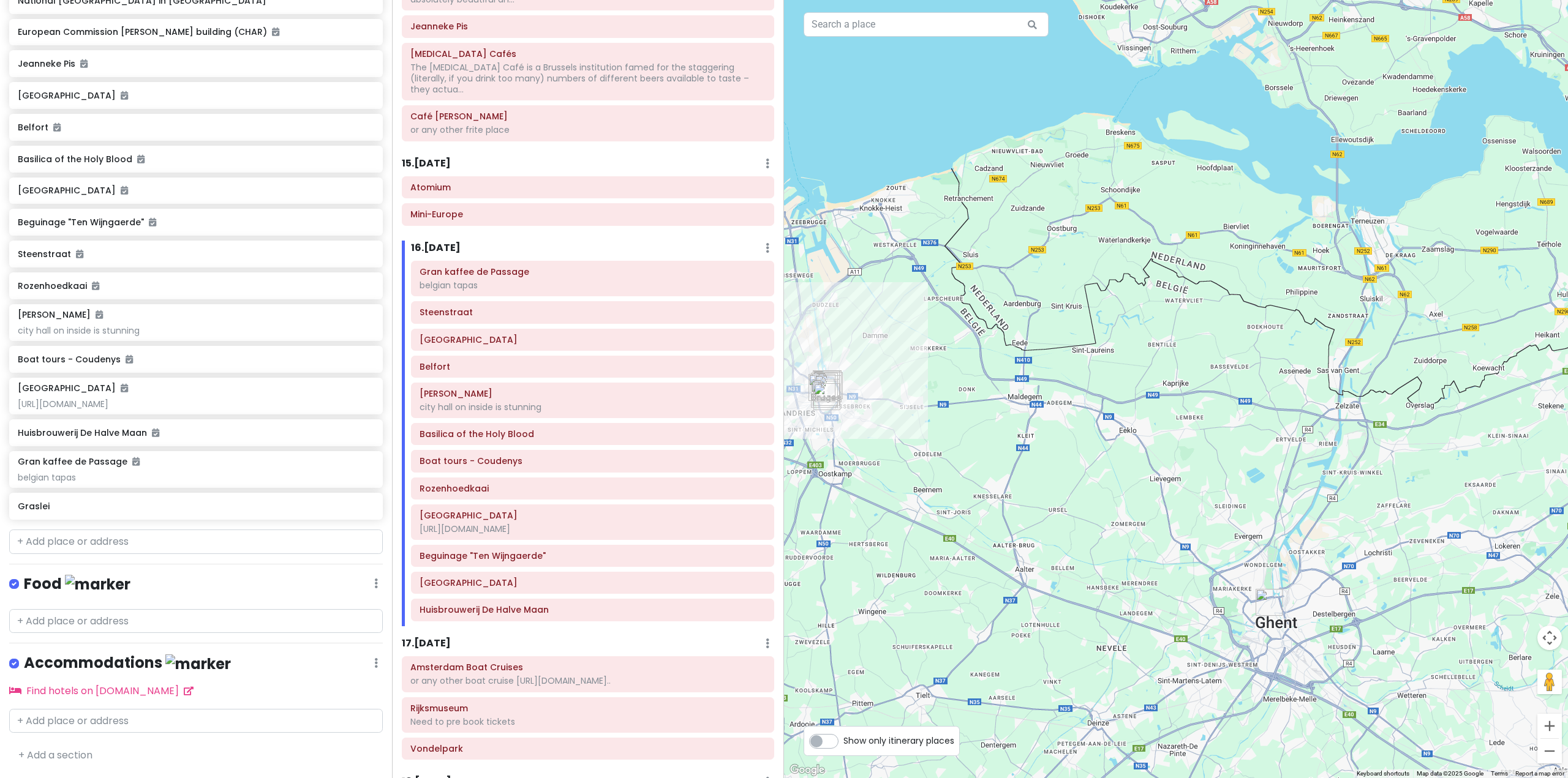
drag, startPoint x: 1052, startPoint y: 514, endPoint x: 1236, endPoint y: 475, distance: 188.1
click at [1205, 480] on div at bounding box center [1176, 389] width 784 height 778
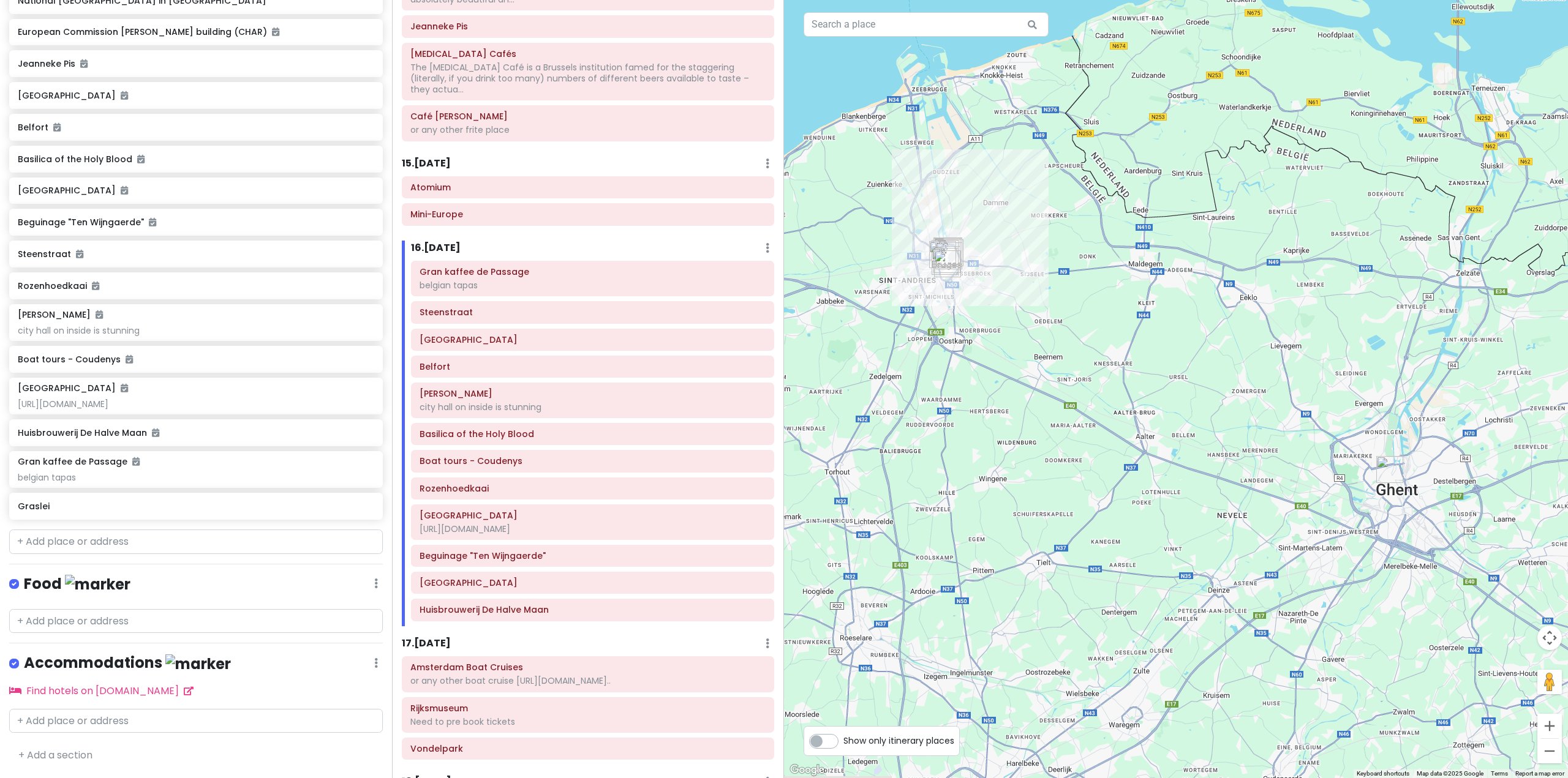
drag, startPoint x: 1261, startPoint y: 476, endPoint x: 1010, endPoint y: 411, distance: 259.3
click at [1010, 411] on div at bounding box center [1176, 389] width 784 height 778
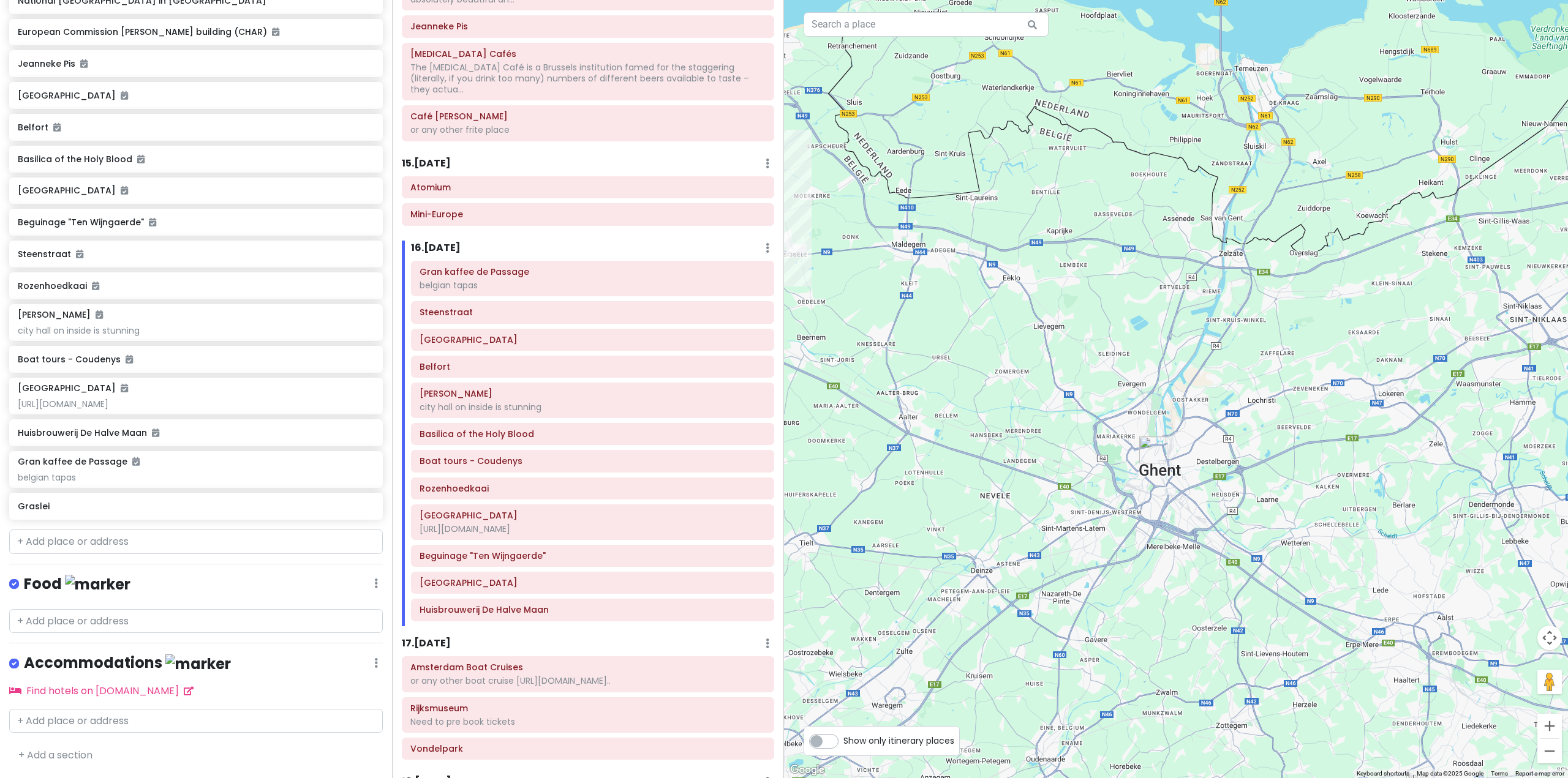
drag, startPoint x: 1233, startPoint y: 428, endPoint x: 1016, endPoint y: 414, distance: 217.5
click at [1018, 414] on div at bounding box center [1176, 389] width 784 height 778
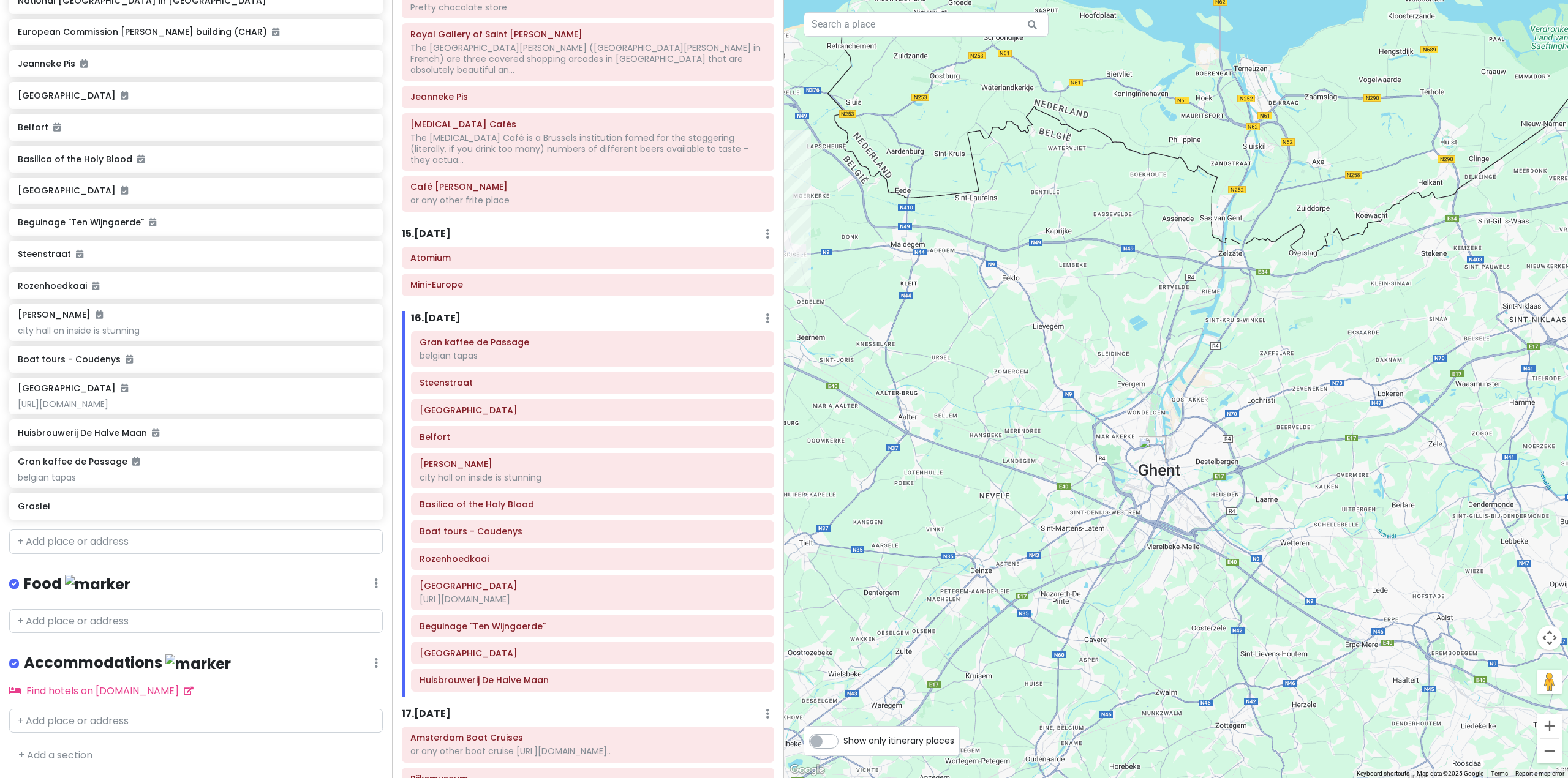
scroll to position [2449, 0]
